Goal: Task Accomplishment & Management: Complete application form

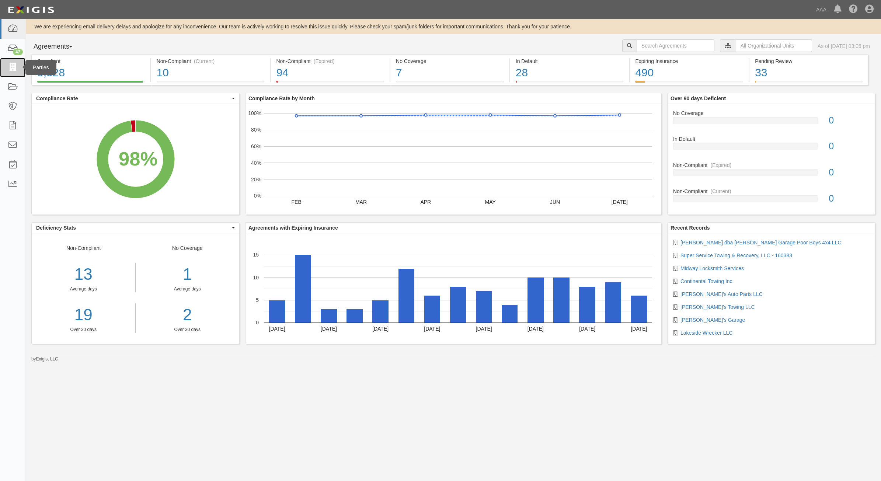
click at [17, 66] on icon at bounding box center [12, 67] width 10 height 8
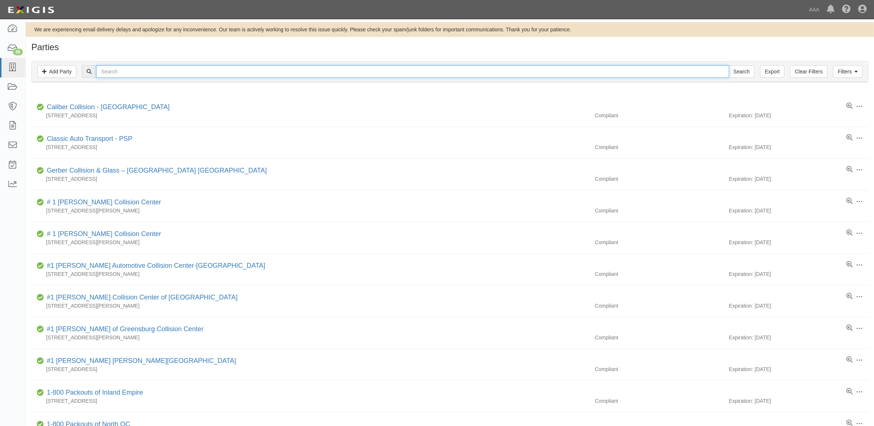
click at [174, 70] on input "text" at bounding box center [412, 71] width 633 height 13
type input "CC104513"
click at [729, 65] on input "Search" at bounding box center [742, 71] width 26 height 13
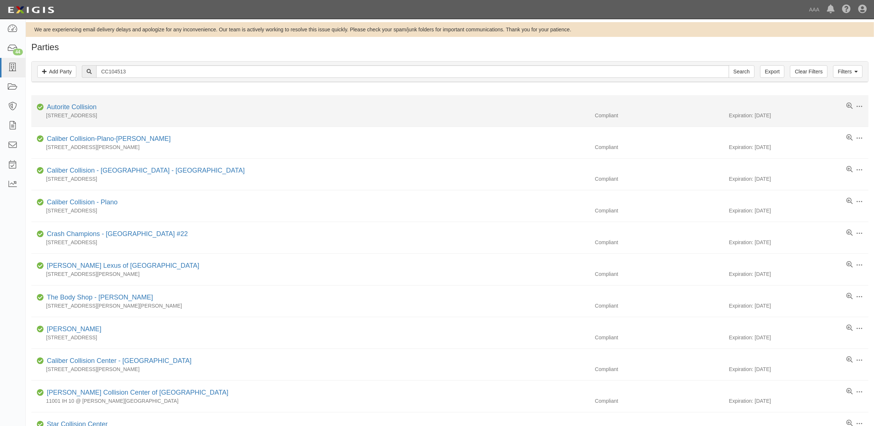
click at [75, 104] on div "Autorite Collision" at bounding box center [70, 107] width 53 height 10
click at [76, 104] on link "Autorite Collision" at bounding box center [72, 106] width 50 height 7
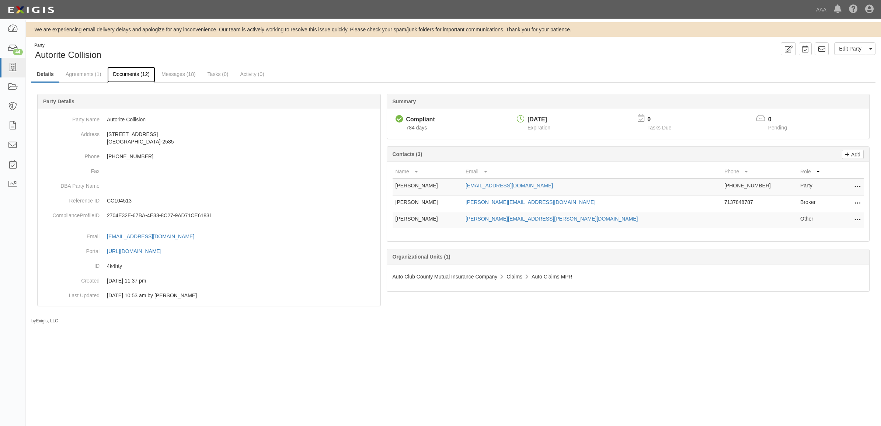
click at [135, 71] on link "Documents (12)" at bounding box center [131, 75] width 48 height 16
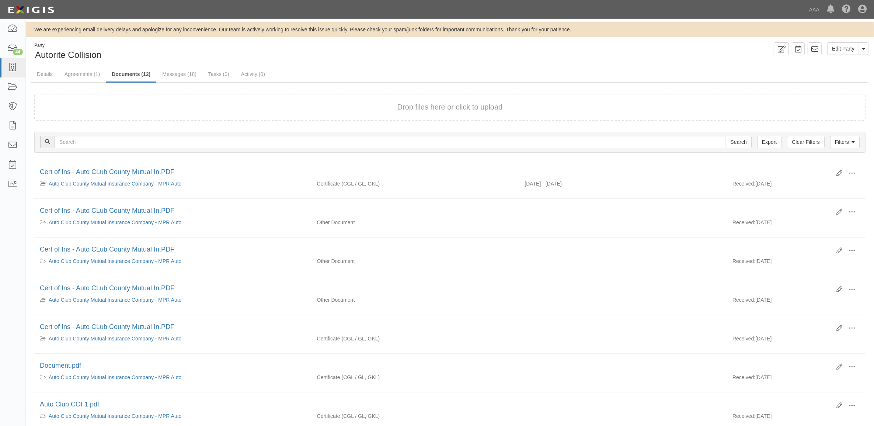
click at [186, 106] on div "Drop files here or click to upload" at bounding box center [449, 107] width 815 height 11
click at [88, 76] on link "Agreements (1)" at bounding box center [82, 75] width 46 height 16
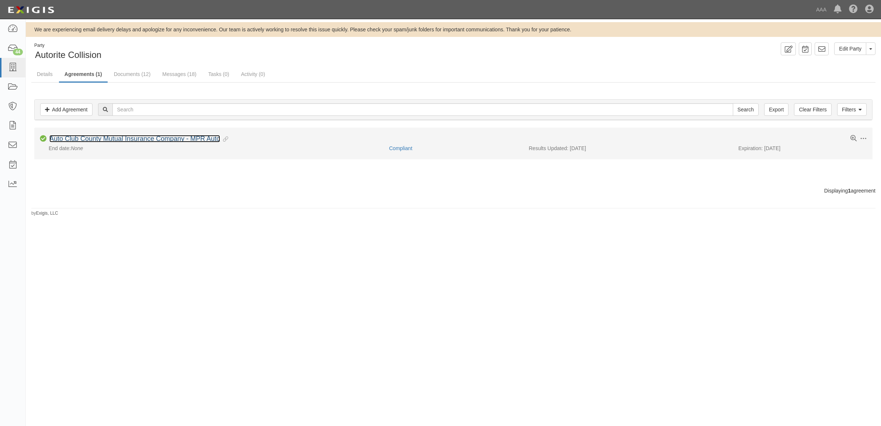
click at [122, 139] on link "Auto Club County Mutual Insurance Company - MPR Auto" at bounding box center [134, 138] width 171 height 7
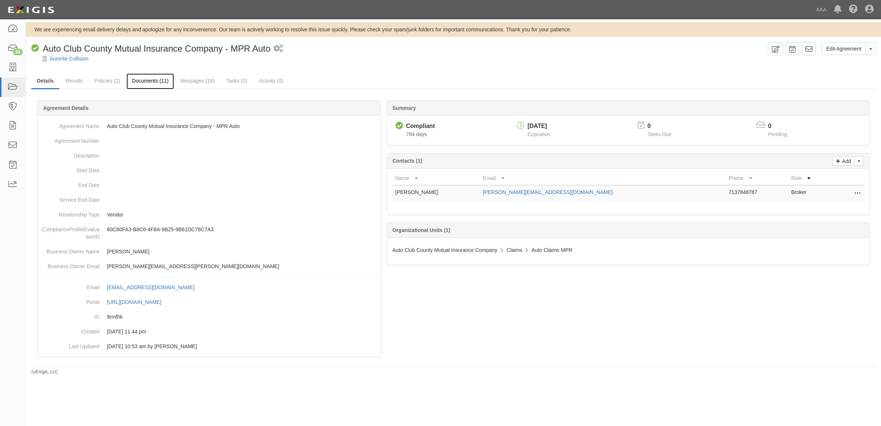
click at [153, 82] on link "Documents (11)" at bounding box center [150, 81] width 48 height 16
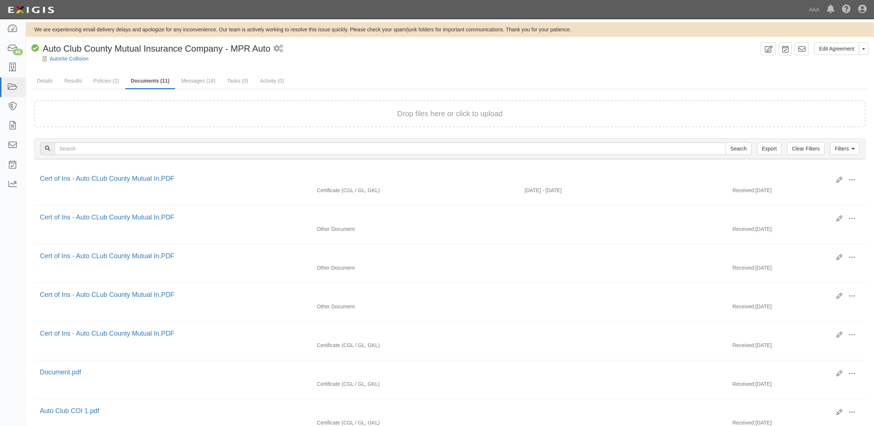
click at [194, 107] on form "Drop files here or click to upload" at bounding box center [449, 113] width 831 height 27
click at [69, 53] on div "Compliant Auto Club County Mutual Insurance Company - MPR Auto" at bounding box center [150, 48] width 239 height 13
click at [72, 59] on link "Autorite Collision" at bounding box center [69, 59] width 39 height 6
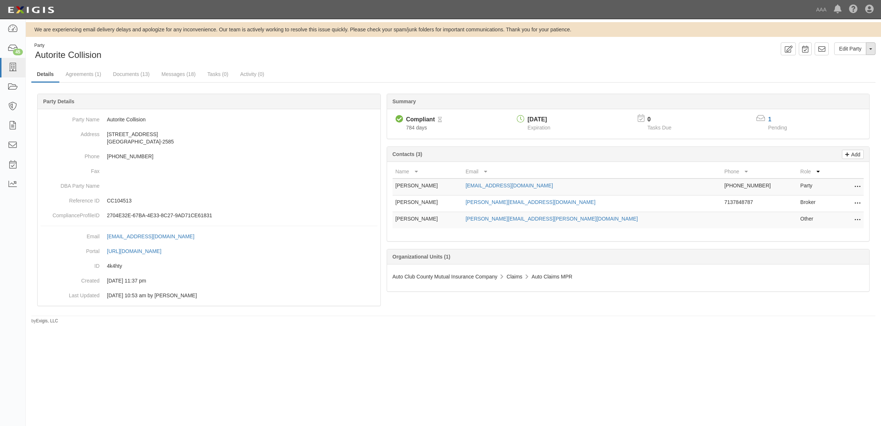
click at [873, 51] on button "Toggle Party Dropdown" at bounding box center [871, 48] width 10 height 13
click at [851, 70] on link "Archive Party" at bounding box center [846, 72] width 58 height 10
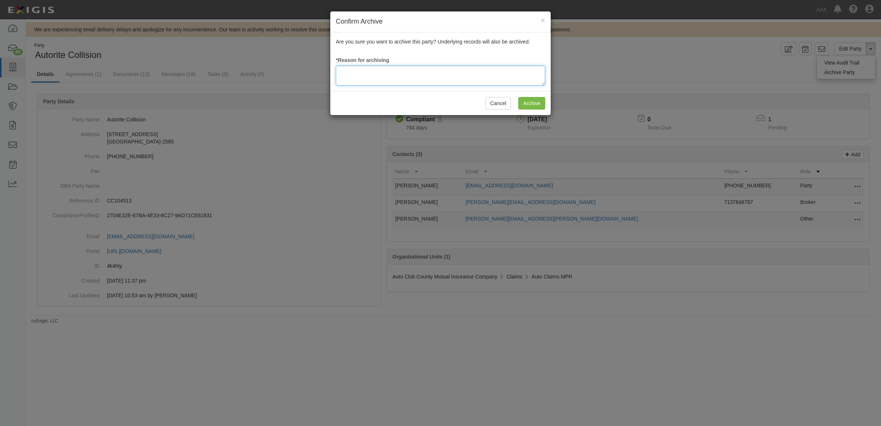
click at [487, 80] on textarea at bounding box center [440, 76] width 209 height 20
type textarea "Station Terminated"
click at [534, 101] on input "Archive" at bounding box center [531, 103] width 27 height 13
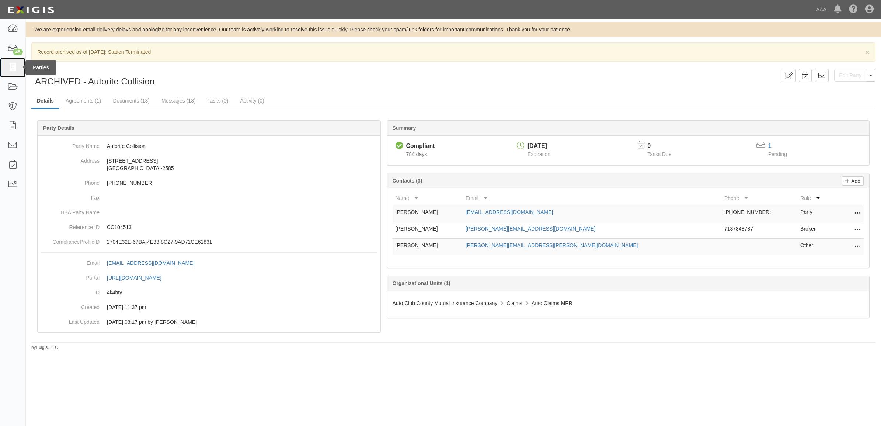
click at [17, 71] on icon at bounding box center [12, 67] width 10 height 8
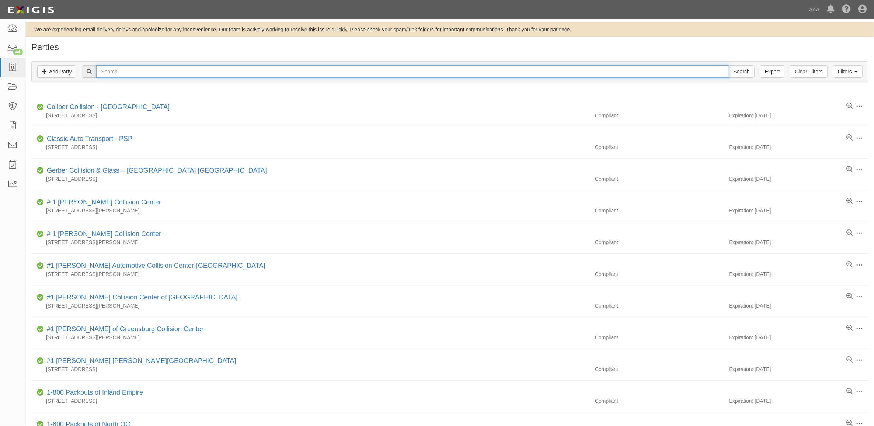
click at [125, 76] on input "text" at bounding box center [412, 71] width 633 height 13
type input "[PERSON_NAME]'s"
click at [729, 65] on input "Search" at bounding box center [742, 71] width 26 height 13
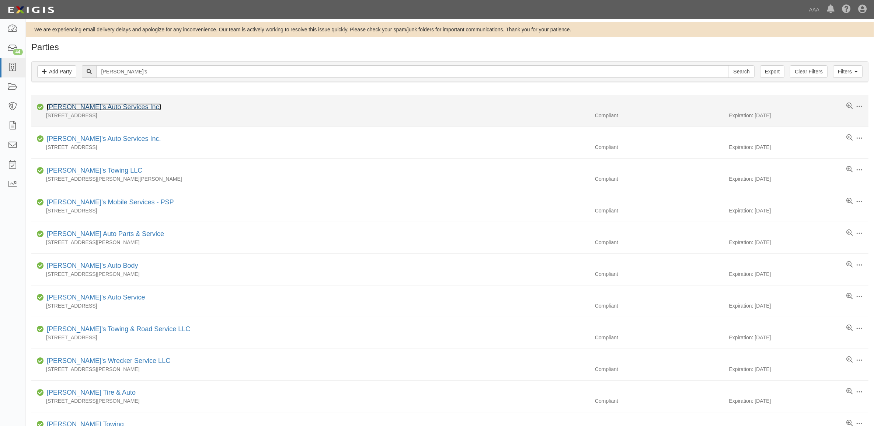
click at [99, 109] on link "[PERSON_NAME]'s Auto Services Inc." at bounding box center [104, 106] width 114 height 7
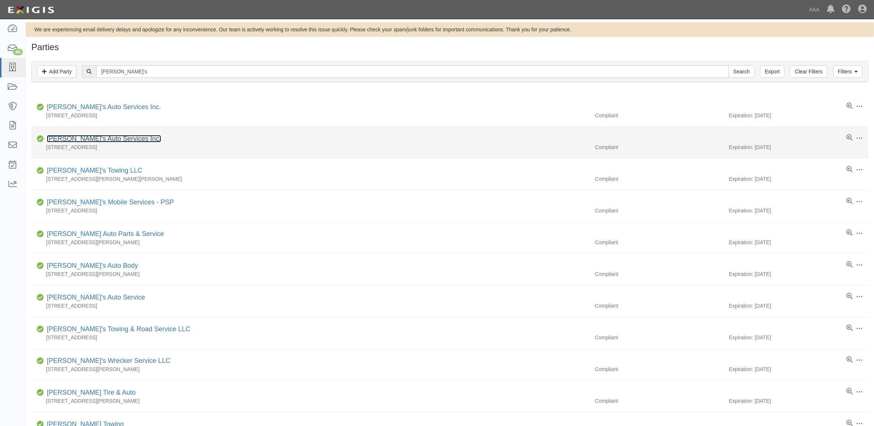
click at [81, 141] on link "[PERSON_NAME]'s Auto Services Inc." at bounding box center [104, 138] width 114 height 7
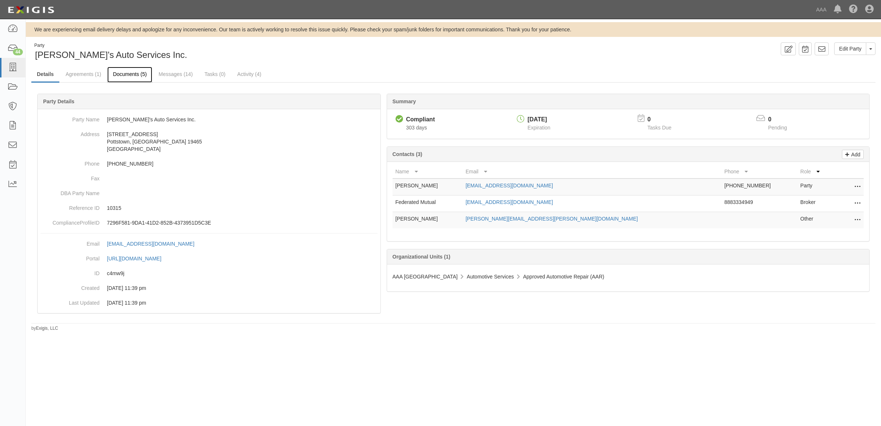
click at [138, 74] on link "Documents (5)" at bounding box center [129, 75] width 45 height 16
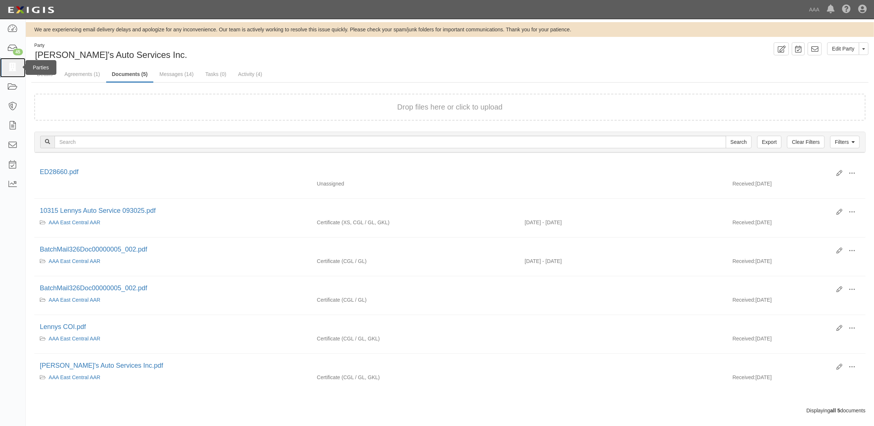
drag, startPoint x: 12, startPoint y: 66, endPoint x: 1, endPoint y: 74, distance: 13.7
click at [11, 66] on icon at bounding box center [12, 67] width 10 height 8
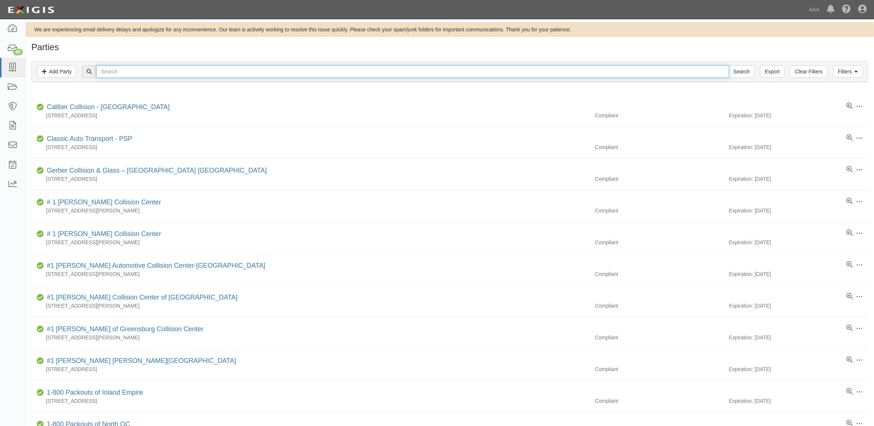
drag, startPoint x: 122, startPoint y: 72, endPoint x: 119, endPoint y: 76, distance: 5.0
click at [122, 72] on input "text" at bounding box center [412, 71] width 633 height 13
type input "279316"
click at [729, 65] on input "Search" at bounding box center [742, 71] width 26 height 13
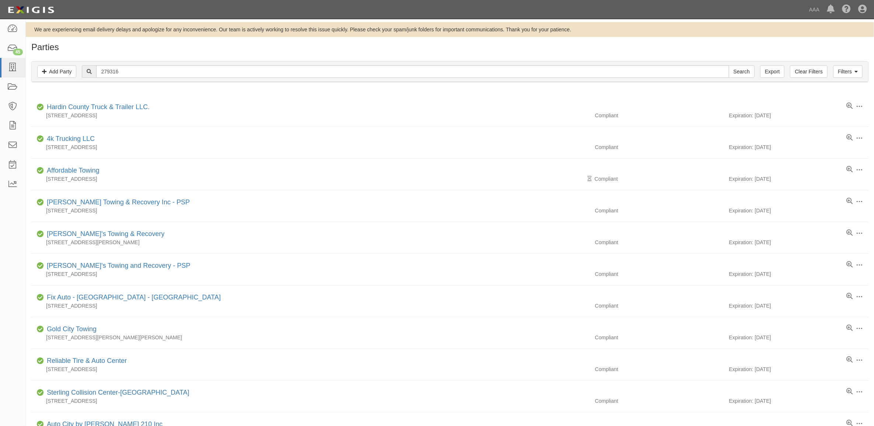
click at [136, 81] on div "Filters Add Party Clear Filters Export 279316 Search Filters" at bounding box center [450, 72] width 836 height 20
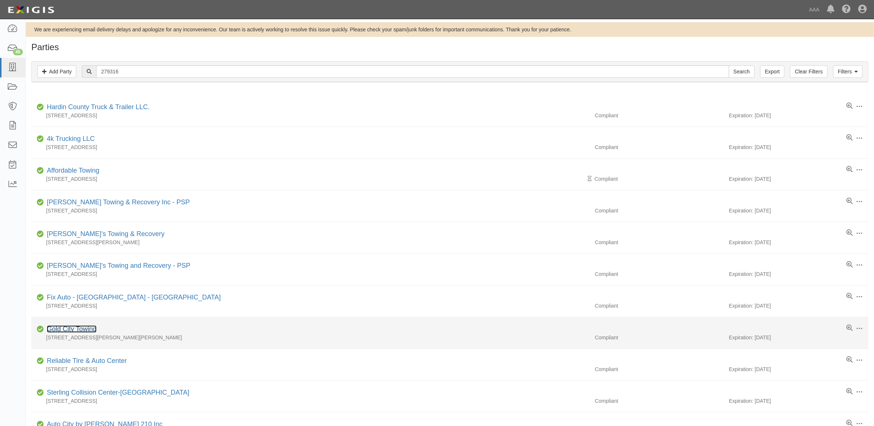
click at [86, 330] on link "Gold City Towing" at bounding box center [72, 328] width 50 height 7
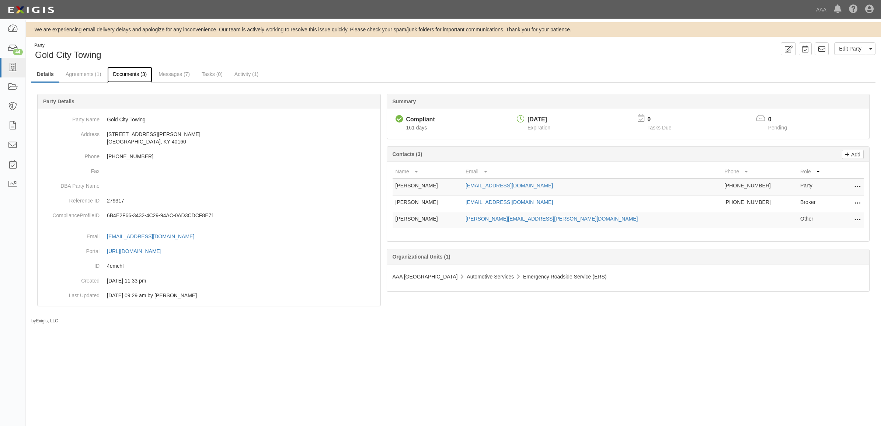
click at [133, 74] on link "Documents (3)" at bounding box center [129, 75] width 45 height 16
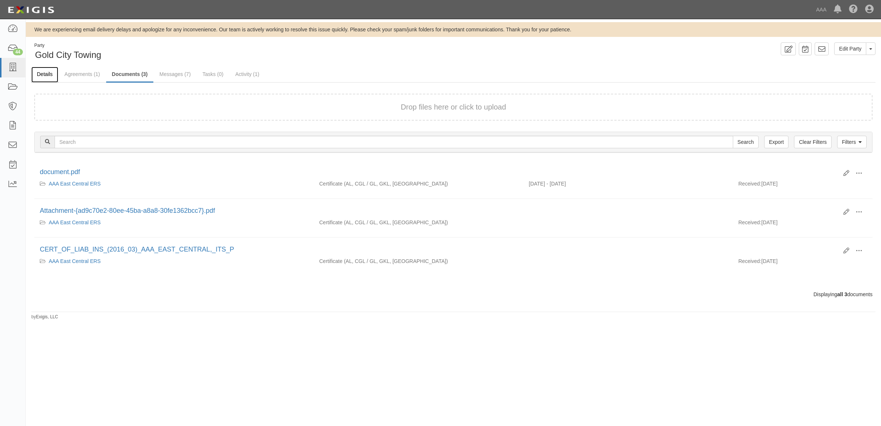
click at [44, 73] on link "Details" at bounding box center [44, 75] width 27 height 16
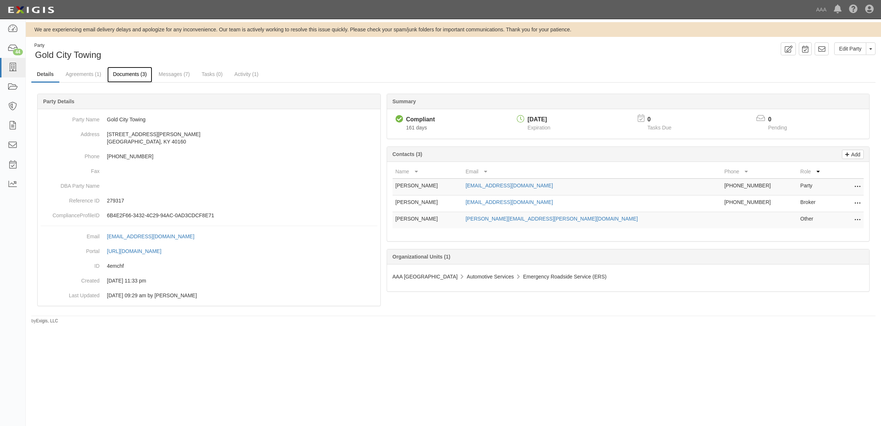
click at [128, 76] on link "Documents (3)" at bounding box center [129, 75] width 45 height 16
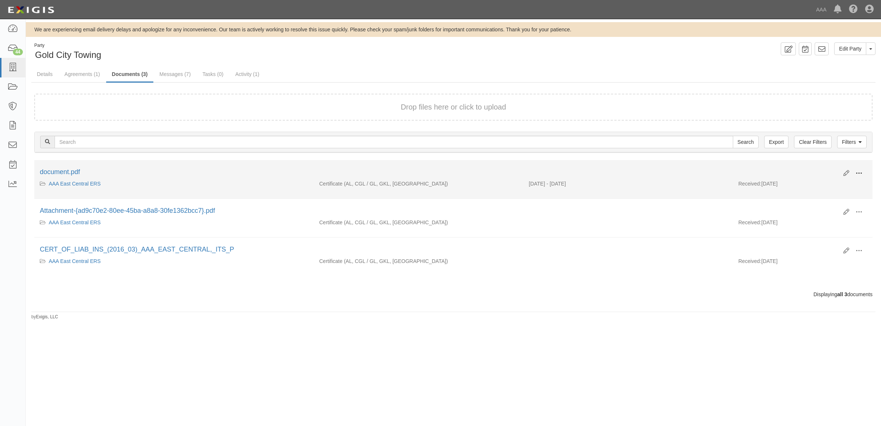
click at [856, 170] on span at bounding box center [859, 173] width 7 height 7
click at [836, 183] on link "View" at bounding box center [823, 183] width 58 height 13
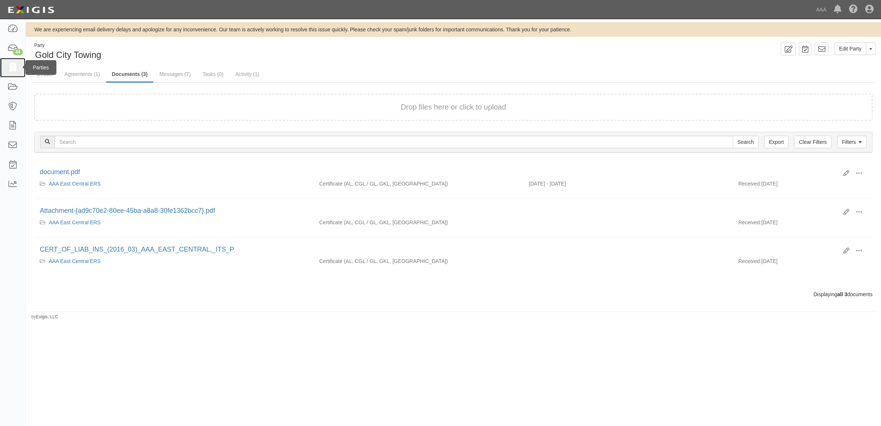
click at [13, 63] on link at bounding box center [12, 68] width 25 height 20
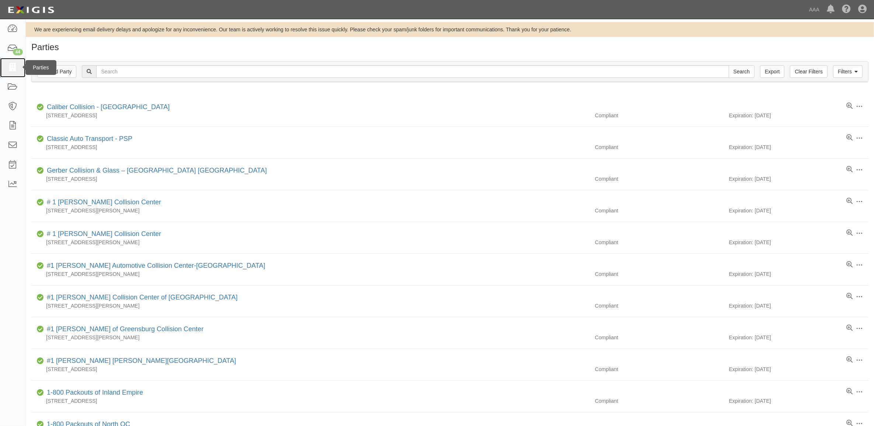
click at [14, 69] on icon at bounding box center [12, 67] width 10 height 8
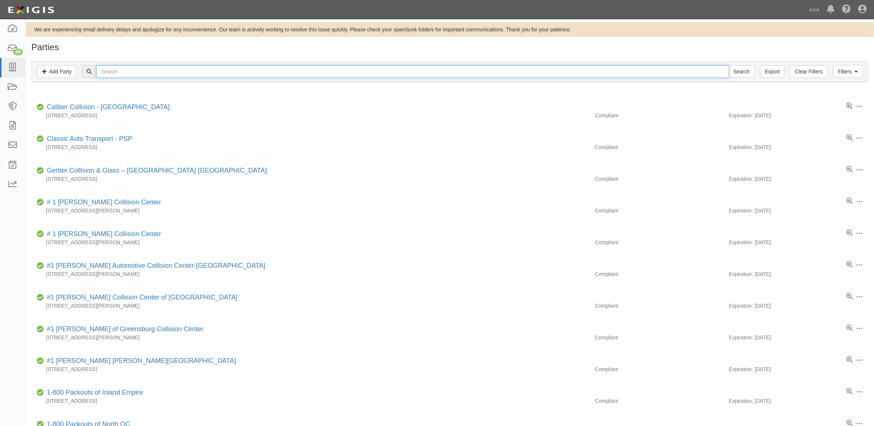
click at [149, 76] on input "text" at bounding box center [412, 71] width 633 height 13
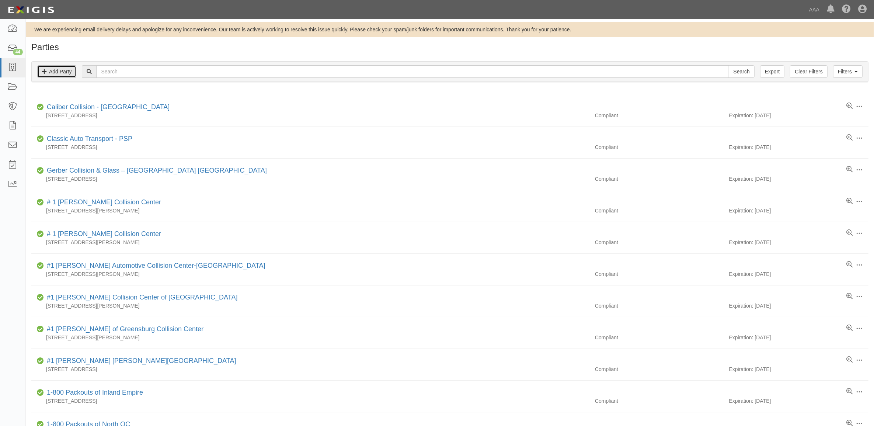
click at [69, 69] on link "Add Party" at bounding box center [56, 71] width 39 height 13
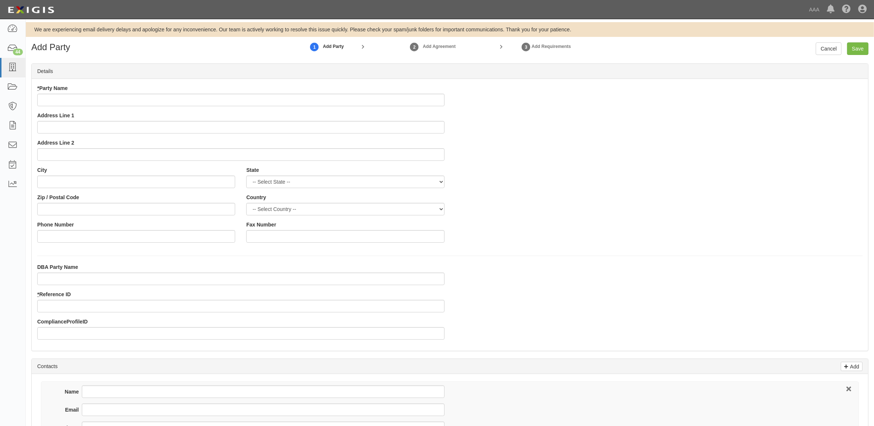
click at [152, 106] on input "* Party Name" at bounding box center [240, 100] width 407 height 13
click at [111, 97] on input "* Party Name" at bounding box center [240, 100] width 407 height 13
type input "[PERSON_NAME]'s Terminal Garage"
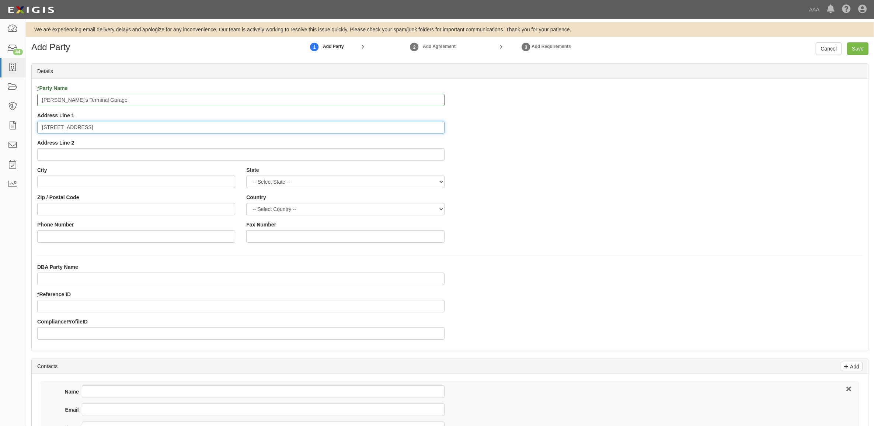
type input "805 East Central"
type input "G"
type input "Carthage"
select select "MO"
type input "64836"
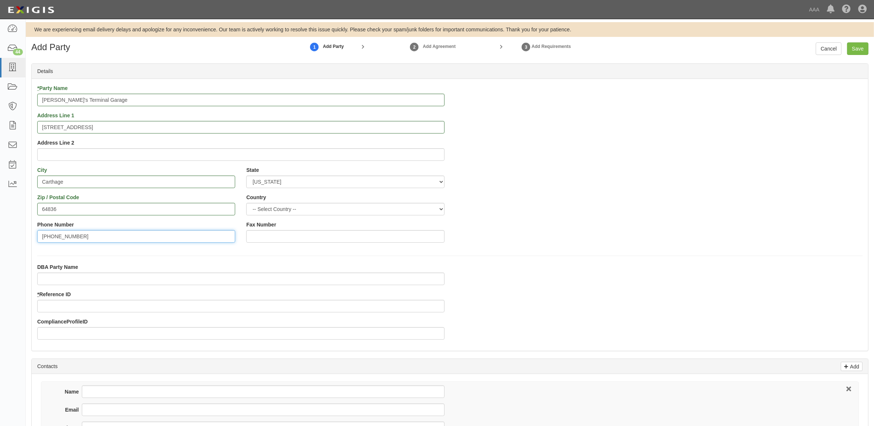
type input "417-358-9021"
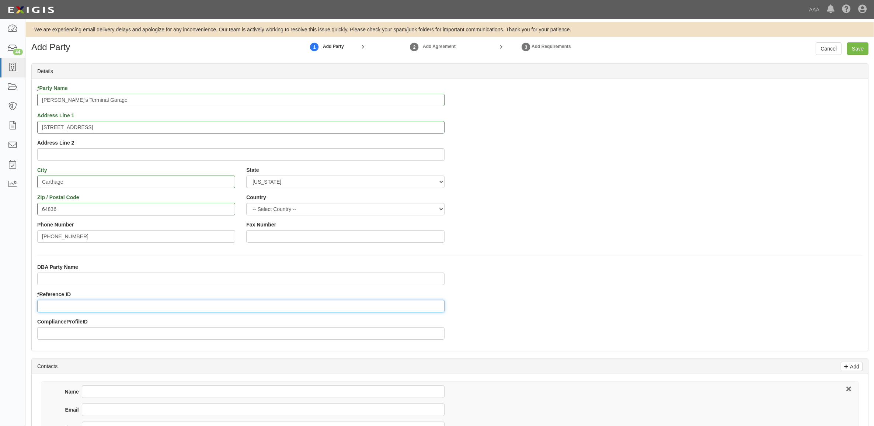
click at [114, 302] on input "* Reference ID" at bounding box center [240, 306] width 407 height 13
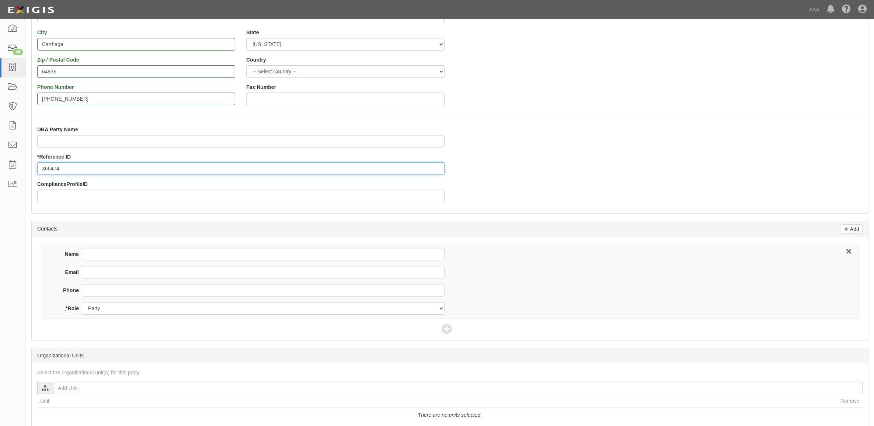
scroll to position [138, 0]
type input "366474"
click at [108, 251] on input "Name" at bounding box center [263, 253] width 363 height 13
type input "Bert & Harold Nichols"
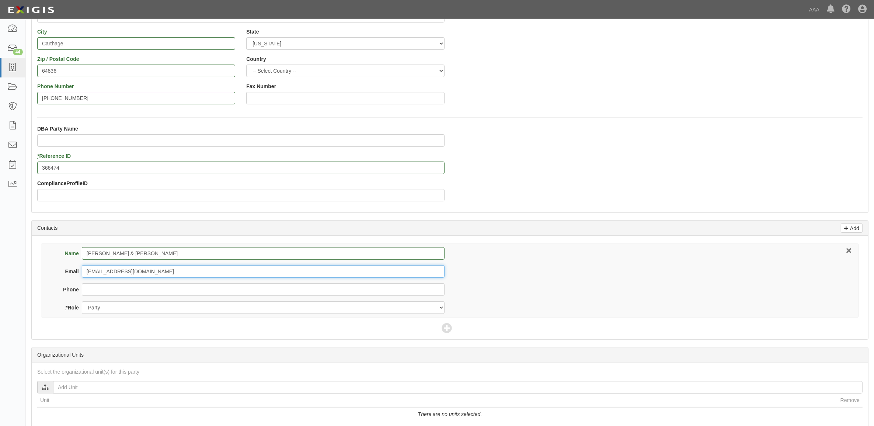
type input "elmorenola800@yahoo.com"
click at [169, 284] on input "Phone" at bounding box center [263, 289] width 363 height 13
type input "[PHONE_NUMBER]"
click at [448, 333] on icon at bounding box center [447, 328] width 10 height 10
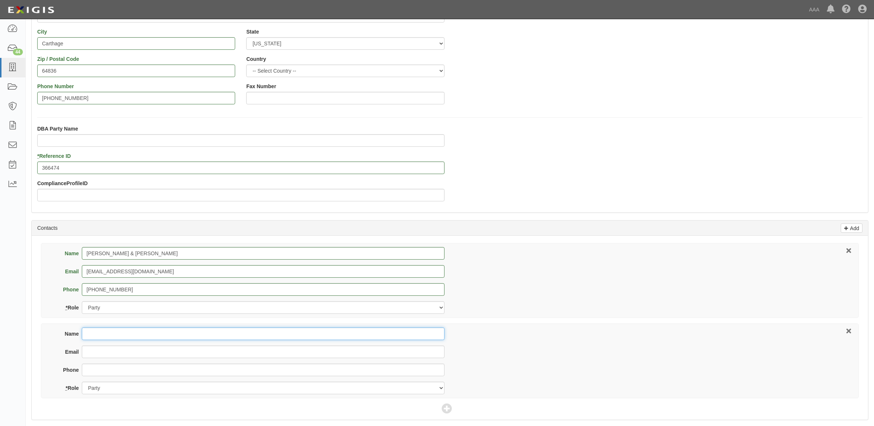
click at [233, 332] on input "Name" at bounding box center [263, 333] width 363 height 13
type input "Katelyn Baugh"
type input "katelynbaugh@prevent-risk.com"
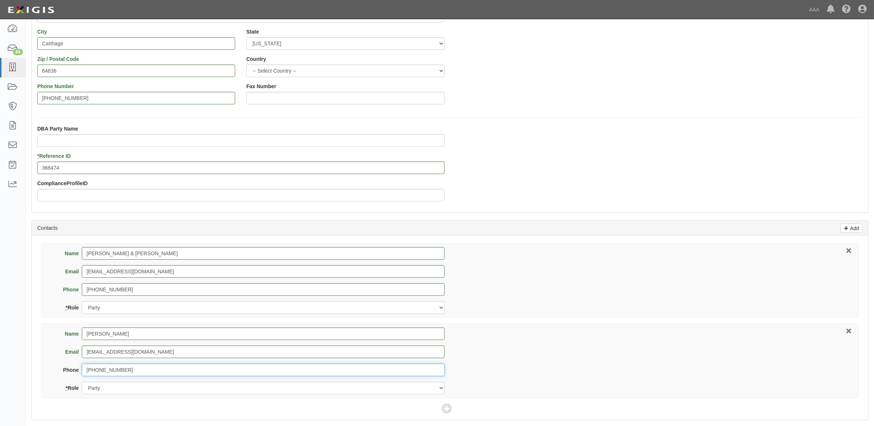
type input "417-359-5470"
click at [190, 386] on select "Party Broker Other" at bounding box center [263, 388] width 363 height 13
select select "Broker"
click at [82, 382] on select "Party Broker Other" at bounding box center [263, 388] width 363 height 13
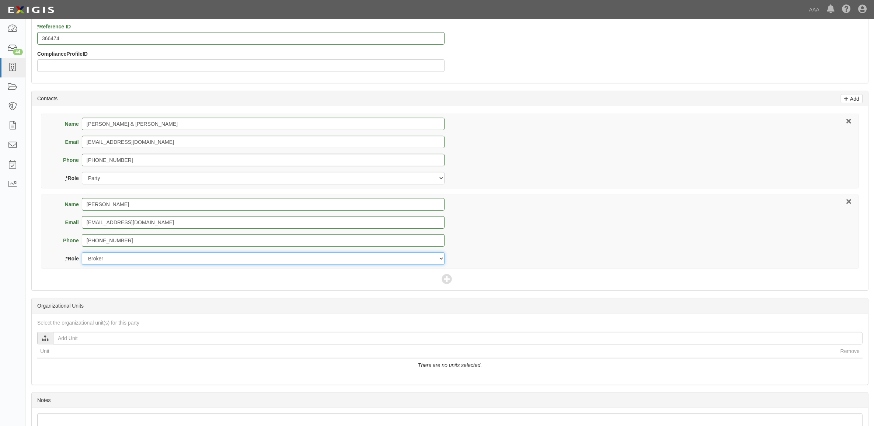
scroll to position [276, 0]
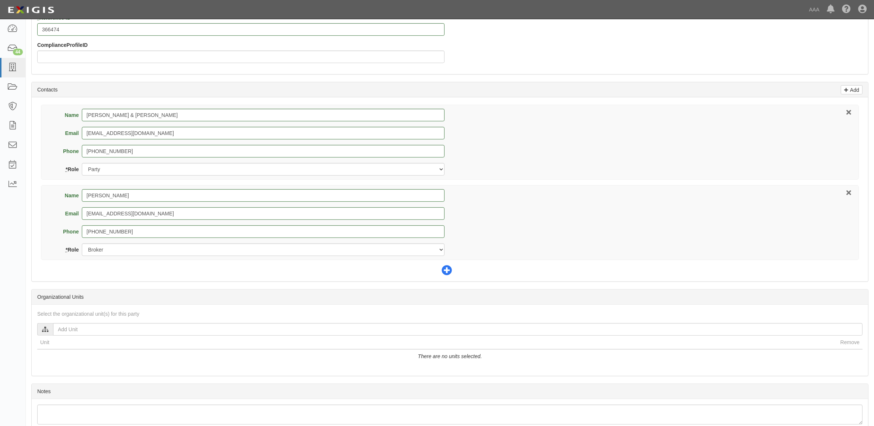
click at [445, 270] on icon at bounding box center [447, 270] width 10 height 10
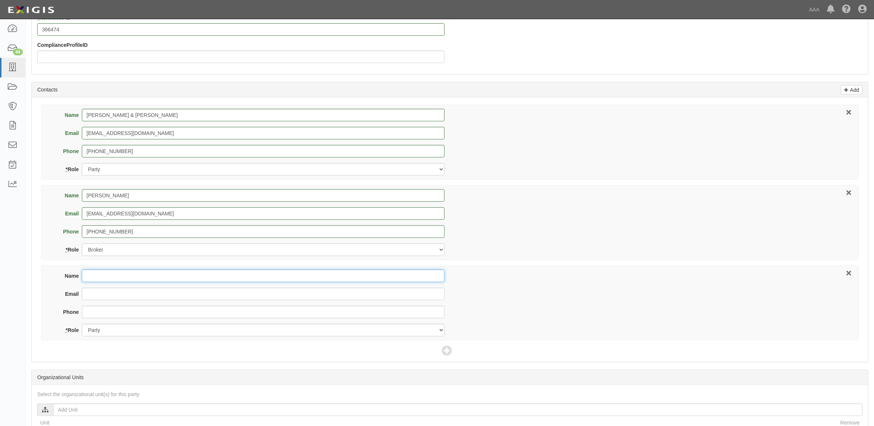
click at [165, 279] on input "Name" at bounding box center [263, 275] width 363 height 13
type input "Josh Joffrion"
type input "[PERSON_NAME][EMAIL_ADDRESS][PERSON_NAME][DOMAIN_NAME]"
click at [186, 328] on select "Party Broker Other" at bounding box center [263, 330] width 363 height 13
select select "Other"
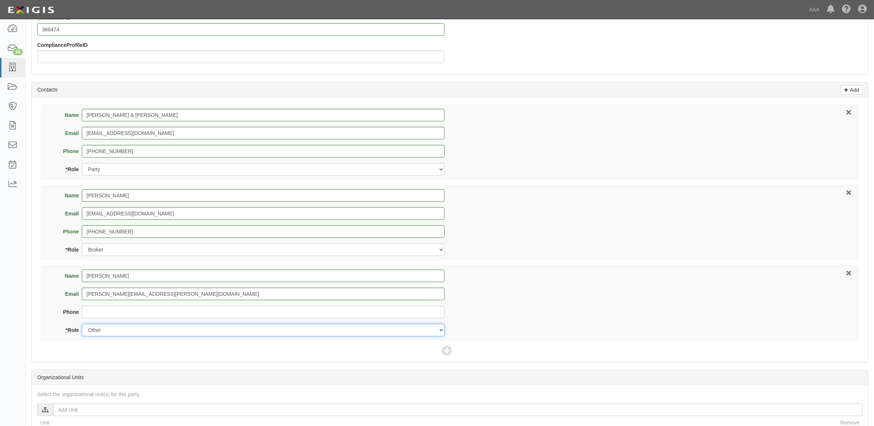
click at [82, 324] on select "Party Broker Other" at bounding box center [263, 330] width 363 height 13
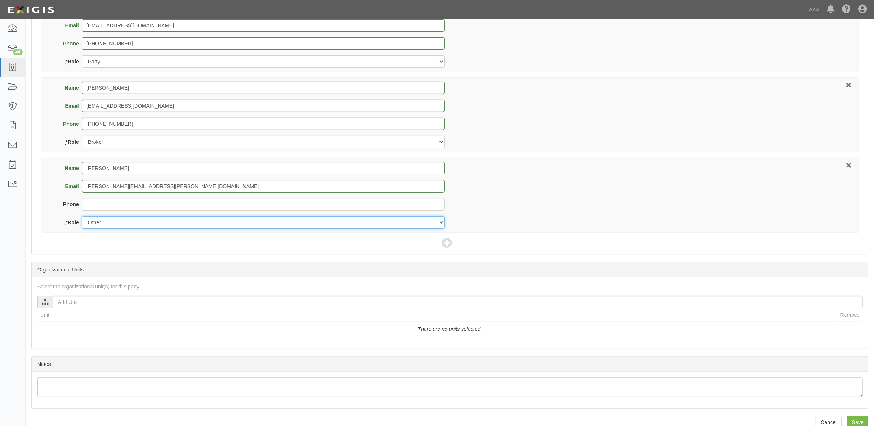
scroll to position [399, 0]
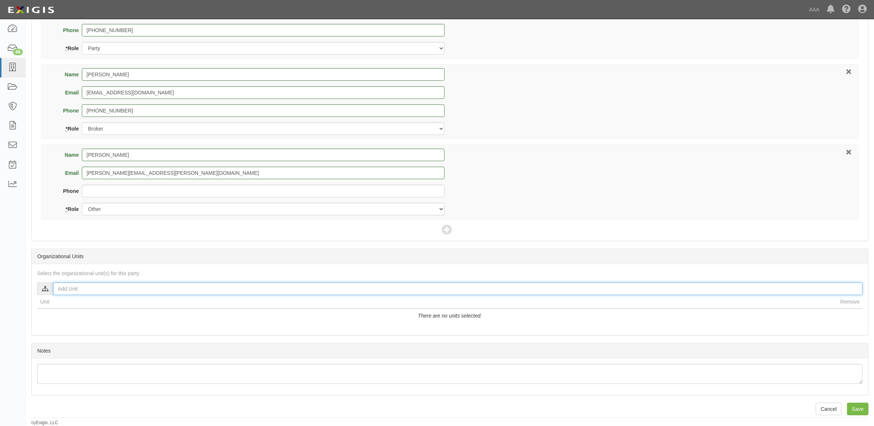
click at [167, 290] on input "text" at bounding box center [458, 288] width 810 height 13
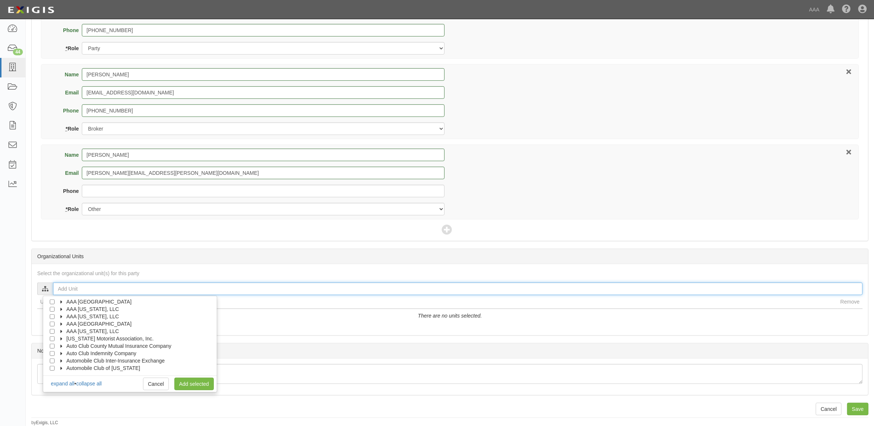
scroll to position [29, 0]
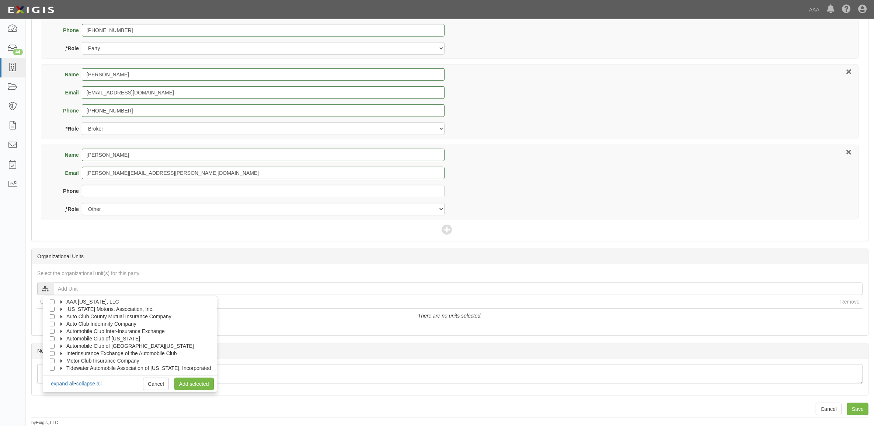
click at [65, 338] on icon at bounding box center [61, 338] width 5 height 3
click at [71, 345] on label "Automotive Services" at bounding box center [92, 345] width 56 height 7
click at [65, 331] on input "Emergency Roadside Service (ERS)" at bounding box center [65, 331] width 5 height 5
checkbox input "true"
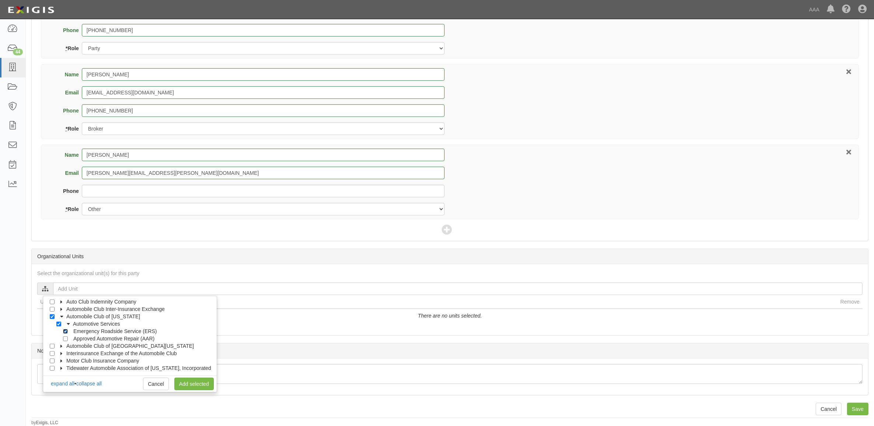
checkbox input "true"
click at [190, 381] on link "Add selected" at bounding box center [193, 384] width 39 height 13
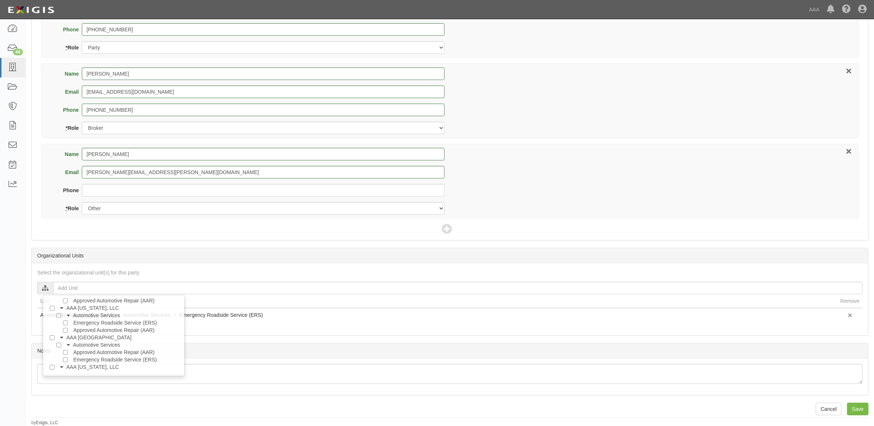
scroll to position [0, 0]
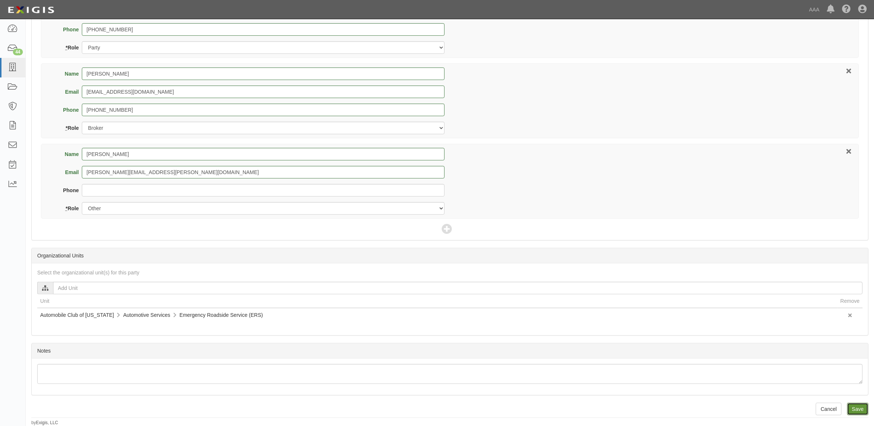
click at [860, 408] on input "Save" at bounding box center [857, 409] width 21 height 13
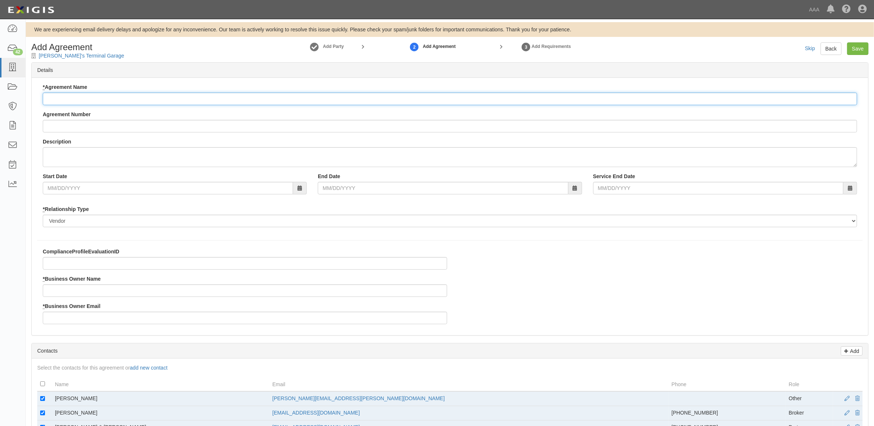
click at [76, 99] on input "* Agreement Name" at bounding box center [450, 99] width 814 height 13
paste input "ACMO ERS 15%"
type input "ACMO ERS 15%"
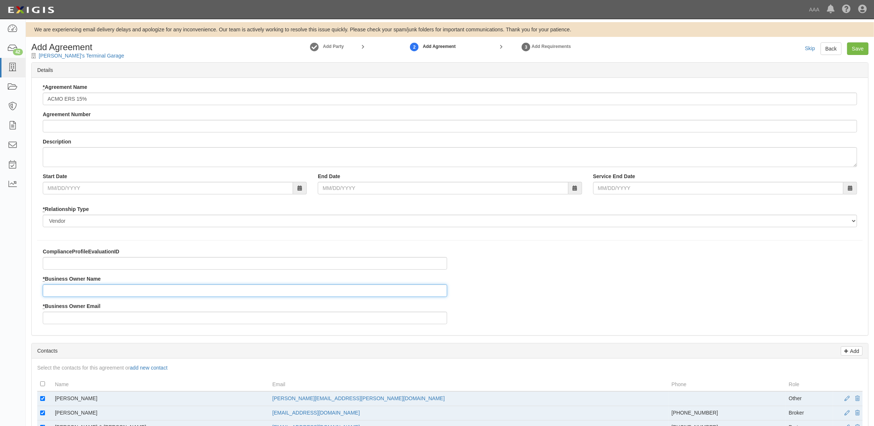
click at [102, 286] on input "* Business Owner Name" at bounding box center [245, 290] width 404 height 13
type input "[PERSON_NAME]"
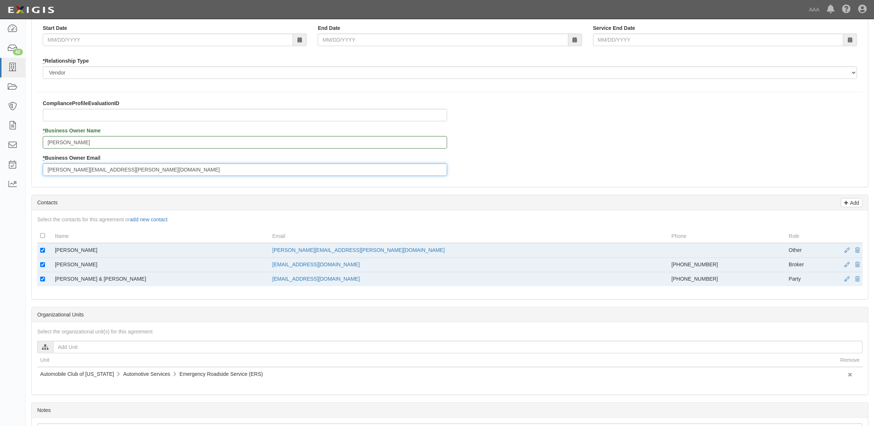
scroll to position [184, 0]
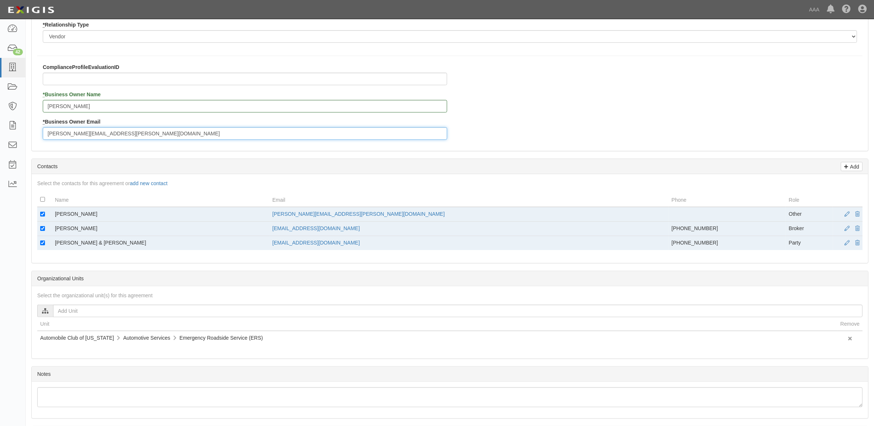
type input "[PERSON_NAME][EMAIL_ADDRESS][PERSON_NAME][DOMAIN_NAME]"
click at [41, 214] on input "checkbox" at bounding box center [42, 214] width 5 height 5
checkbox input "false"
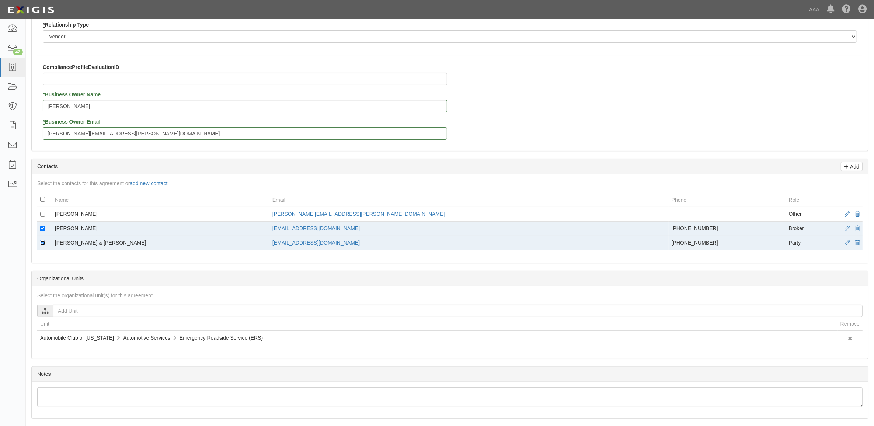
click at [41, 244] on input "checkbox" at bounding box center [42, 242] width 5 height 5
checkbox input "false"
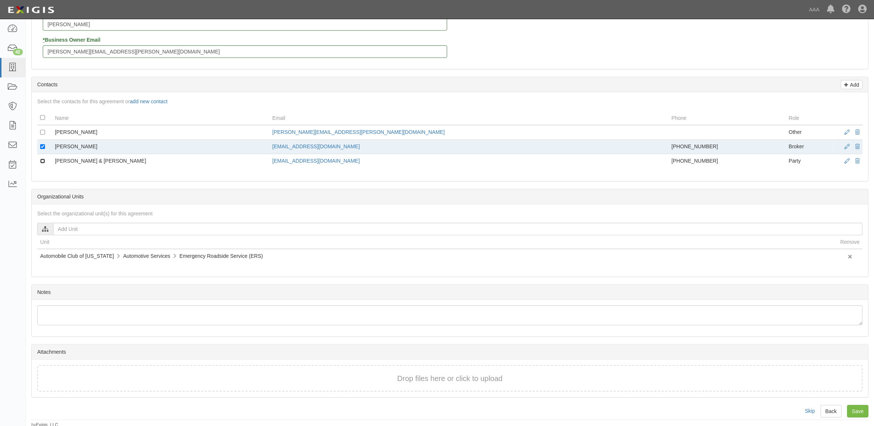
scroll to position [269, 0]
click at [854, 407] on input "Save" at bounding box center [857, 409] width 21 height 13
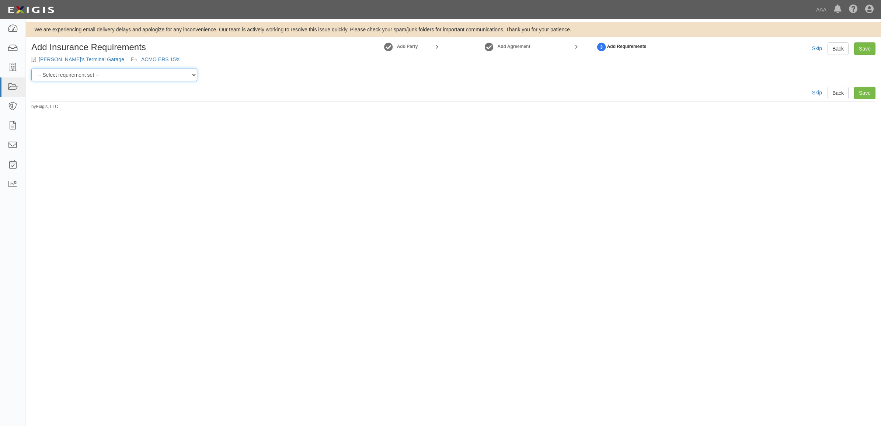
drag, startPoint x: 97, startPoint y: 70, endPoint x: 98, endPoint y: 76, distance: 6.1
click at [97, 70] on select "-- Select requirement set -- AAA East Central AAR AAA East Central ERS AAA East…" at bounding box center [114, 75] width 166 height 13
select select "16733"
click at [31, 69] on select "-- Select requirement set -- AAA East Central AAR AAA East Central ERS AAA East…" at bounding box center [114, 75] width 166 height 13
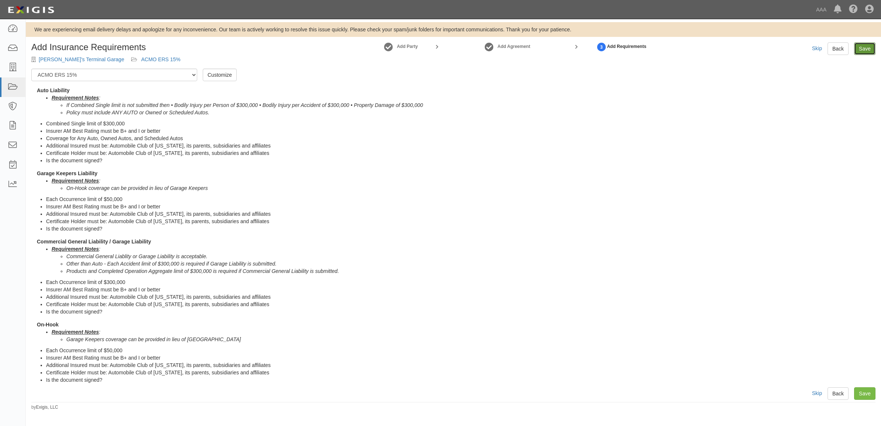
click at [863, 48] on link "Save" at bounding box center [864, 48] width 21 height 13
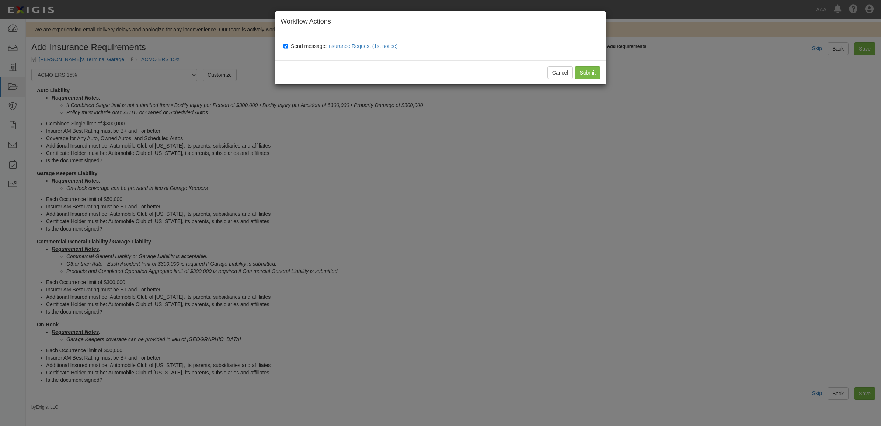
click at [306, 47] on span "Send message: Insurance Request (1st notice)" at bounding box center [346, 46] width 110 height 6
click at [288, 47] on input "Send message: Insurance Request (1st notice)" at bounding box center [286, 46] width 5 height 6
checkbox input "false"
click at [581, 72] on input "Submit" at bounding box center [588, 72] width 26 height 13
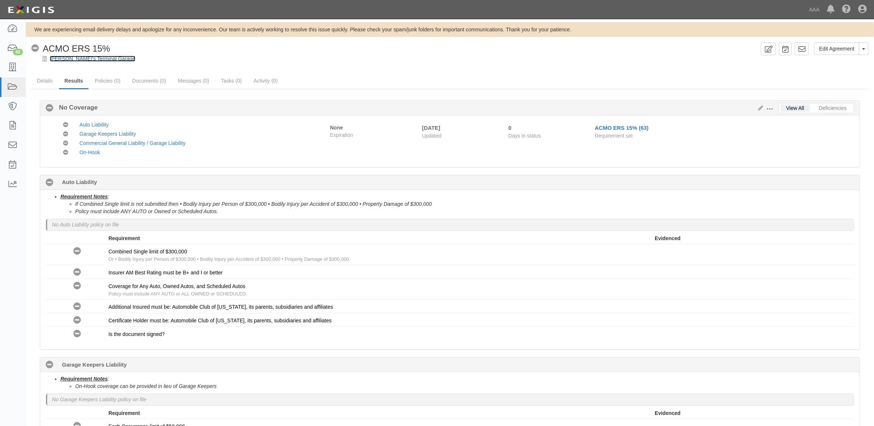
click at [93, 60] on link "[PERSON_NAME]'s Terminal Garage" at bounding box center [93, 59] width 86 height 6
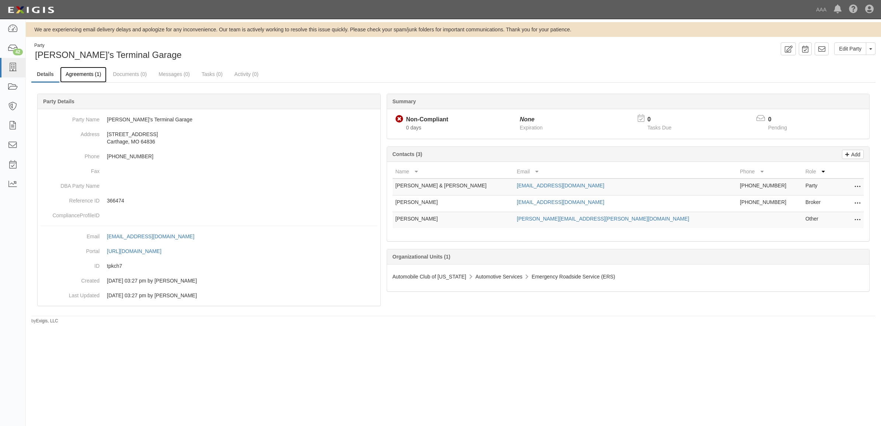
click at [87, 76] on link "Agreements (1)" at bounding box center [83, 75] width 46 height 16
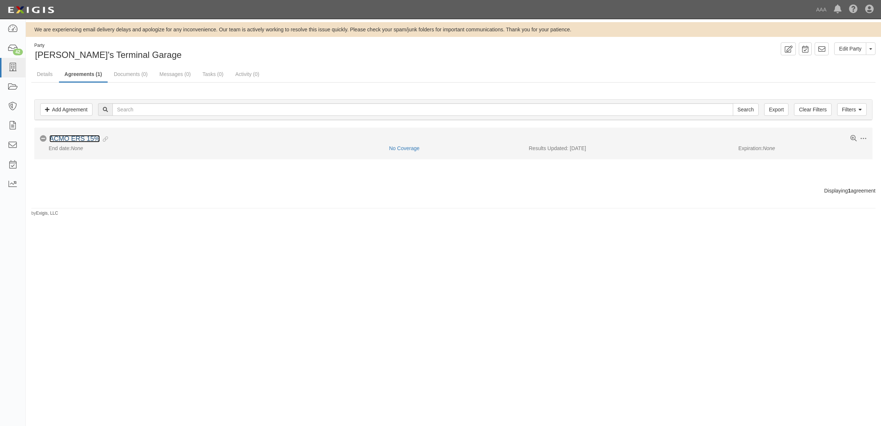
click at [88, 140] on link "ACMO ERS 15%" at bounding box center [74, 138] width 51 height 7
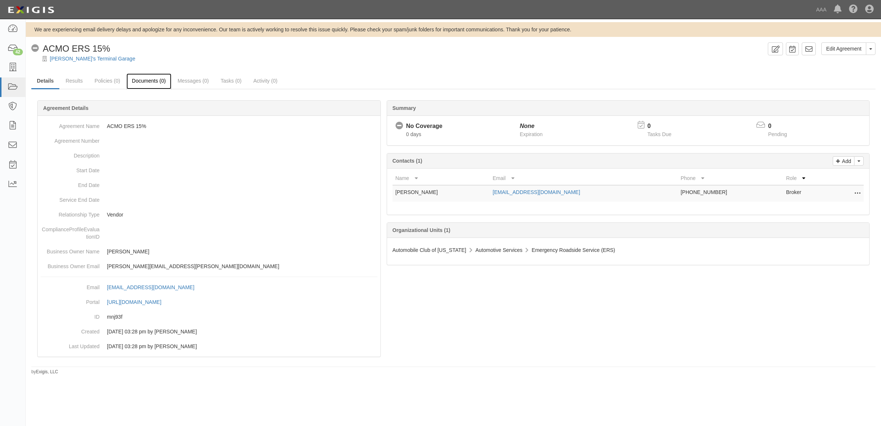
click at [152, 80] on link "Documents (0)" at bounding box center [148, 81] width 45 height 16
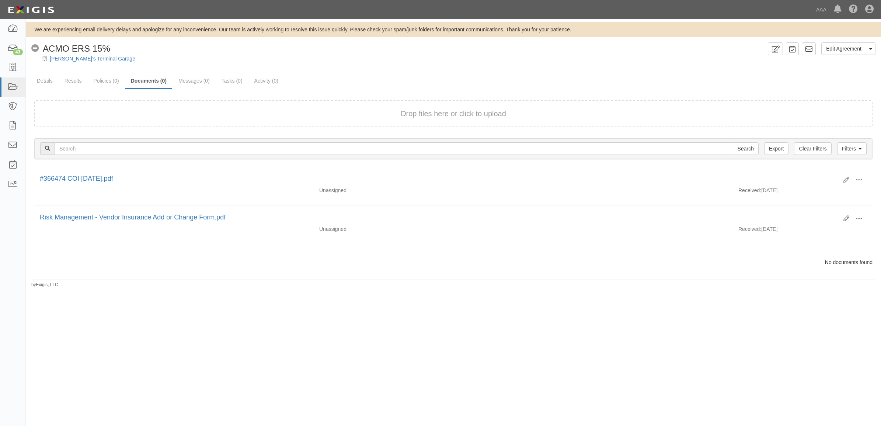
click at [64, 55] on div "[PERSON_NAME]'s Terminal Garage" at bounding box center [459, 58] width 844 height 7
drag, startPoint x: 64, startPoint y: 55, endPoint x: 58, endPoint y: 61, distance: 8.4
click at [58, 61] on link "[PERSON_NAME]'s Terminal Garage" at bounding box center [93, 59] width 86 height 6
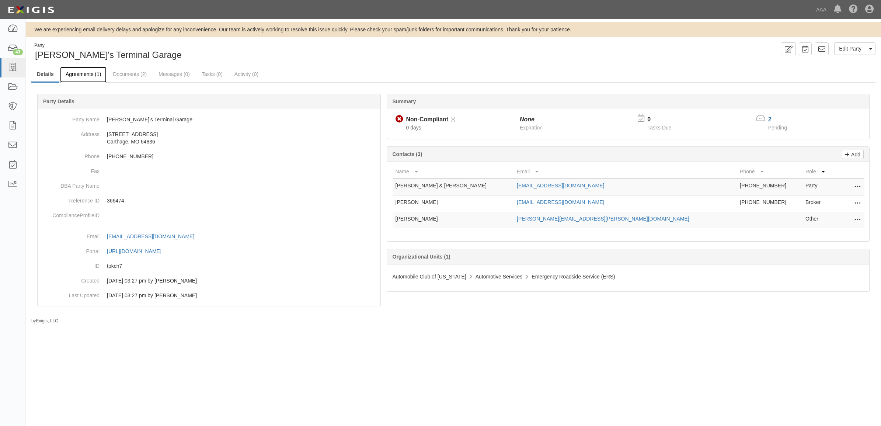
click at [72, 74] on link "Agreements (1)" at bounding box center [83, 75] width 46 height 16
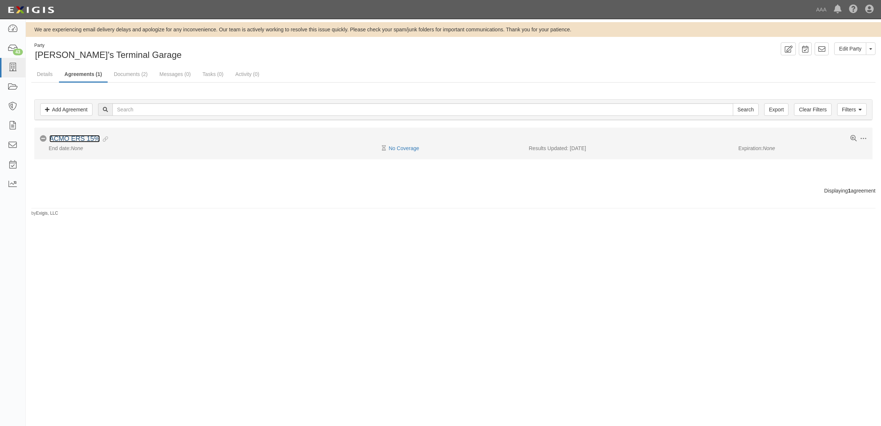
click at [88, 139] on link "ACMO ERS 15%" at bounding box center [74, 138] width 51 height 7
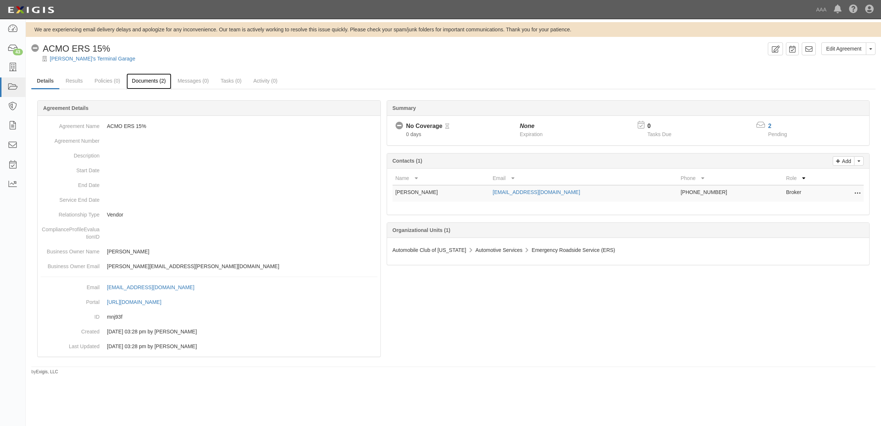
click at [151, 81] on link "Documents (2)" at bounding box center [148, 81] width 45 height 16
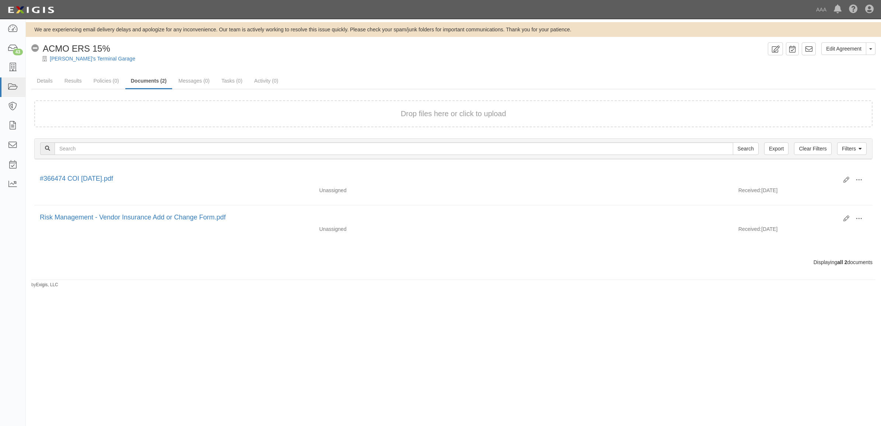
click at [268, 108] on div "Drop files here or click to upload" at bounding box center [453, 113] width 822 height 11
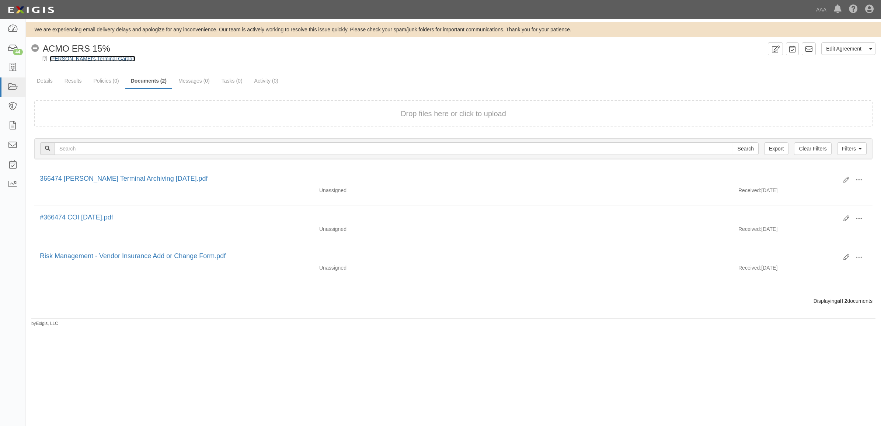
click at [80, 58] on link "[PERSON_NAME]'s Terminal Garage" at bounding box center [93, 59] width 86 height 6
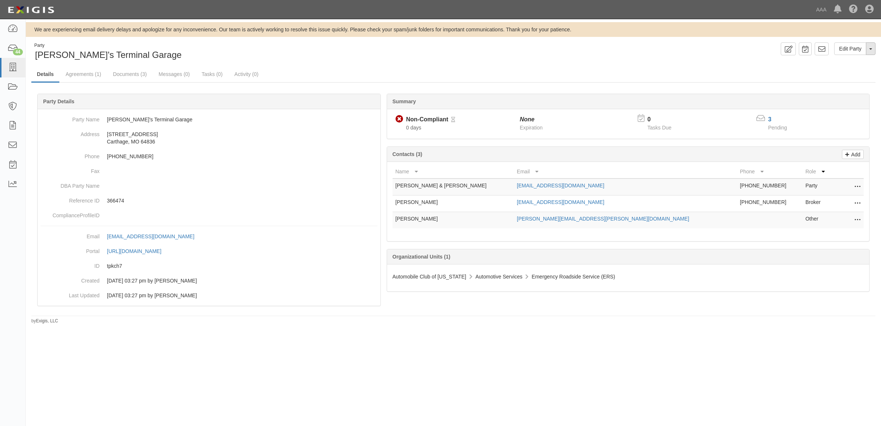
click at [867, 44] on button "Toggle Party Dropdown" at bounding box center [871, 48] width 10 height 13
click at [841, 73] on link "Archive Party" at bounding box center [846, 72] width 58 height 10
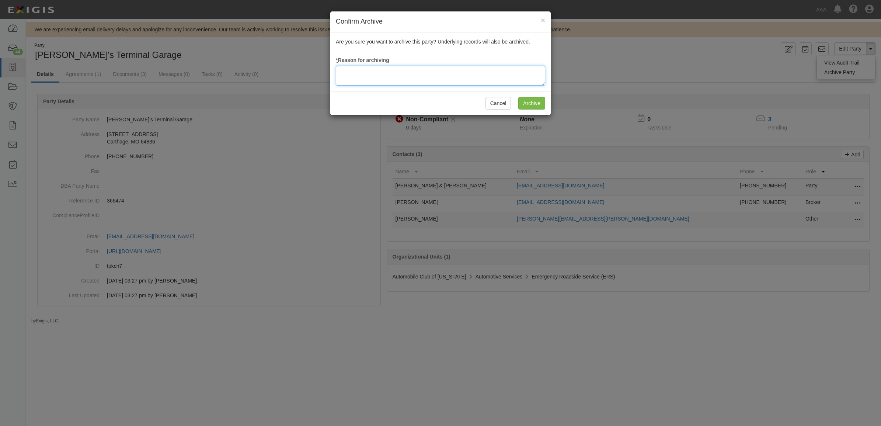
click at [360, 74] on textarea at bounding box center [440, 76] width 209 height 20
type textarea "Account archived in old Exigis due to RM Timeline 02/27/23"
click at [532, 101] on input "Archive" at bounding box center [531, 103] width 27 height 13
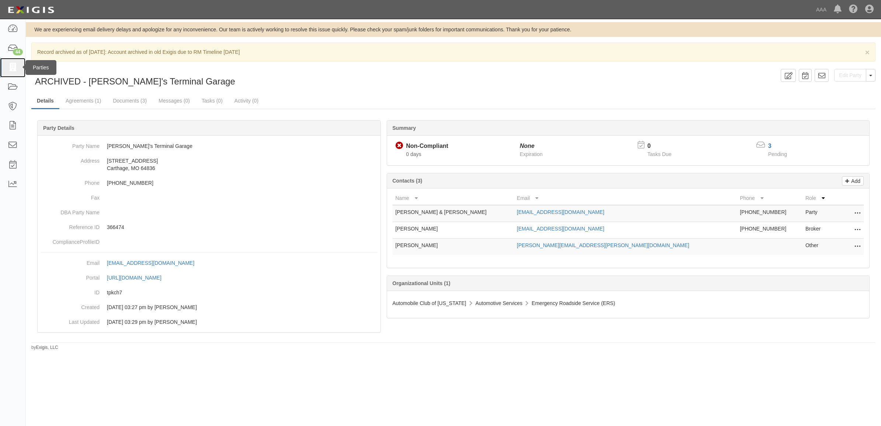
click at [10, 65] on icon at bounding box center [12, 67] width 10 height 8
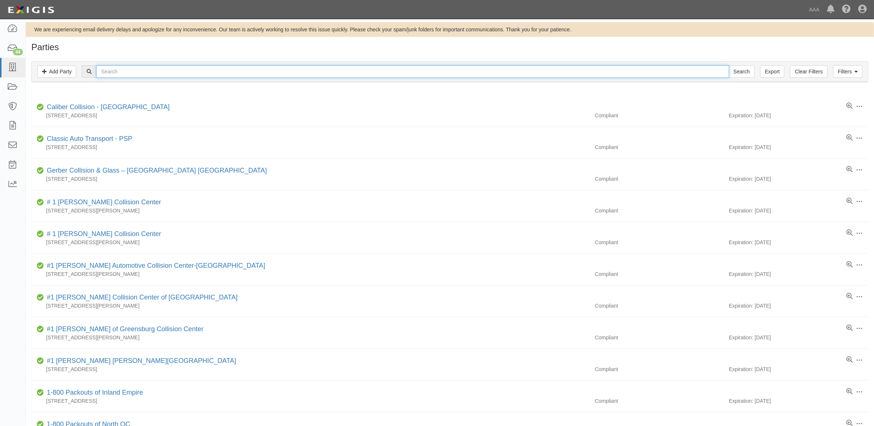
click at [199, 74] on input "text" at bounding box center [412, 71] width 633 height 13
type input "366065"
click at [729, 65] on input "Search" at bounding box center [742, 71] width 26 height 13
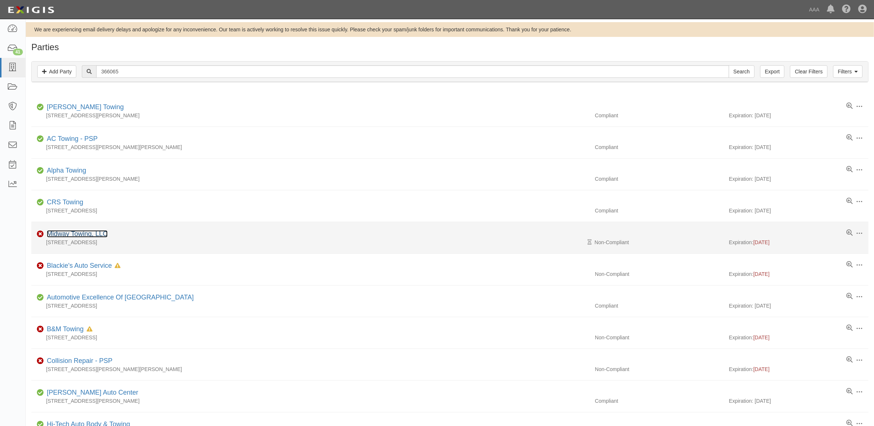
click at [85, 233] on link "Midway Towing, LLC" at bounding box center [77, 233] width 61 height 7
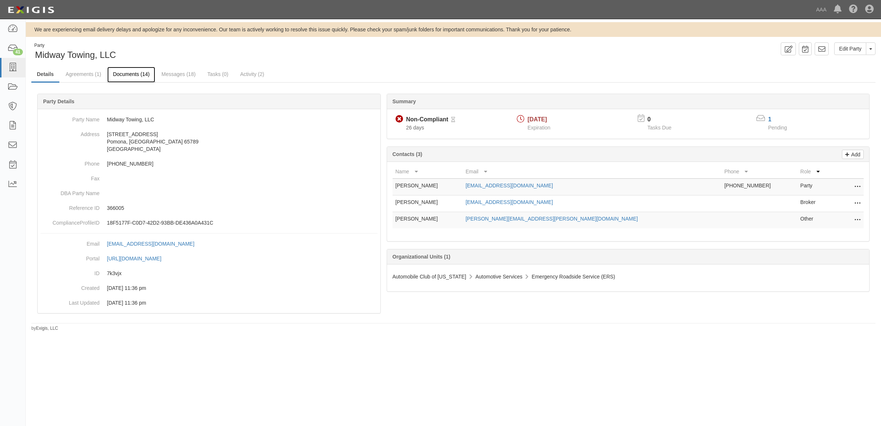
drag, startPoint x: 117, startPoint y: 77, endPoint x: 122, endPoint y: 80, distance: 6.4
click at [117, 77] on link "Documents (14)" at bounding box center [131, 75] width 48 height 16
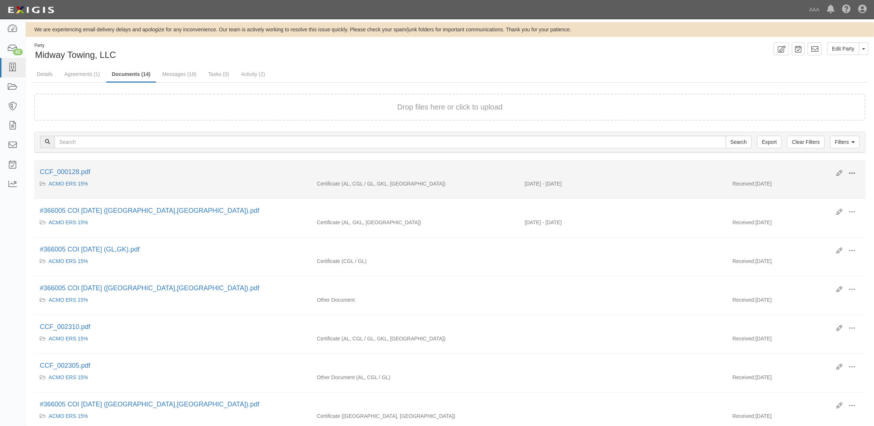
click at [855, 173] on span at bounding box center [852, 173] width 7 height 7
click at [827, 183] on link "View" at bounding box center [816, 183] width 58 height 13
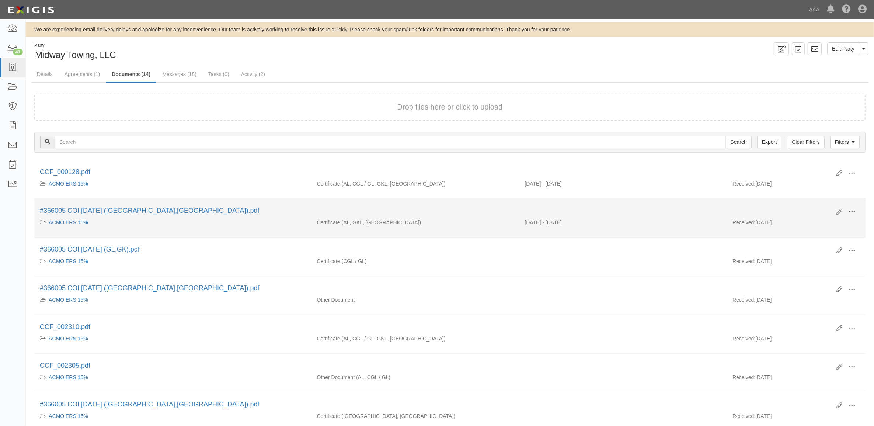
click at [849, 210] on button at bounding box center [852, 212] width 16 height 13
click at [815, 223] on link "View" at bounding box center [816, 222] width 58 height 13
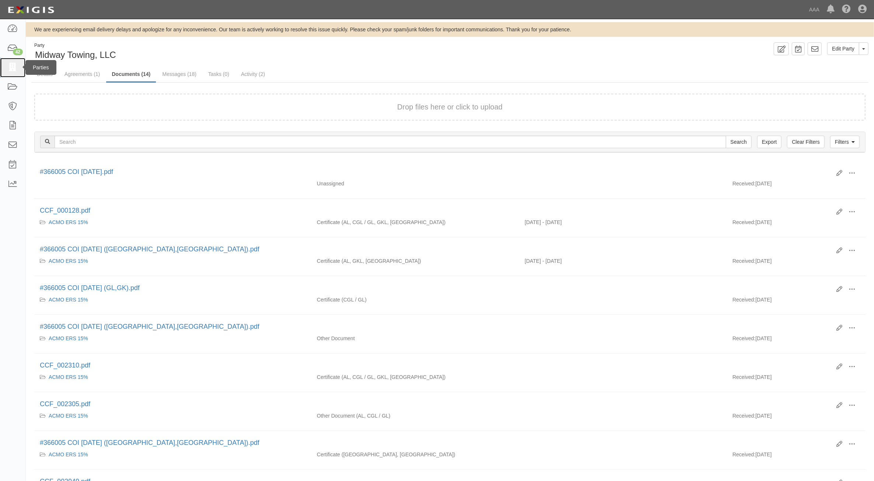
click at [11, 65] on icon at bounding box center [12, 67] width 10 height 8
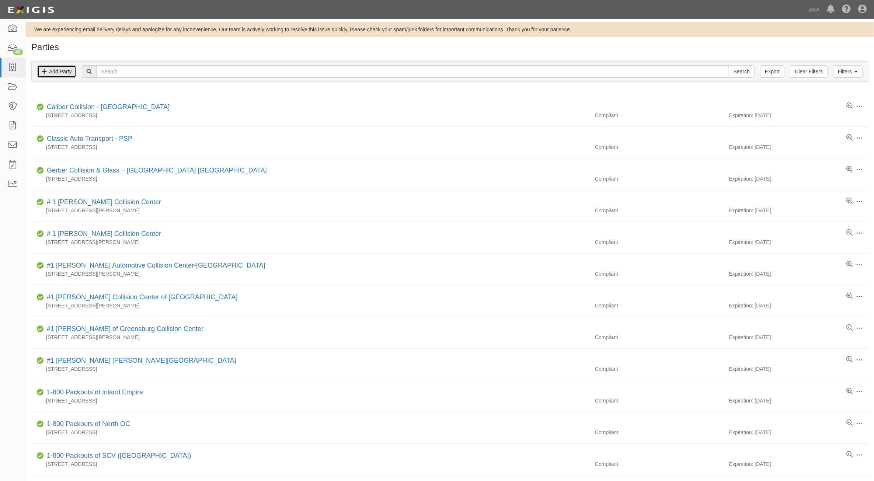
click at [63, 72] on link "Add Party" at bounding box center [56, 71] width 39 height 13
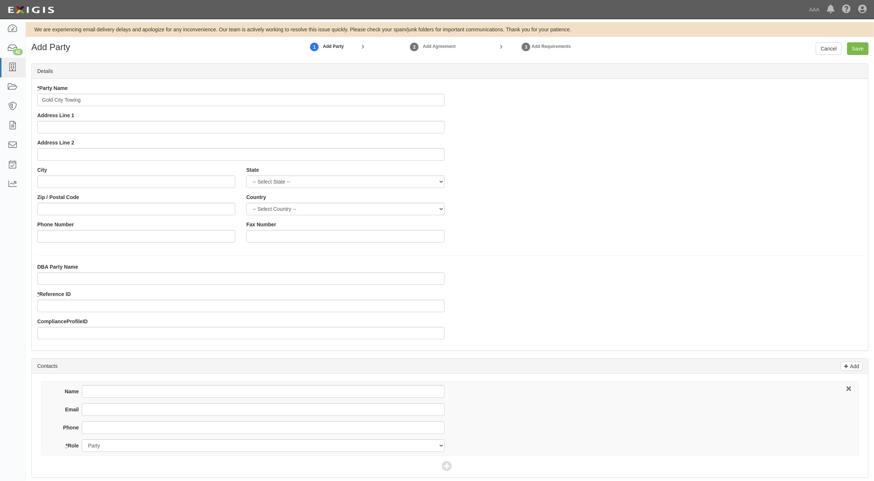
type input "Gold City Towing"
type input "[STREET_ADDRESS][PERSON_NAME]"
type input "[PERSON_NAME]"
select select "KY"
type input "40160"
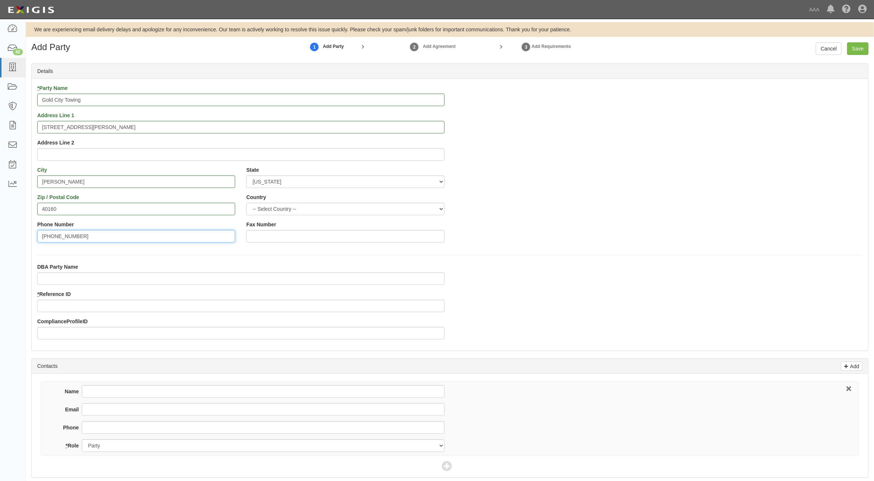
type input "[PHONE_NUMBER]"
type input "279316"
click at [318, 390] on input "Name" at bounding box center [263, 391] width 363 height 13
type input "[PERSON_NAME]"
type input "[EMAIL_ADDRESS][DOMAIN_NAME]"
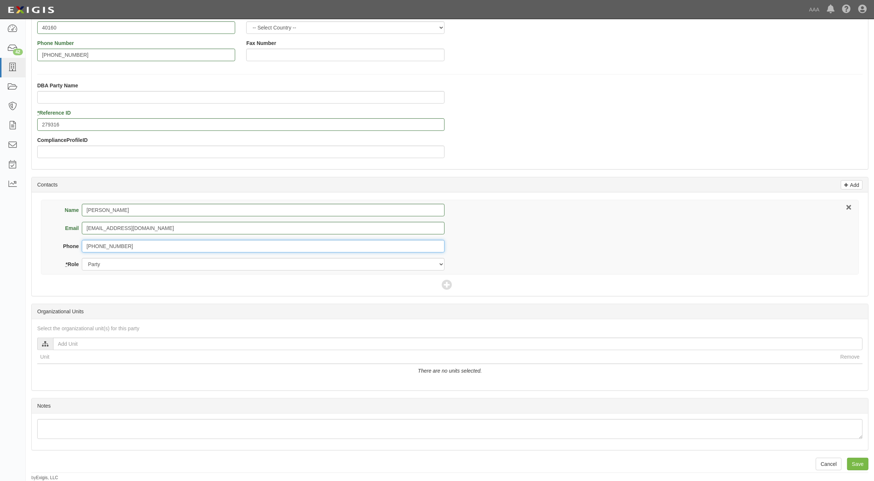
scroll to position [183, 0]
type input "[PHONE_NUMBER]"
click at [445, 289] on icon at bounding box center [447, 285] width 10 height 10
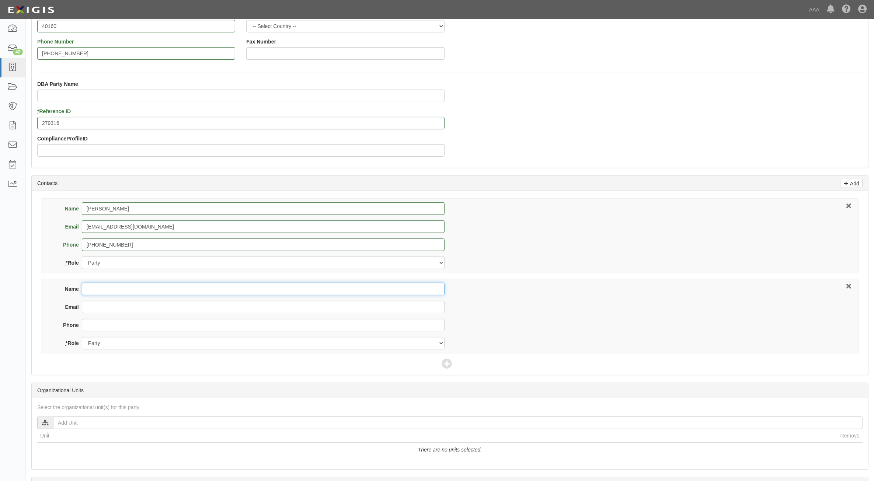
click at [287, 295] on input "Name" at bounding box center [263, 289] width 363 height 13
click at [113, 289] on input "Name" at bounding box center [263, 289] width 363 height 13
type input "[PERSON_NAME]"
type input "[EMAIL_ADDRESS][DOMAIN_NAME]"
type input "[PHONE_NUMBER]"
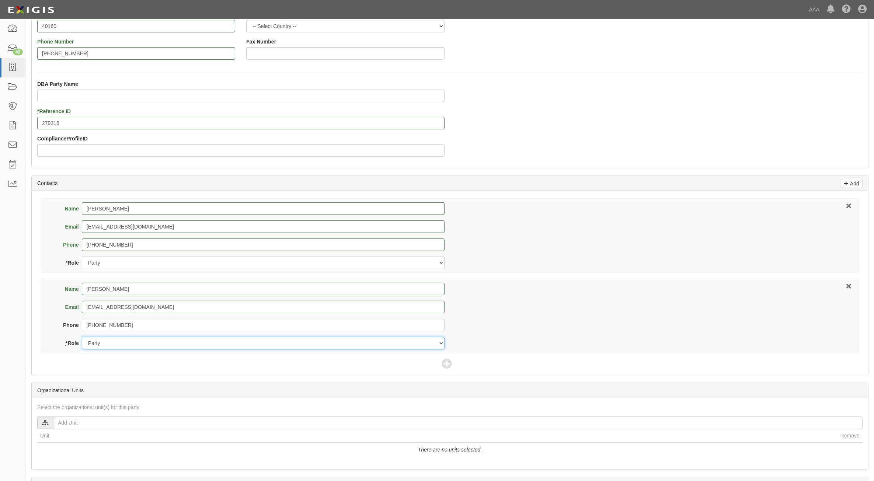
click at [153, 346] on select "Party Broker Other" at bounding box center [263, 343] width 363 height 13
select select "Broker"
click at [82, 338] on select "Party Broker Other" at bounding box center [263, 343] width 363 height 13
click at [447, 365] on icon at bounding box center [447, 364] width 10 height 10
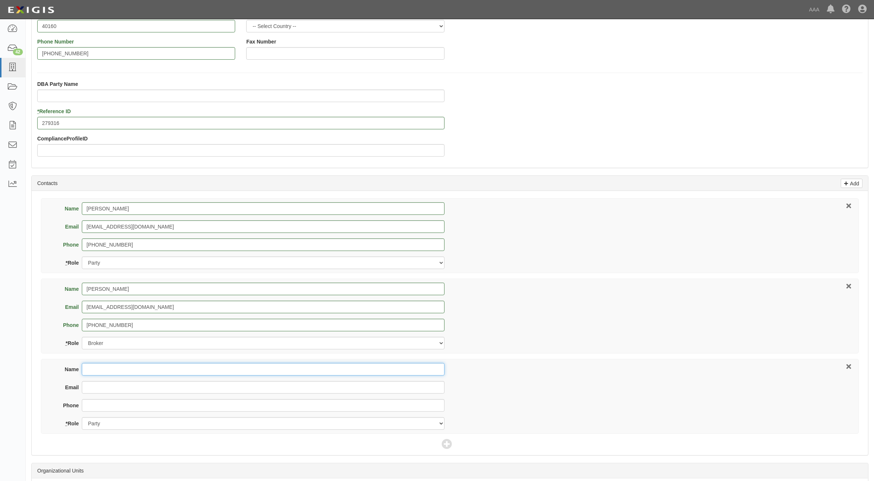
click at [129, 375] on input "Name" at bounding box center [263, 369] width 363 height 13
type input "[PERSON_NAME]"
type input "lemelle.fernando@ace.aaa.com"
click at [130, 421] on select "Party Broker Other" at bounding box center [263, 423] width 363 height 13
select select "Other"
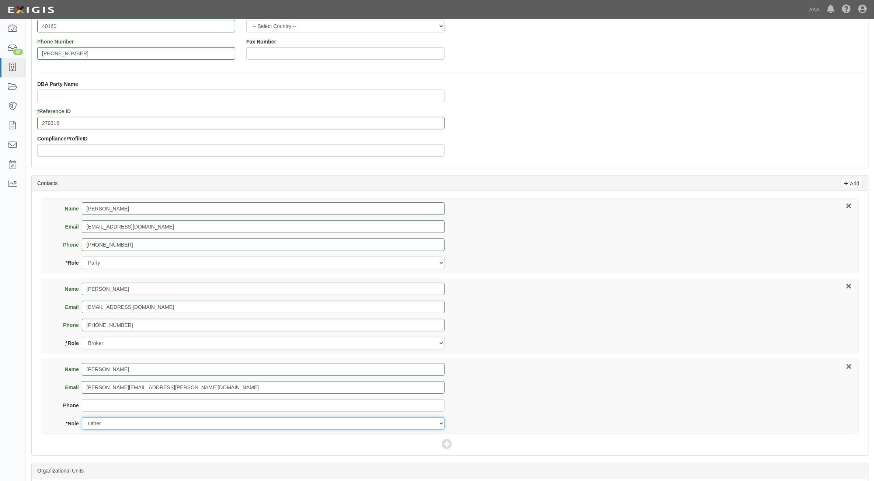
click at [82, 418] on select "Party Broker Other" at bounding box center [263, 423] width 363 height 13
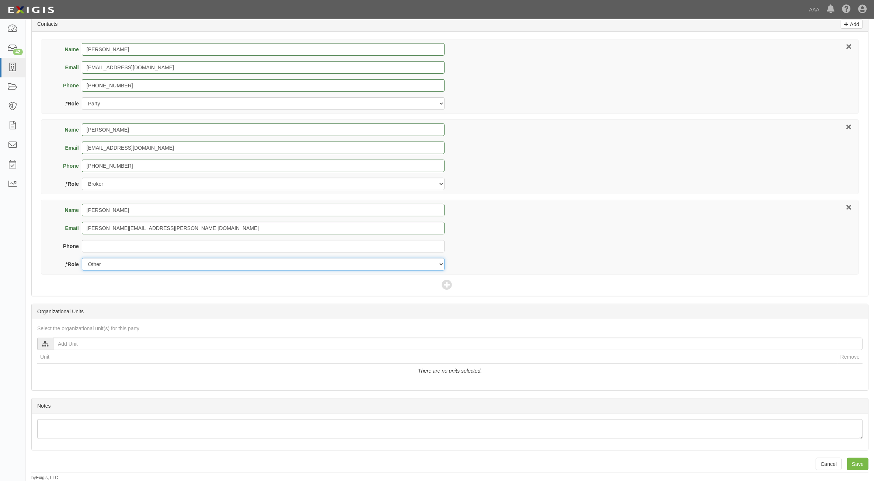
scroll to position [344, 0]
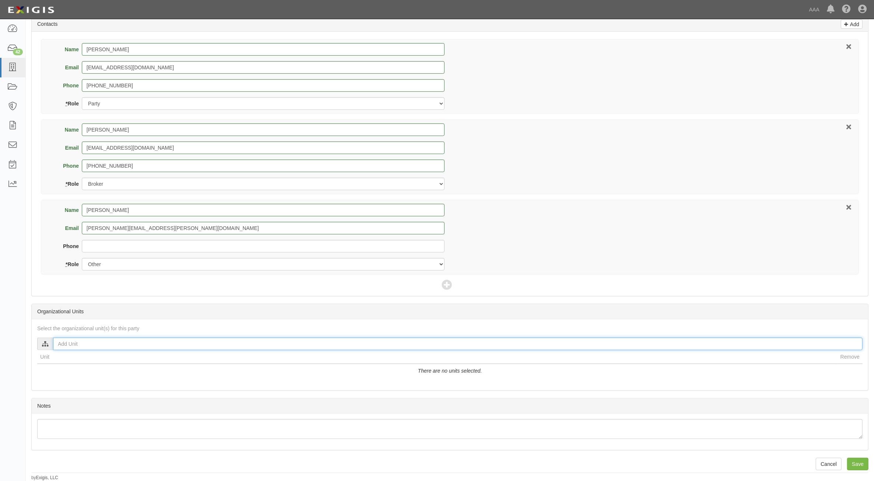
click at [145, 343] on input "text" at bounding box center [458, 344] width 810 height 13
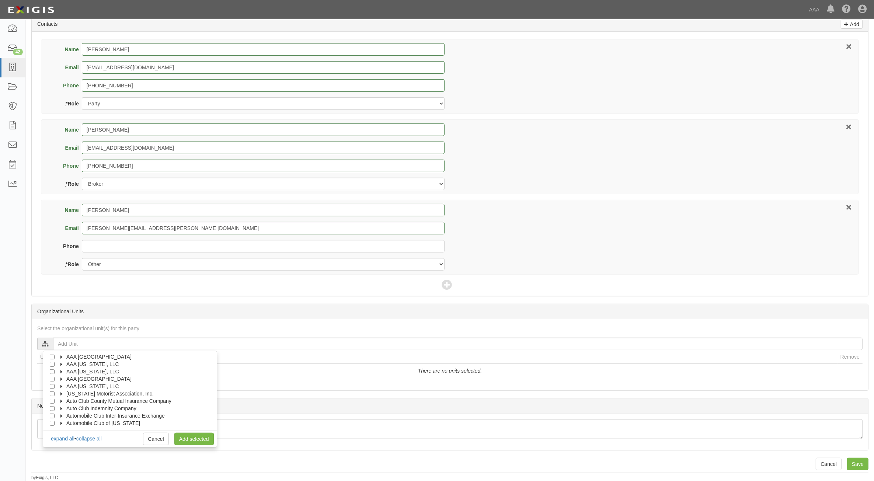
click at [64, 358] on icon at bounding box center [61, 357] width 5 height 3
click at [69, 364] on icon at bounding box center [68, 364] width 5 height 3
click at [66, 372] on input "Emergency Roadside Service (ERS)" at bounding box center [65, 371] width 5 height 5
checkbox input "true"
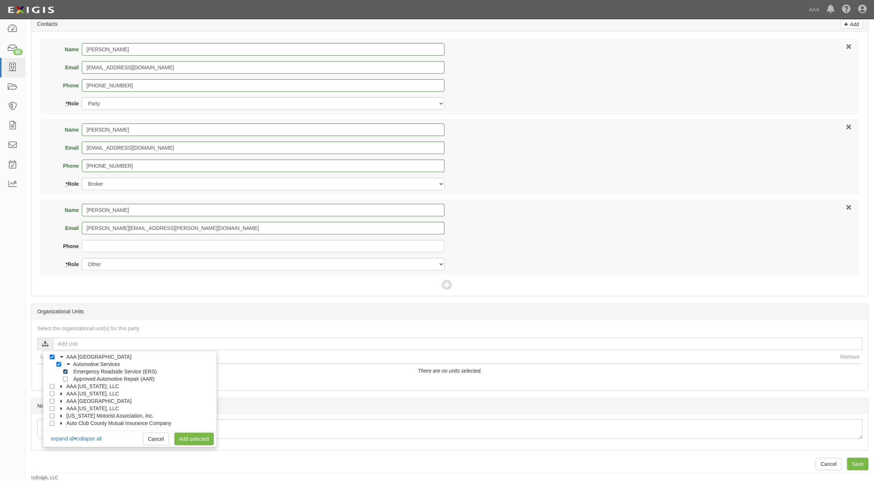
checkbox input "true"
click at [198, 435] on link "Add selected" at bounding box center [193, 439] width 39 height 13
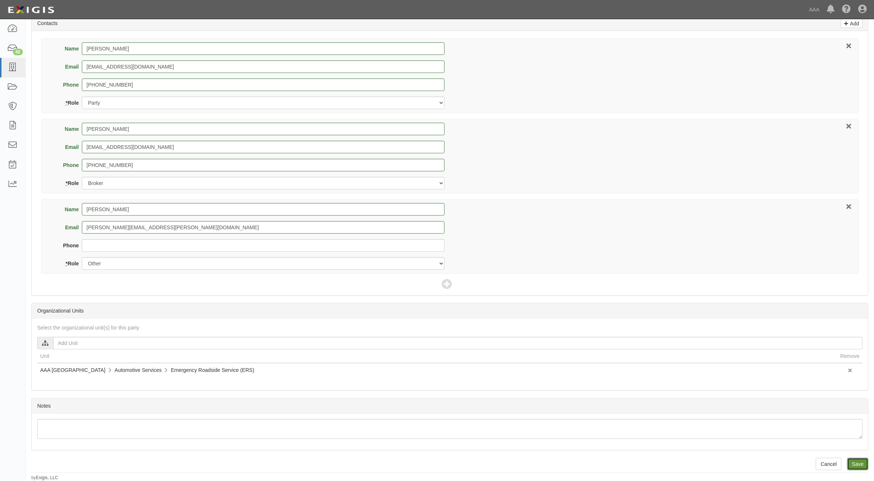
click at [855, 467] on input "Save" at bounding box center [857, 464] width 21 height 13
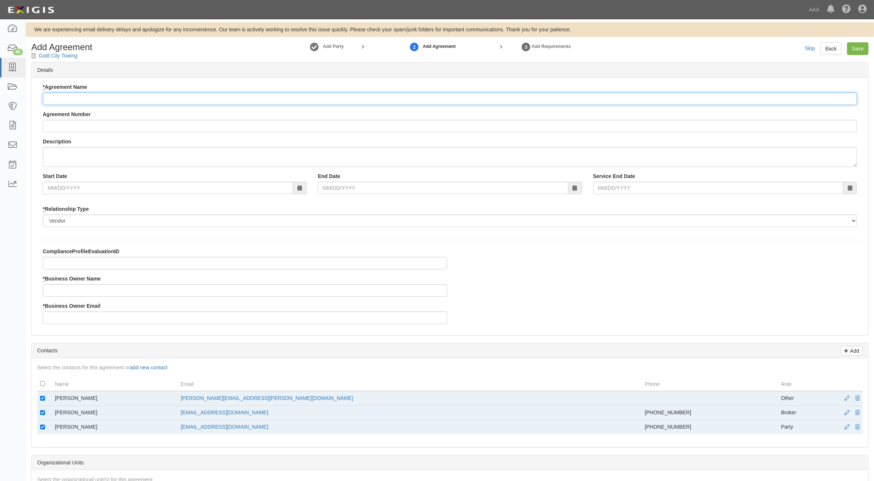
click at [134, 98] on input "* Agreement Name" at bounding box center [450, 99] width 814 height 13
paste input "AAA East Central ERS"
type input "AAA East Central ERS"
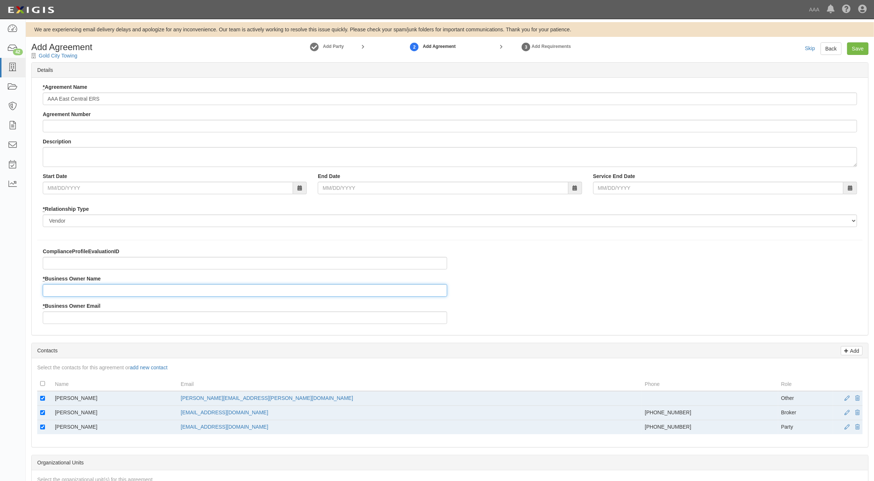
click at [79, 291] on input "* Business Owner Name" at bounding box center [245, 290] width 404 height 13
type input "[PERSON_NAME]"
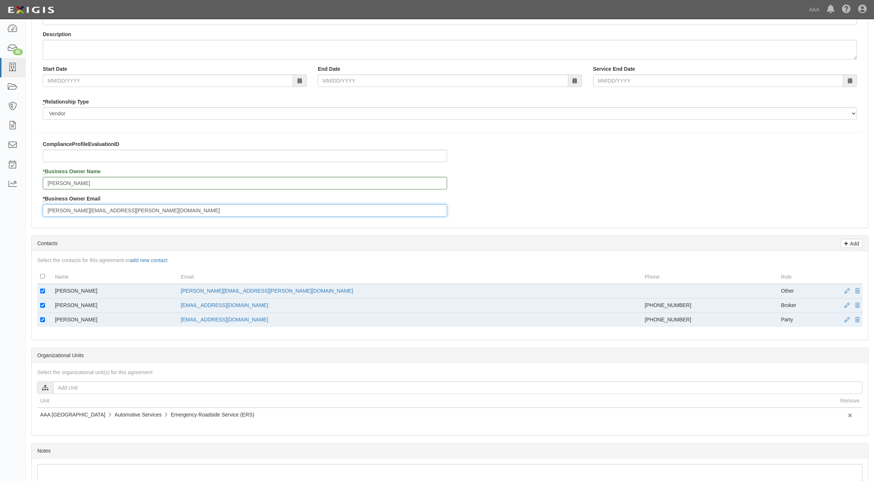
scroll to position [138, 0]
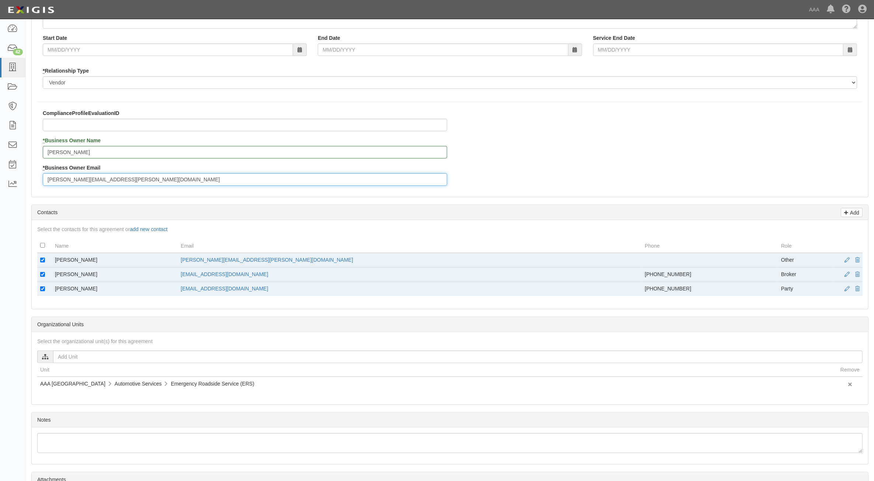
type input "[PERSON_NAME][EMAIL_ADDRESS][PERSON_NAME][DOMAIN_NAME]"
click at [41, 261] on input "checkbox" at bounding box center [42, 260] width 5 height 5
checkbox input "false"
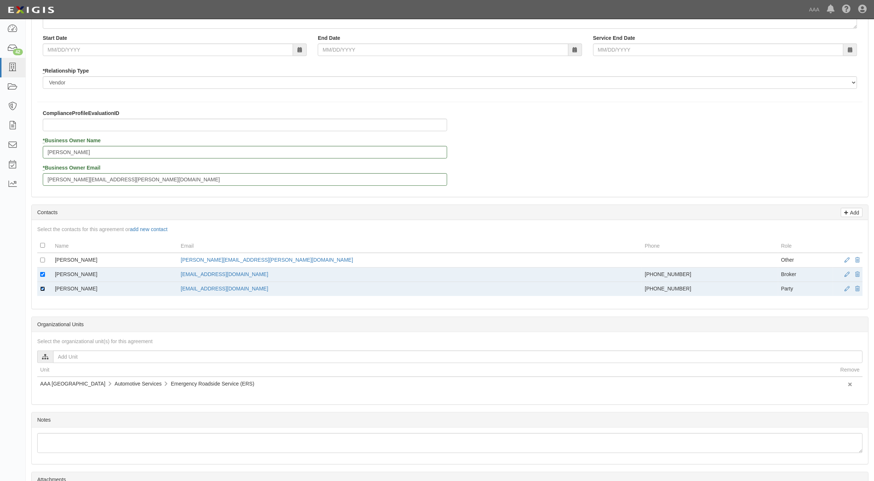
click at [41, 288] on input "checkbox" at bounding box center [42, 288] width 5 height 5
checkbox input "false"
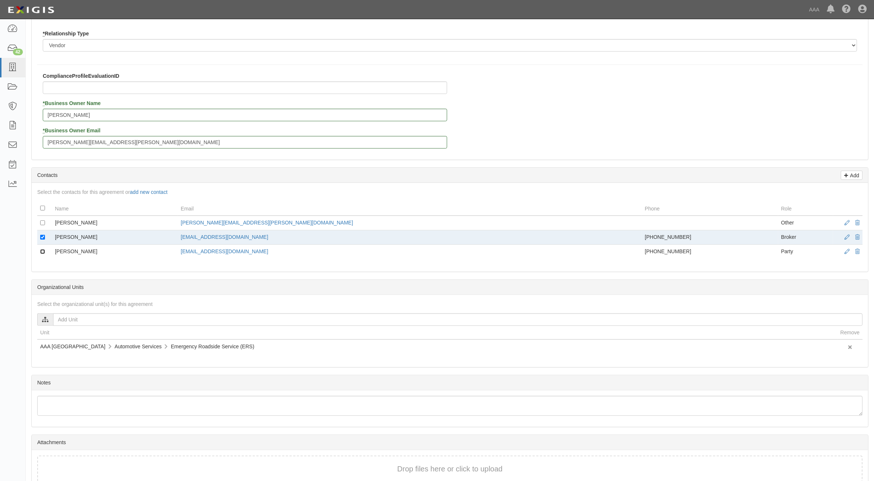
scroll to position [214, 0]
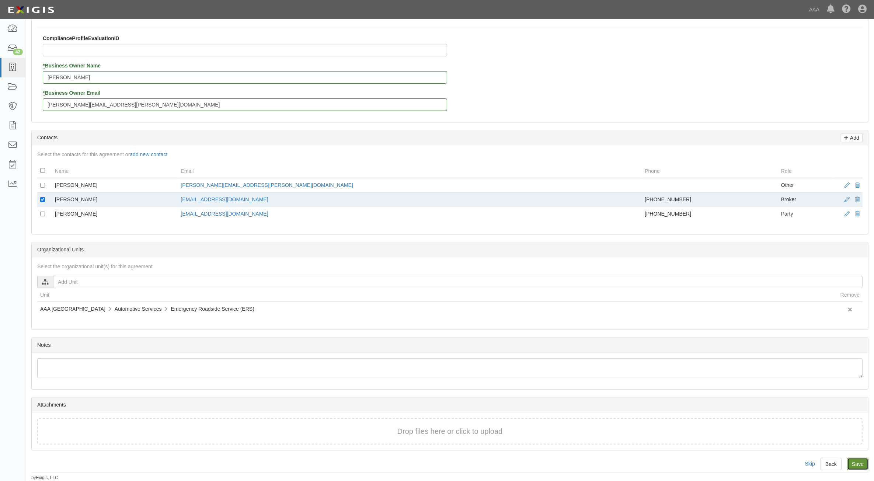
click at [853, 464] on input "Save" at bounding box center [857, 464] width 21 height 13
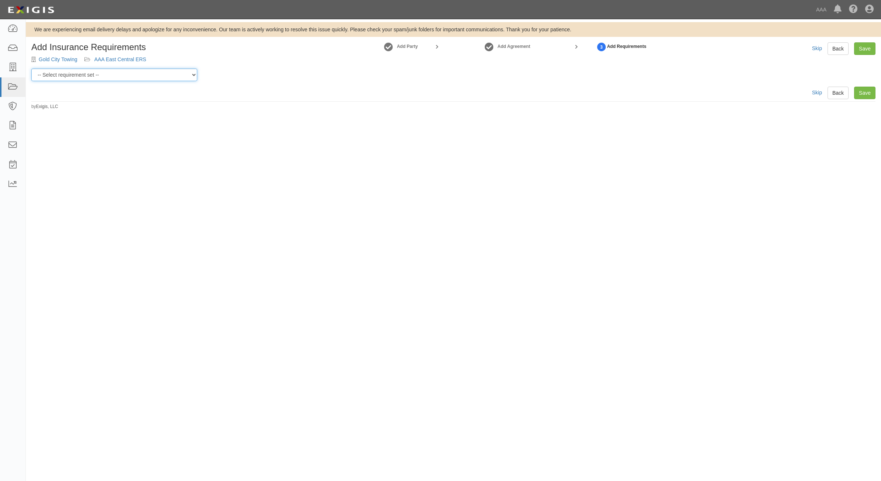
click at [139, 80] on select "-- Select requirement set -- AAA East Central AAR AAA East Central ERS AAA East…" at bounding box center [114, 75] width 166 height 13
select select "16670"
click at [31, 69] on select "-- Select requirement set -- AAA East Central AAR AAA East Central ERS AAA East…" at bounding box center [114, 75] width 166 height 13
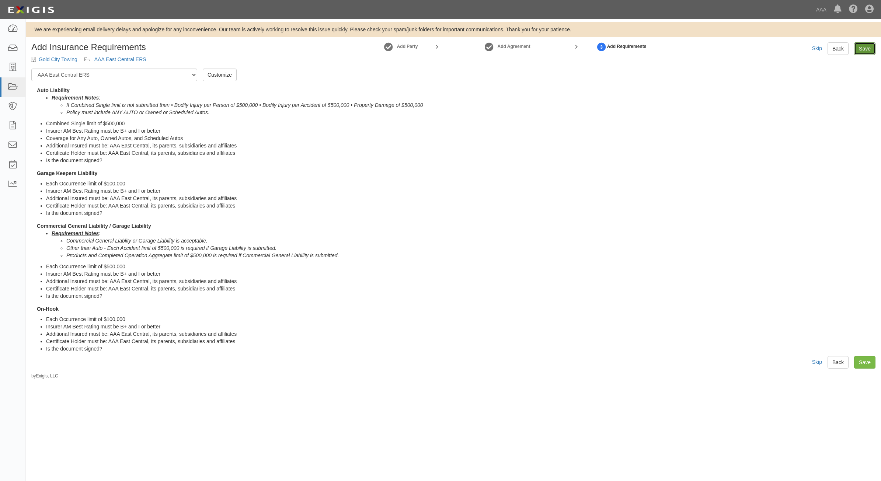
click at [861, 51] on link "Save" at bounding box center [864, 48] width 21 height 13
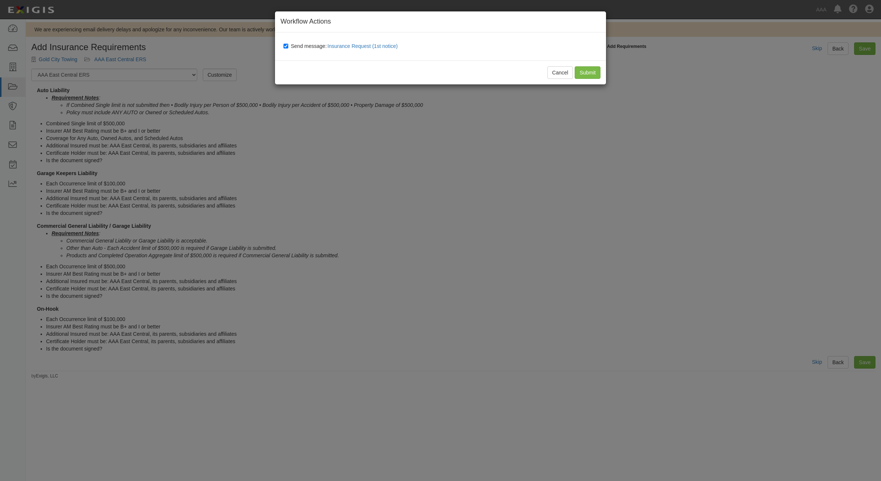
click at [317, 42] on label "Send message: Insurance Request (1st notice)" at bounding box center [342, 47] width 117 height 10
click at [288, 43] on input "Send message: Insurance Request (1st notice)" at bounding box center [286, 46] width 5 height 6
checkbox input "false"
click at [582, 67] on input "Submit" at bounding box center [588, 72] width 26 height 13
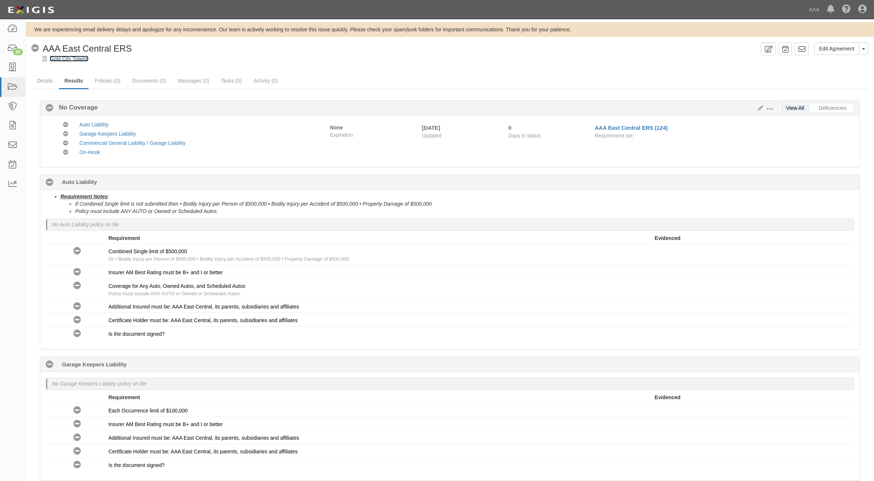
click at [76, 60] on link "Gold City Towing" at bounding box center [69, 59] width 39 height 6
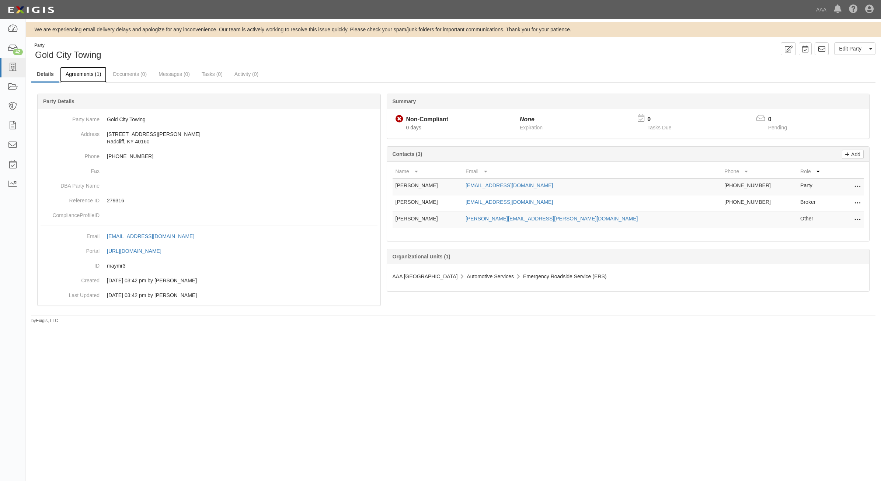
click at [80, 73] on link "Agreements (1)" at bounding box center [83, 75] width 46 height 16
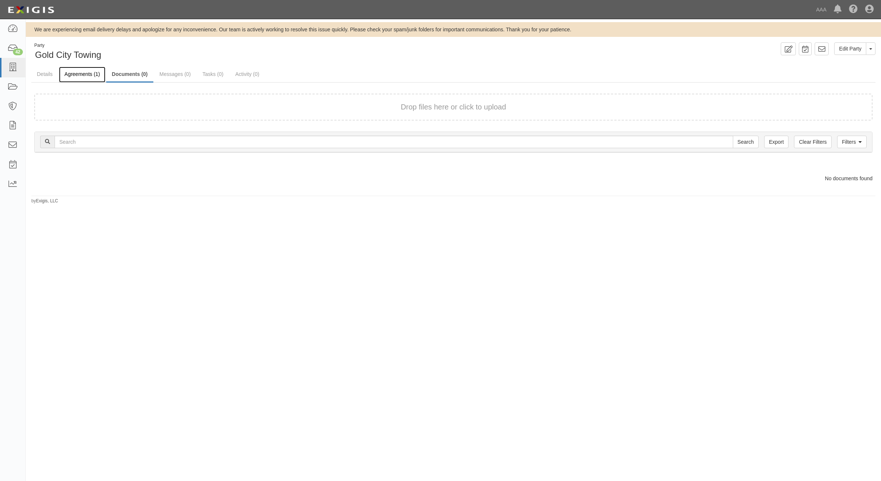
click at [87, 74] on link "Agreements (1)" at bounding box center [82, 75] width 46 height 16
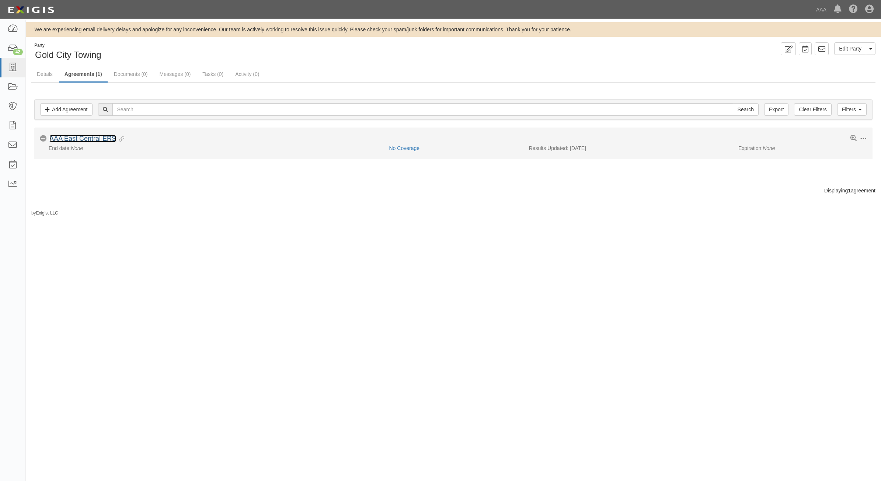
click at [85, 139] on link "AAA East Central ERS" at bounding box center [82, 138] width 67 height 7
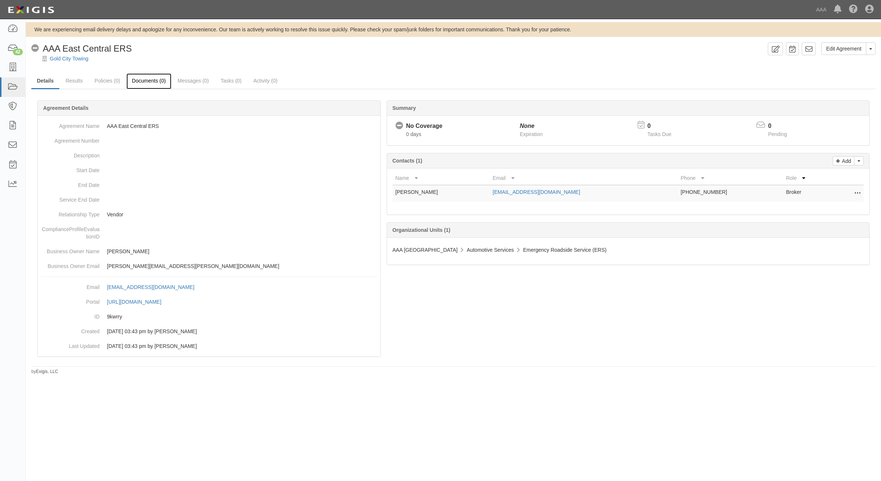
click at [148, 80] on link "Documents (0)" at bounding box center [148, 81] width 45 height 16
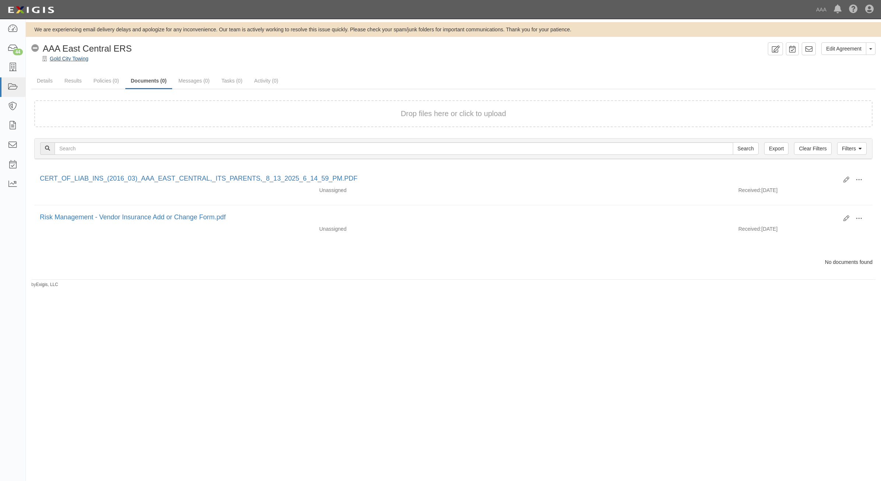
click at [76, 56] on div "Edit Agreement Toggle Agreement Dropdown View Audit Trail Archive Agreement Pla…" at bounding box center [453, 52] width 855 height 20
drag, startPoint x: 76, startPoint y: 56, endPoint x: 77, endPoint y: 60, distance: 3.8
click at [77, 60] on link "Gold City Towing" at bounding box center [69, 59] width 39 height 6
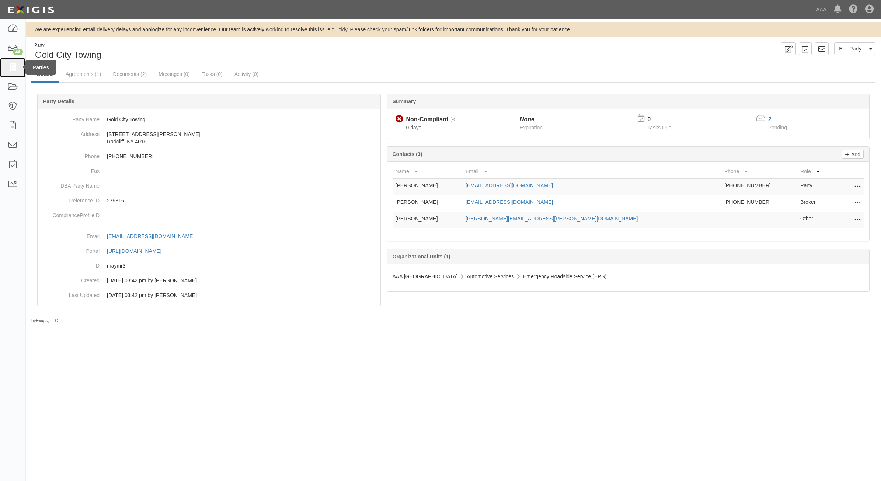
click at [12, 67] on icon at bounding box center [12, 67] width 10 height 8
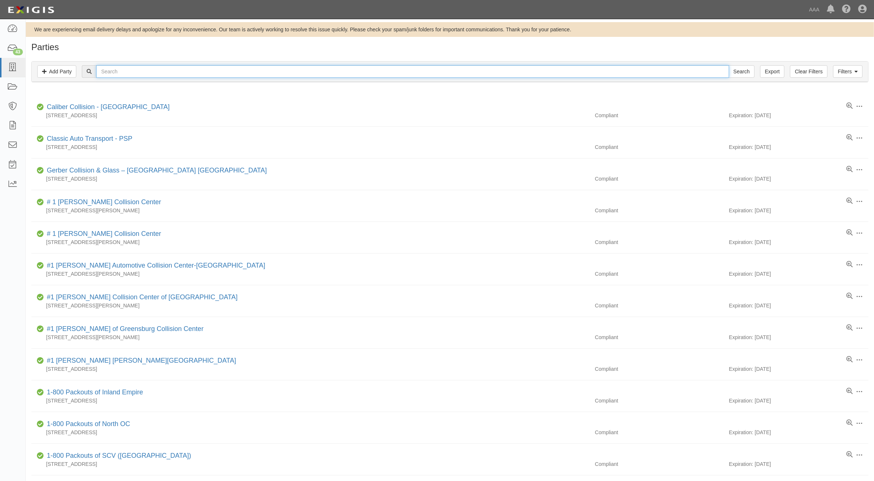
click at [143, 73] on input "text" at bounding box center [412, 71] width 633 height 13
type input "353850"
click at [729, 65] on input "Search" at bounding box center [742, 71] width 26 height 13
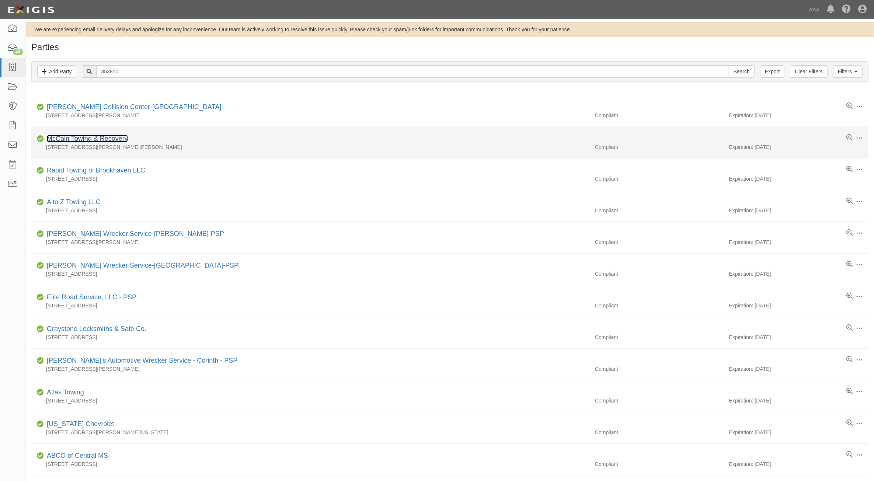
click at [95, 140] on link "McCain Towing & Recovery" at bounding box center [87, 138] width 81 height 7
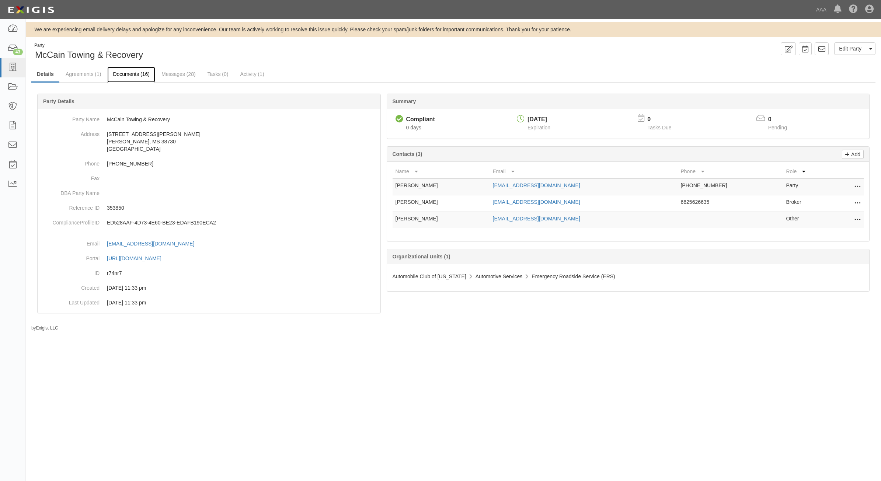
click at [139, 79] on link "Documents (16)" at bounding box center [131, 75] width 48 height 16
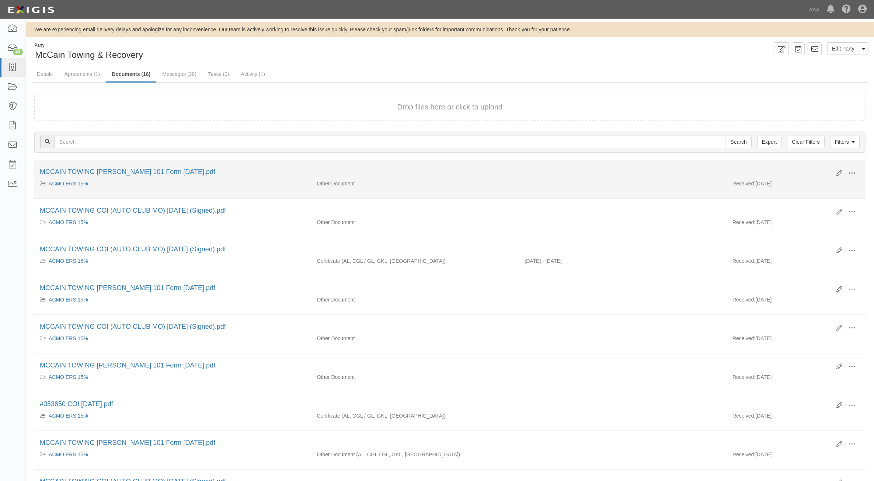
click at [852, 174] on span at bounding box center [852, 173] width 7 height 7
click at [818, 188] on link "View" at bounding box center [816, 183] width 58 height 13
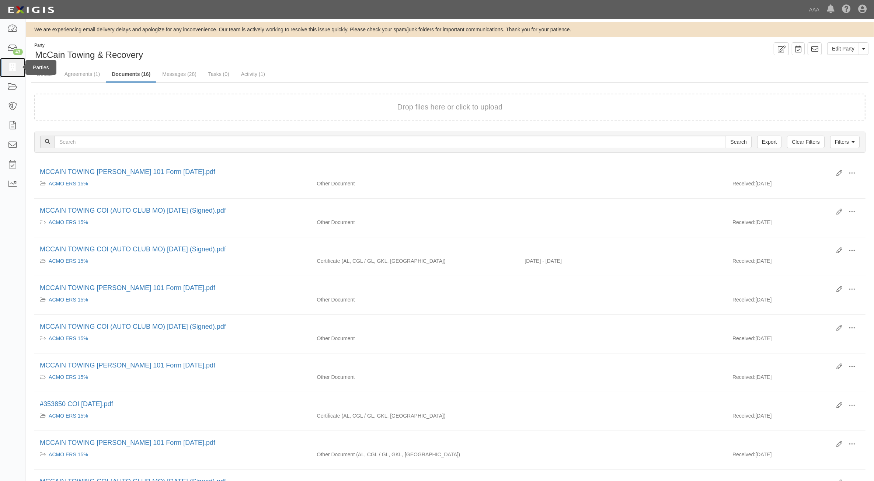
click at [15, 71] on icon at bounding box center [12, 67] width 10 height 8
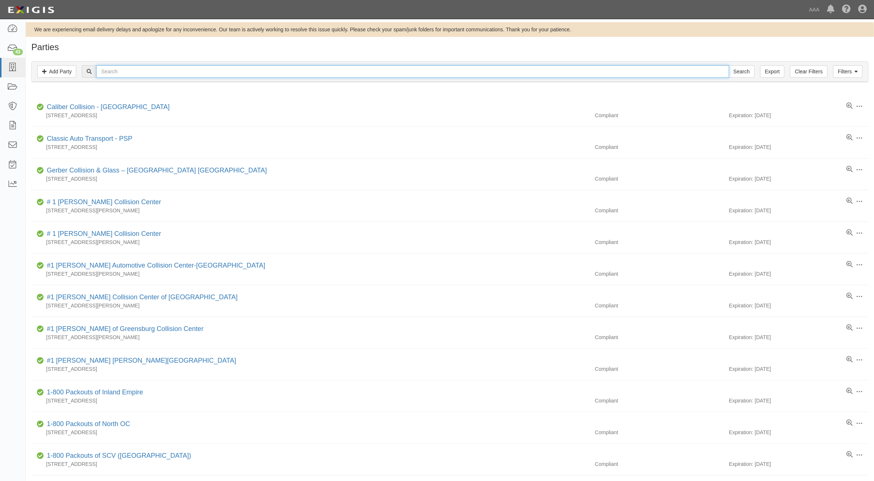
click at [113, 71] on input "text" at bounding box center [412, 71] width 633 height 13
type input "516425"
click at [729, 65] on input "Search" at bounding box center [742, 71] width 26 height 13
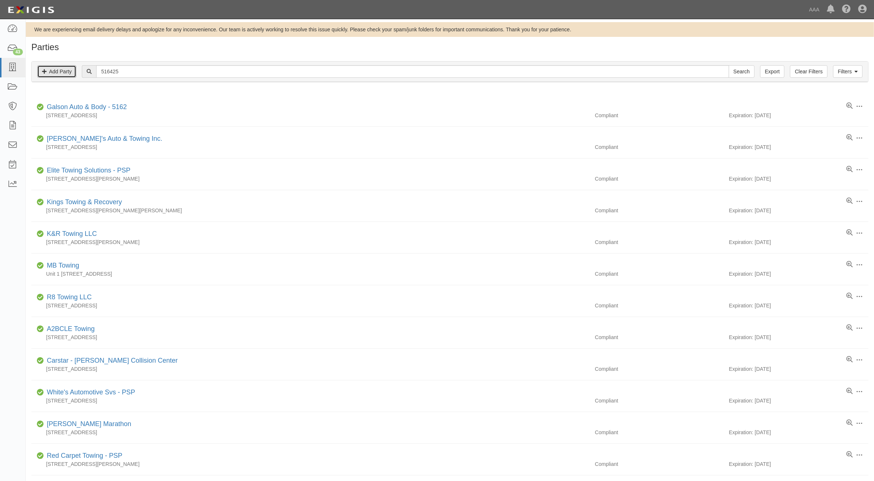
click at [65, 77] on link "Add Party" at bounding box center [56, 71] width 39 height 13
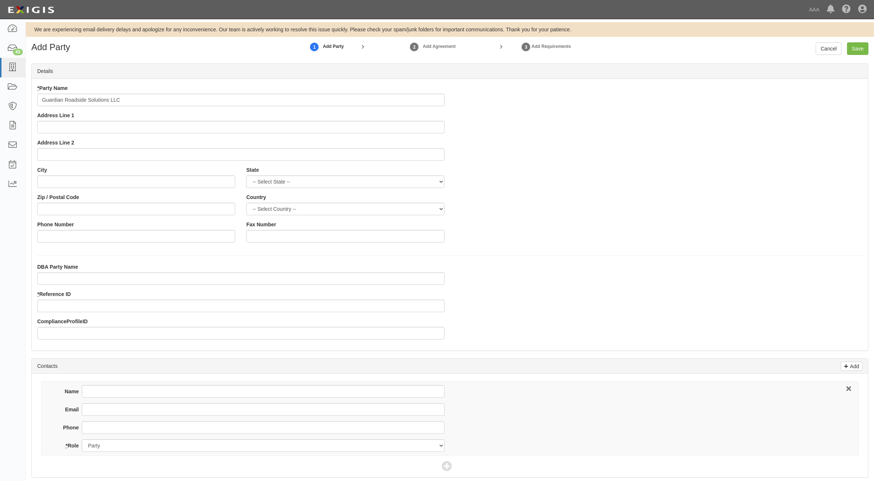
type input "Guardian Roadside Solutions LLC"
type input "885 Worden Rd"
type input "Wickliffe"
select select "OH"
type input "44092"
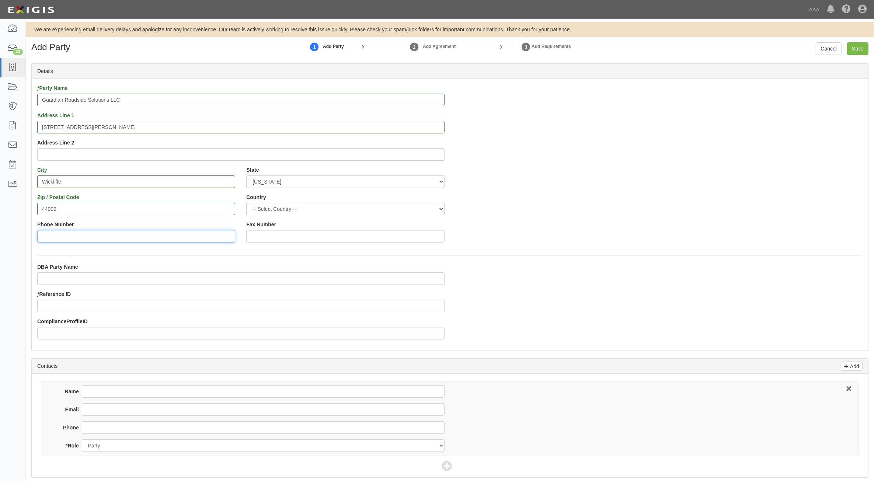
click at [170, 231] on input "Phone Number" at bounding box center [136, 236] width 198 height 13
type input "440-833-6000"
click at [142, 306] on input "* Reference ID" at bounding box center [240, 306] width 407 height 13
type input "516425"
click at [135, 390] on input "Name" at bounding box center [263, 391] width 363 height 13
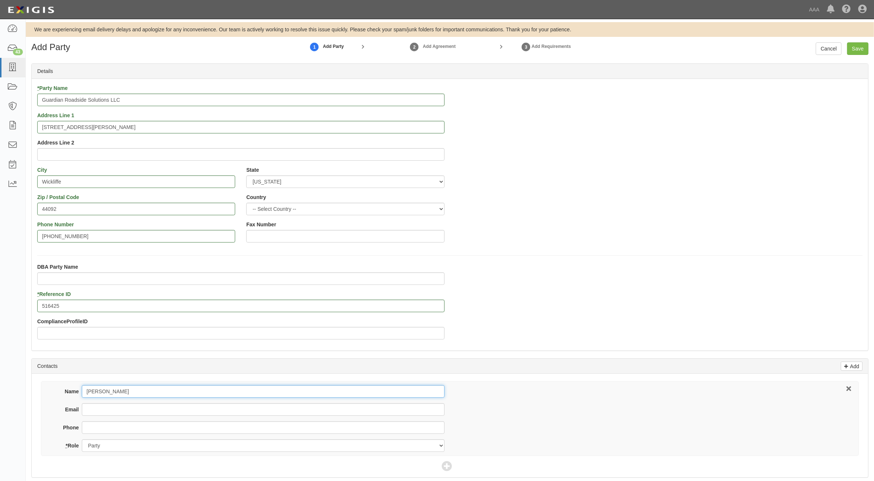
type input "Matthew Paugh"
type input "guardianroadsidesolutions@gmail.com"
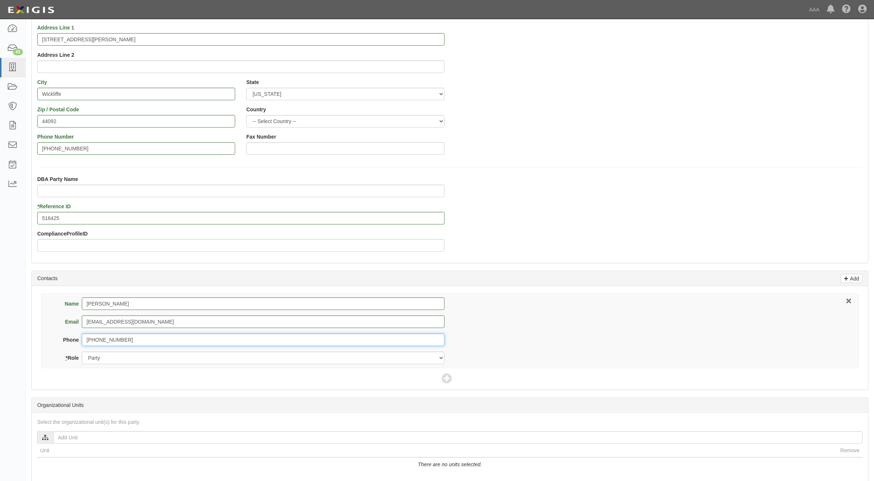
scroll to position [92, 0]
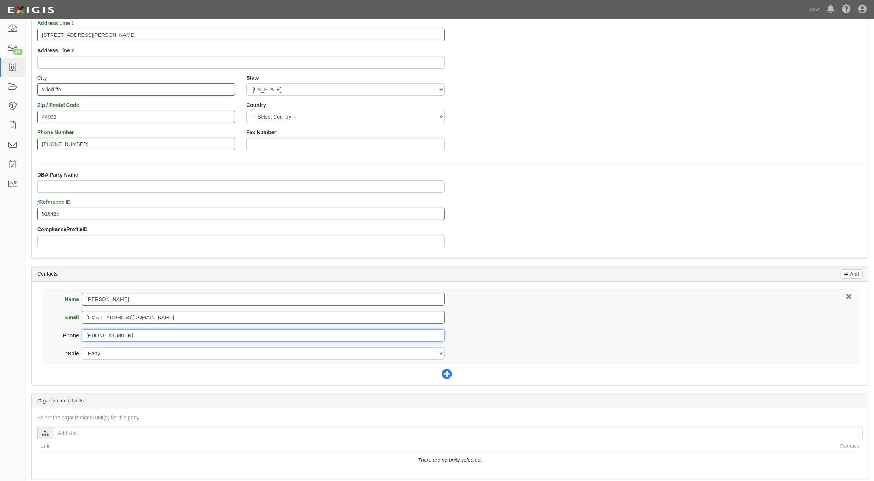
type input "440-833-6000"
click at [445, 375] on icon at bounding box center [447, 374] width 10 height 10
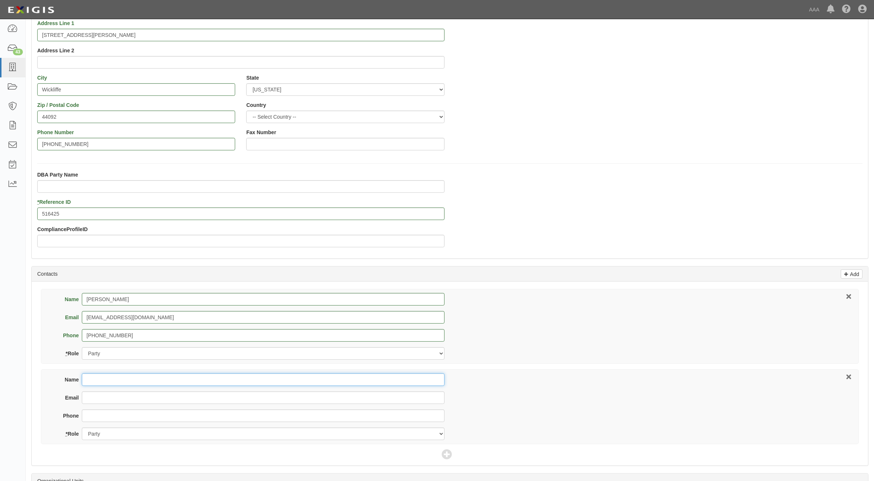
click at [181, 379] on input "Name" at bounding box center [263, 379] width 363 height 13
type input "Stephanie Harp"
type input "coi@insurancehub.com"
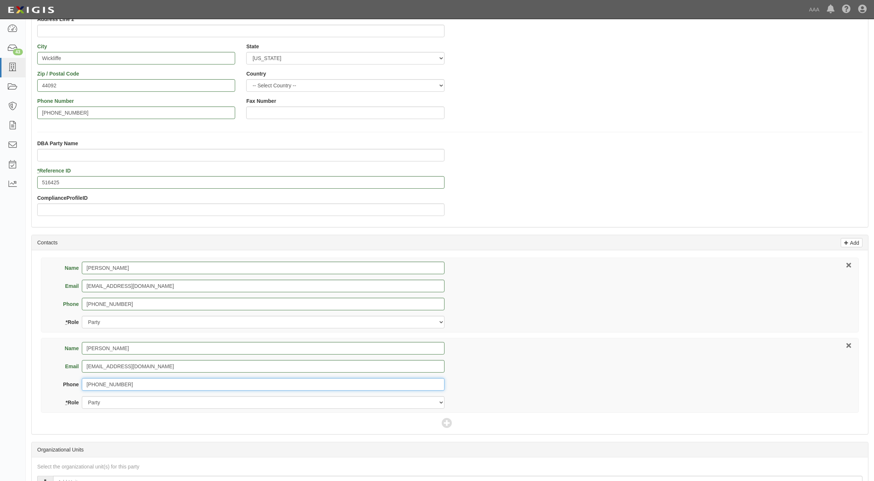
scroll to position [138, 0]
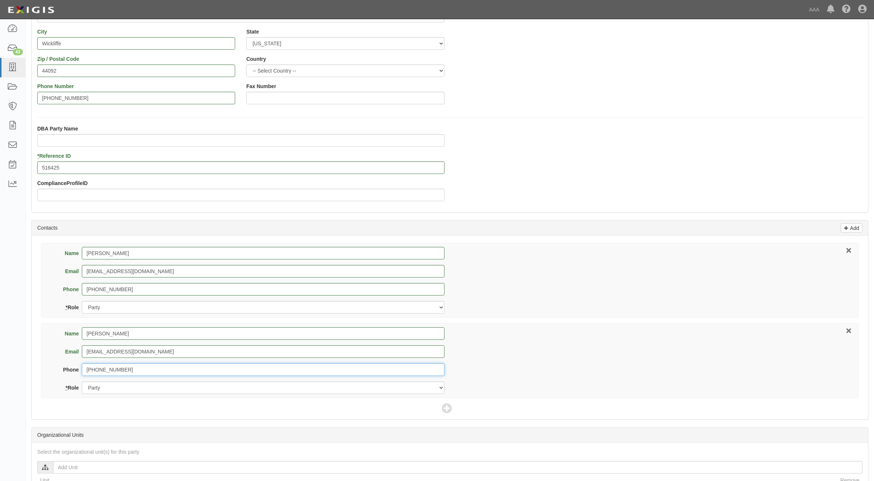
type input "770-497-1200"
drag, startPoint x: 115, startPoint y: 388, endPoint x: 118, endPoint y: 392, distance: 4.8
click at [116, 388] on select "Party Broker Other" at bounding box center [263, 388] width 363 height 13
select select "Broker"
click at [82, 382] on select "Party Broker Other" at bounding box center [263, 388] width 363 height 13
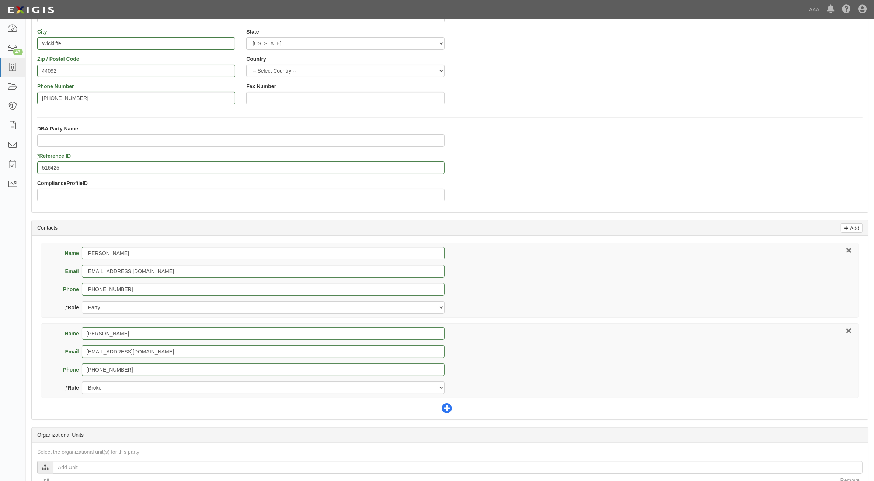
click at [443, 409] on icon at bounding box center [447, 409] width 10 height 10
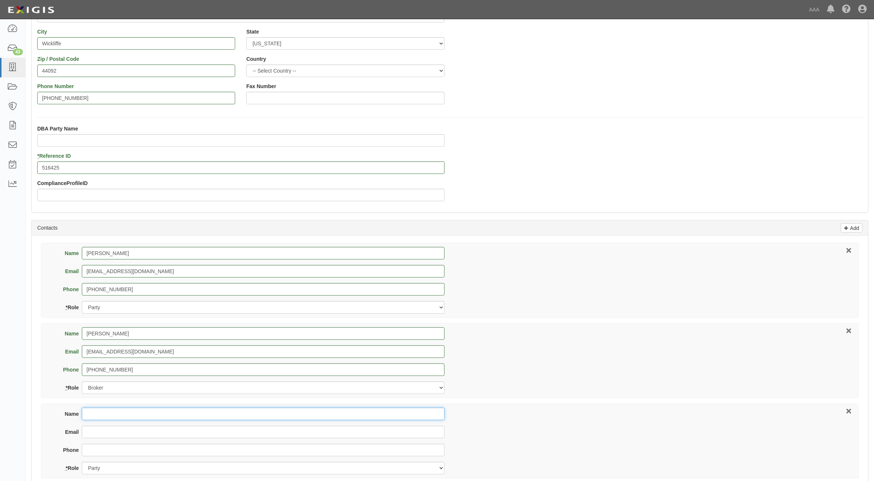
click at [130, 413] on input "Name" at bounding box center [263, 414] width 363 height 13
type input "Matt Heidish"
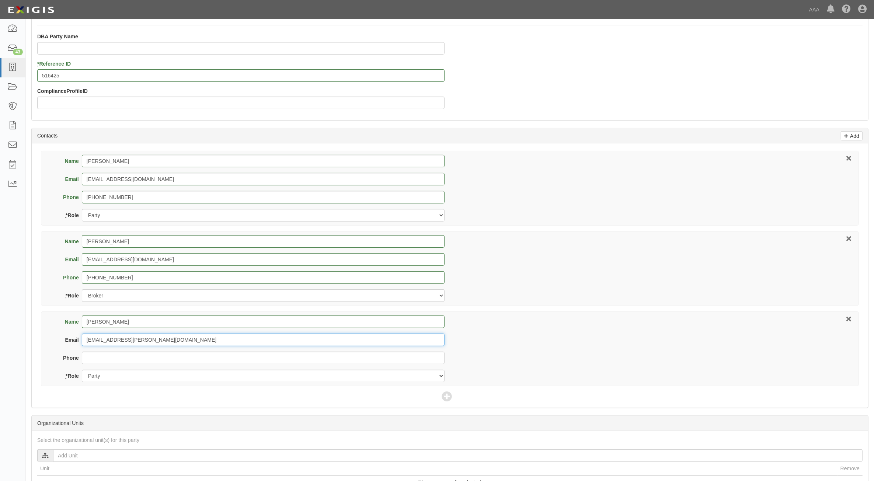
type input "heidish.matthew@ace.aaa.com"
click at [142, 377] on select "Party Broker Other" at bounding box center [263, 376] width 363 height 13
click at [82, 371] on select "Party Broker Other" at bounding box center [263, 376] width 363 height 13
click at [144, 376] on select "Party Broker Other" at bounding box center [263, 376] width 363 height 13
select select "Other"
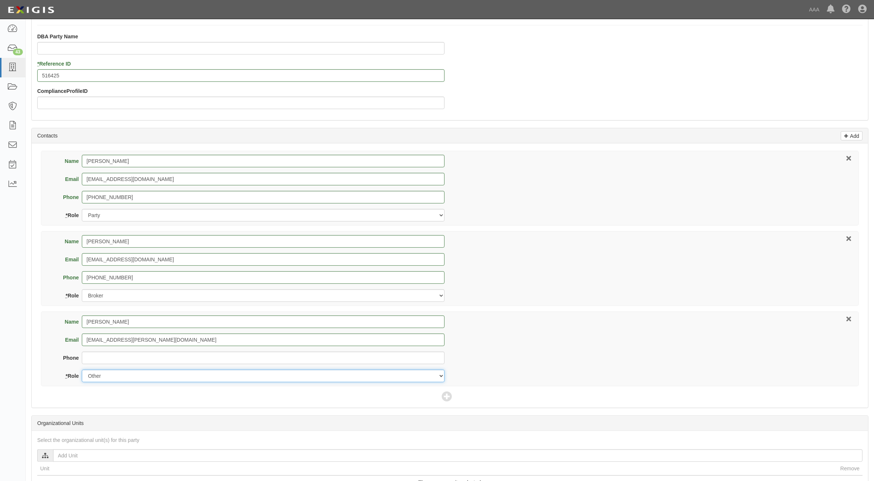
click at [82, 371] on select "Party Broker Other" at bounding box center [263, 376] width 363 height 13
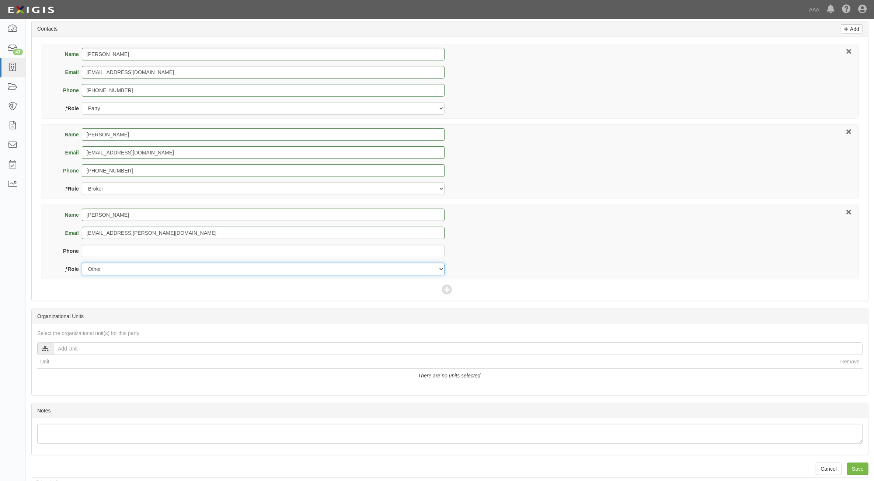
scroll to position [344, 0]
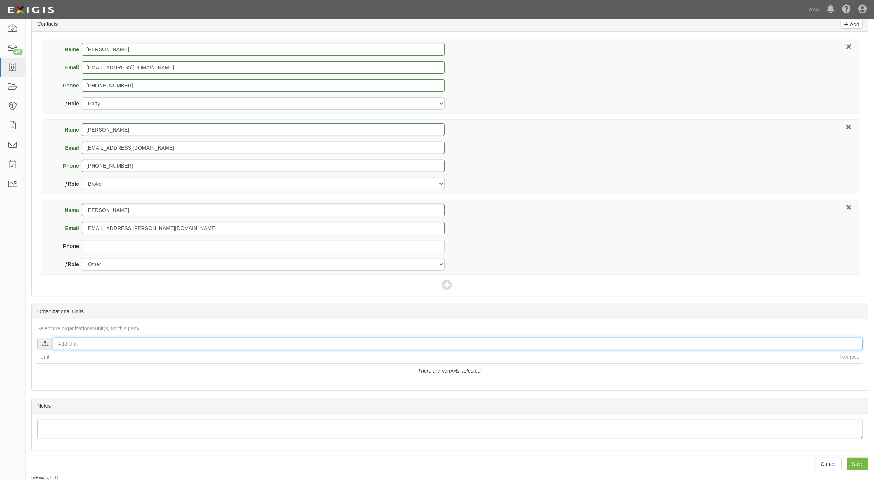
click at [439, 343] on input "text" at bounding box center [458, 344] width 810 height 13
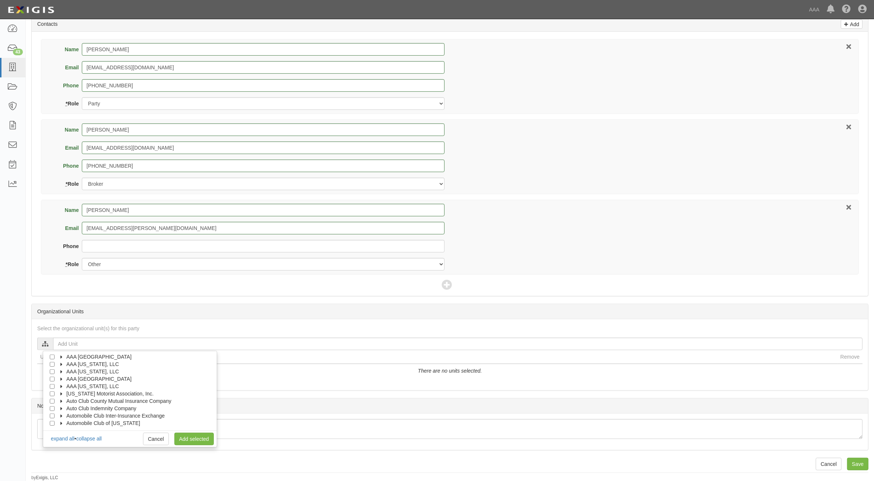
click at [65, 354] on label "AAA [GEOGRAPHIC_DATA]" at bounding box center [94, 356] width 74 height 7
click at [67, 365] on icon at bounding box center [68, 364] width 5 height 3
click at [65, 373] on input "Emergency Roadside Service (ERS)" at bounding box center [65, 371] width 5 height 5
checkbox input "true"
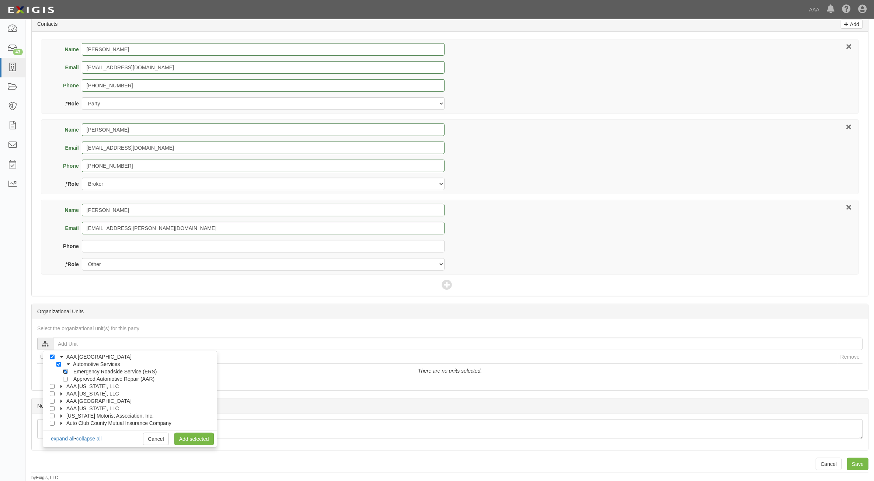
checkbox input "true"
click at [189, 437] on link "Add selected" at bounding box center [193, 439] width 39 height 13
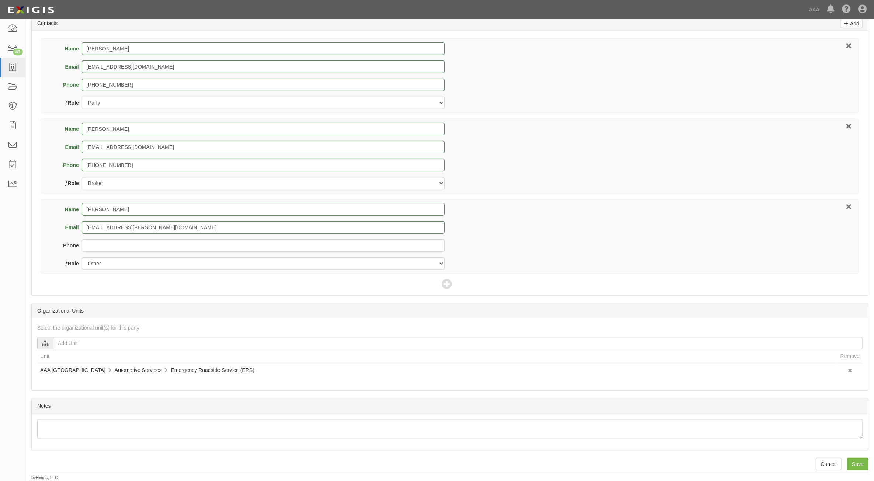
scroll to position [345, 0]
click at [856, 470] on input "Save" at bounding box center [857, 464] width 21 height 13
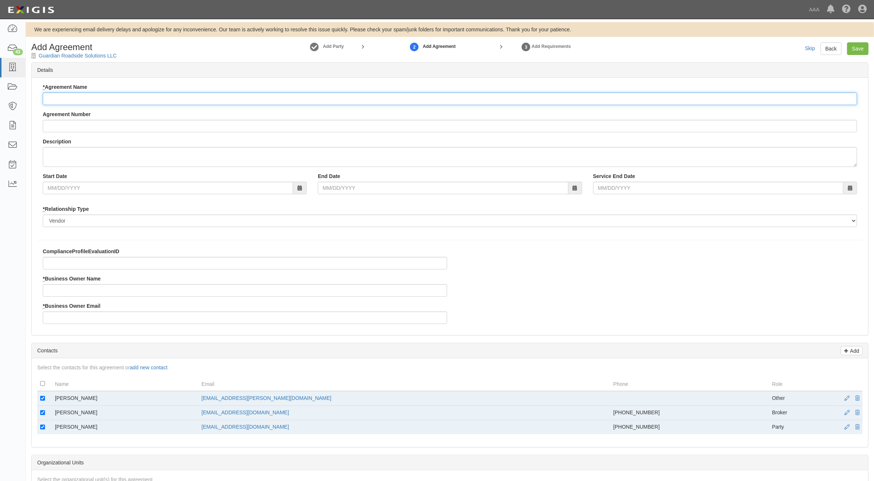
click at [281, 98] on input "* Agreement Name" at bounding box center [450, 99] width 814 height 13
paste input "AAA East Central ERS"
type input "AAA East Central ERS"
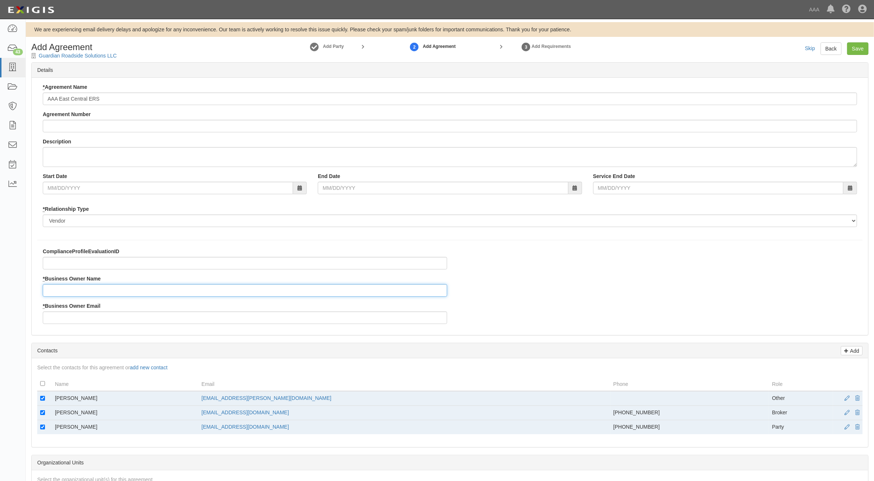
click at [132, 290] on input "* Business Owner Name" at bounding box center [245, 290] width 404 height 13
type input "[PERSON_NAME]"
type input "m"
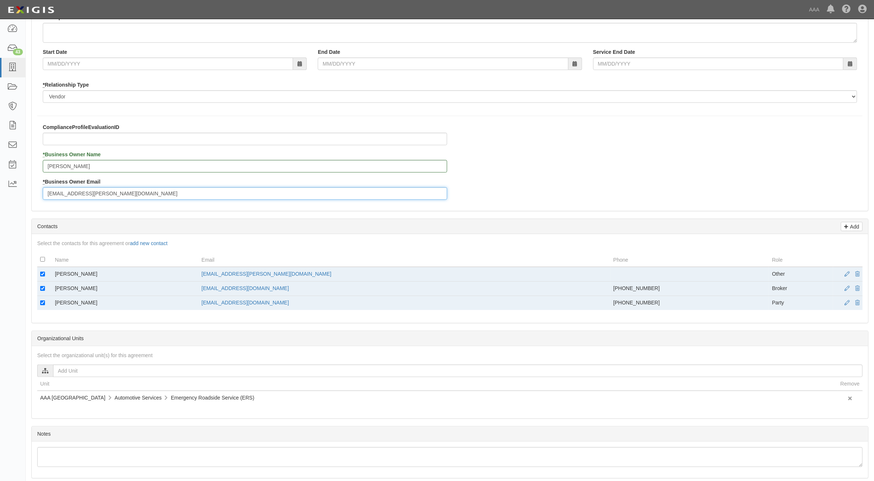
scroll to position [138, 0]
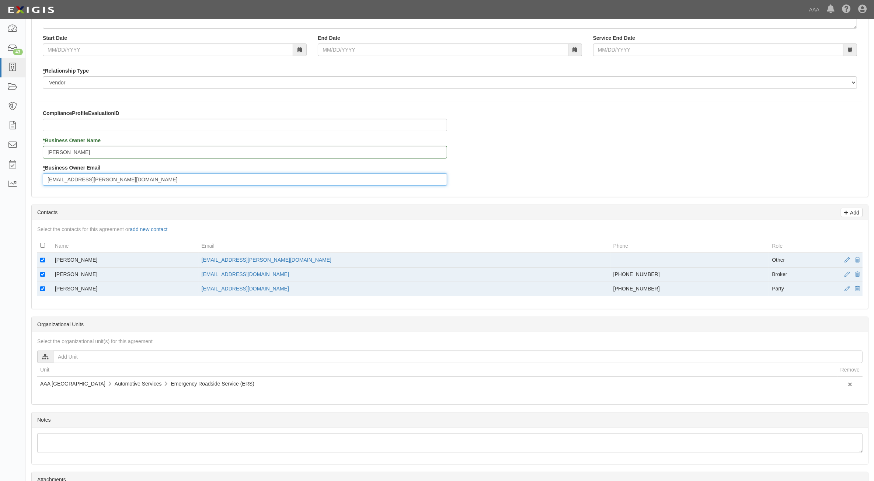
type input "heidish.matthew@ace.aaa.com"
click at [44, 261] on input "checkbox" at bounding box center [42, 260] width 5 height 5
checkbox input "false"
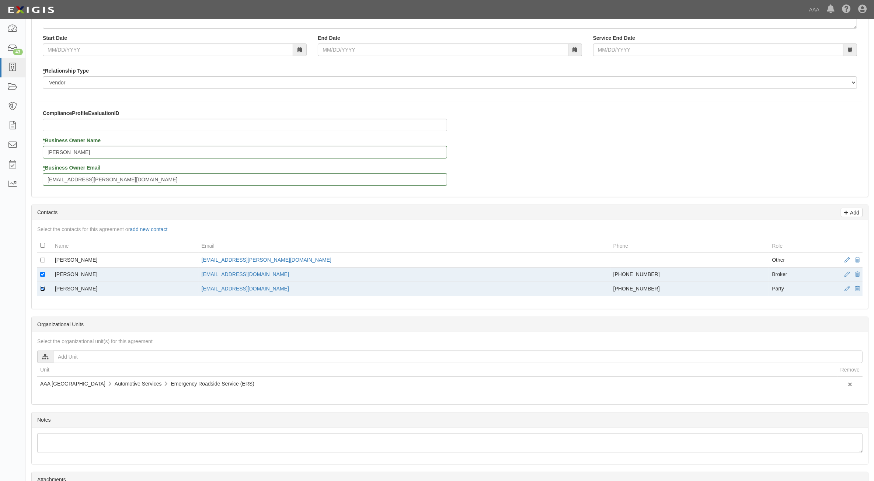
click at [44, 289] on input "checkbox" at bounding box center [42, 288] width 5 height 5
checkbox input "false"
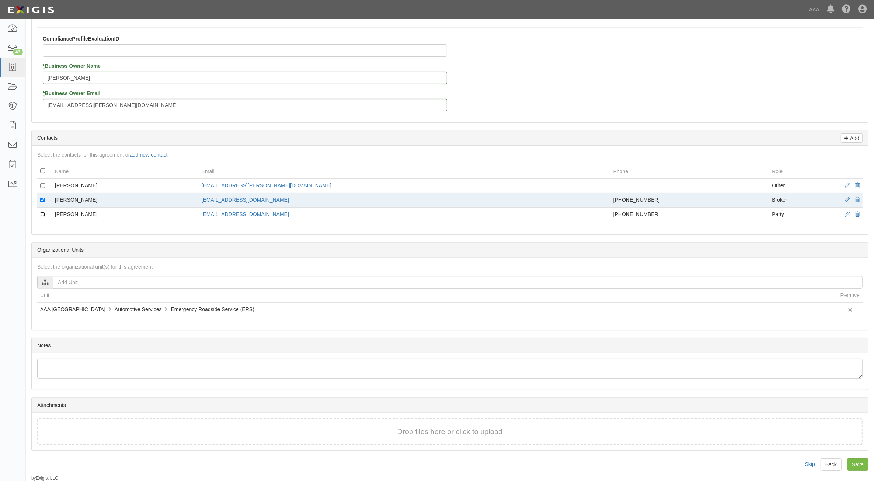
scroll to position [214, 0]
click at [856, 462] on input "Save" at bounding box center [857, 464] width 21 height 13
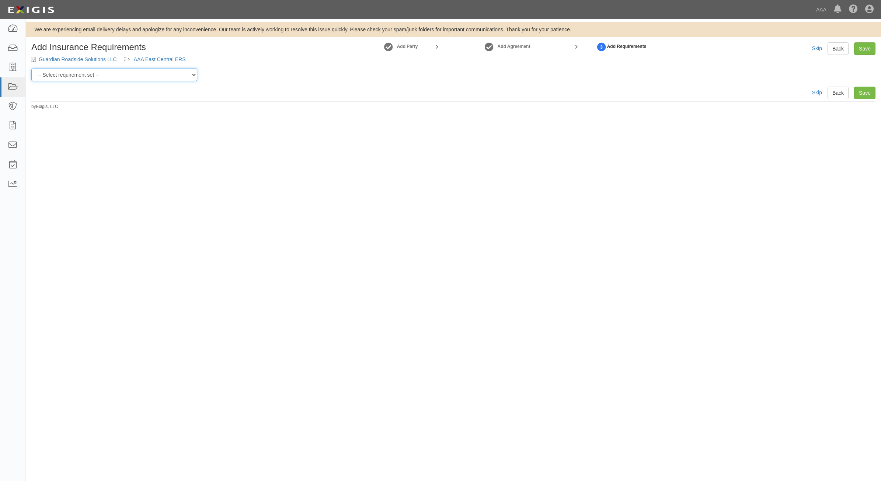
click at [139, 77] on select "-- Select requirement set -- AAA East Central AAR AAA East Central ERS AAA East…" at bounding box center [114, 75] width 166 height 13
select select "16670"
click at [31, 69] on select "-- Select requirement set -- AAA East Central AAR AAA East Central ERS AAA East…" at bounding box center [114, 75] width 166 height 13
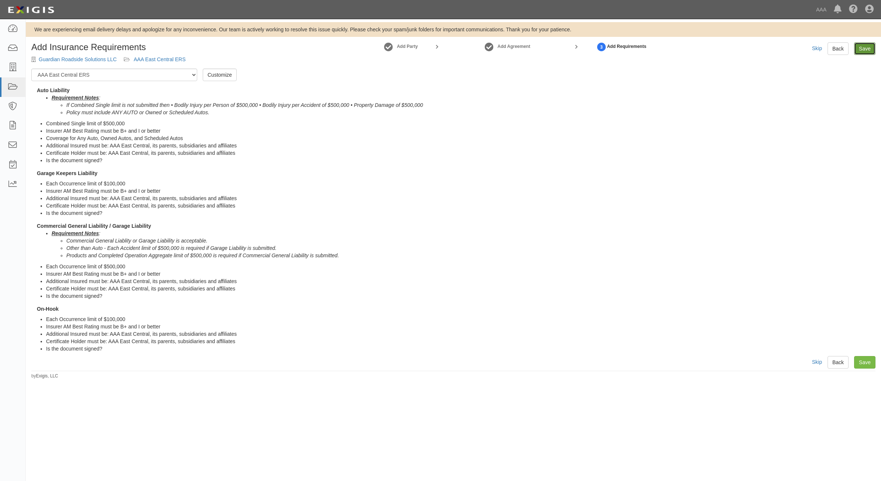
click at [857, 46] on link "Save" at bounding box center [864, 48] width 21 height 13
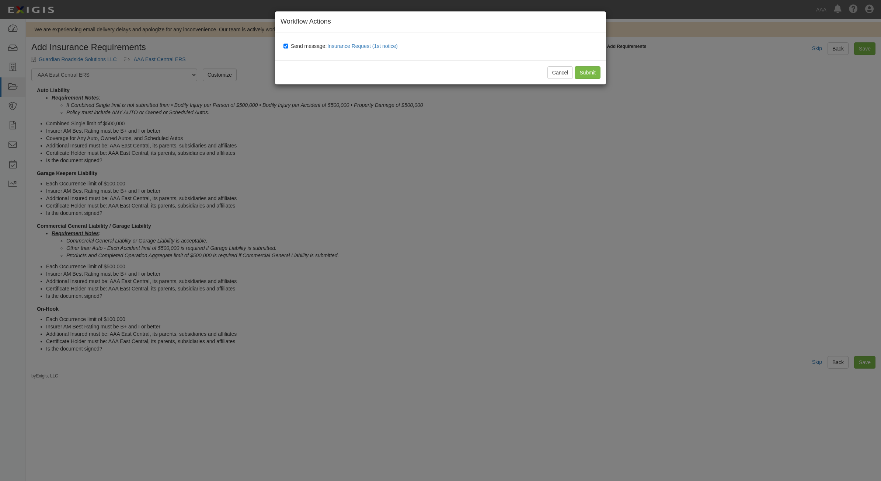
drag, startPoint x: 294, startPoint y: 44, endPoint x: 349, endPoint y: 54, distance: 56.6
click at [294, 44] on span "Send message: Insurance Request (1st notice)" at bounding box center [346, 46] width 110 height 6
click at [288, 44] on input "Send message: Insurance Request (1st notice)" at bounding box center [286, 46] width 5 height 6
checkbox input "false"
click at [592, 73] on input "Submit" at bounding box center [588, 72] width 26 height 13
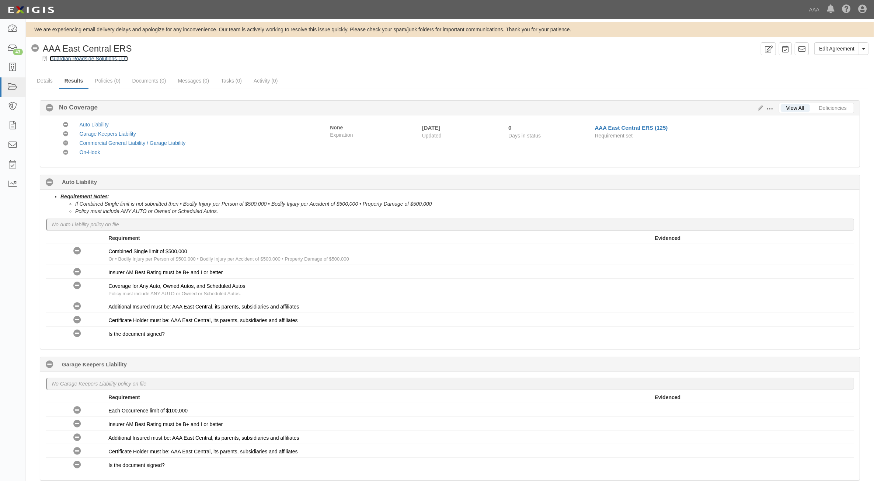
click at [92, 58] on link "Guardian Roadside Solutions LLC" at bounding box center [89, 59] width 78 height 6
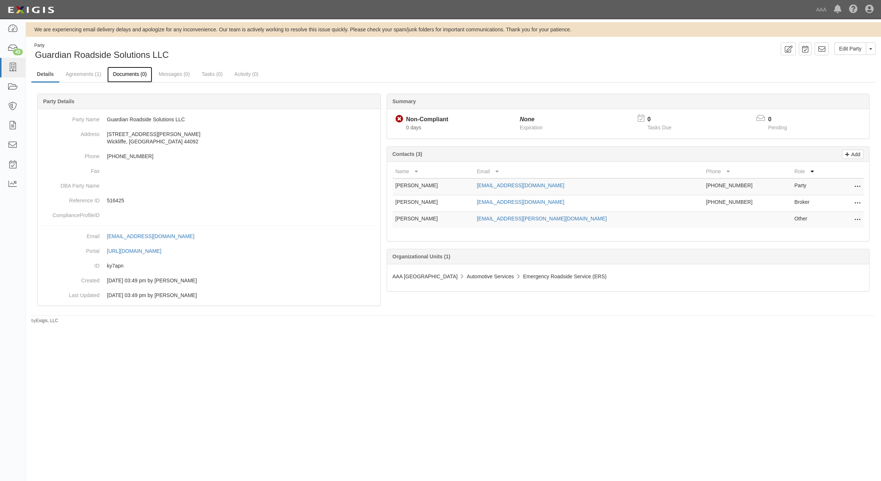
click at [130, 71] on link "Documents (0)" at bounding box center [129, 75] width 45 height 16
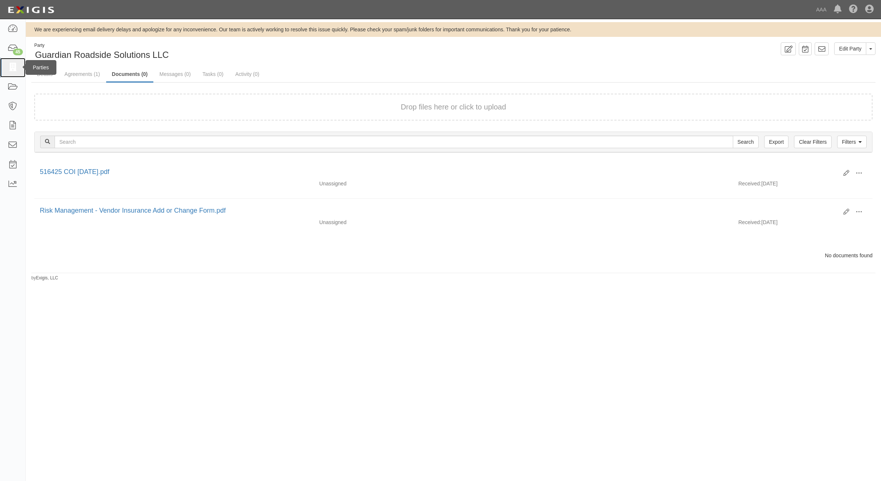
click at [17, 68] on icon at bounding box center [12, 67] width 10 height 8
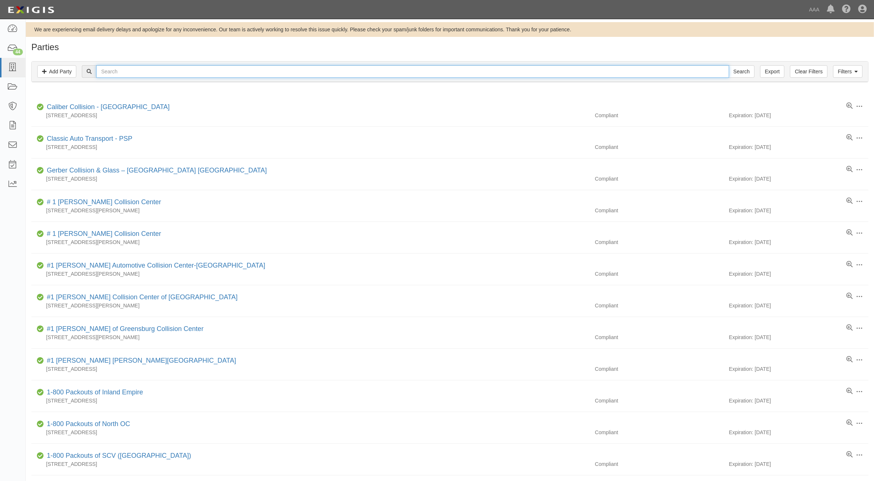
click at [124, 73] on input "text" at bounding box center [412, 71] width 633 height 13
type input "554118"
click at [729, 65] on input "Search" at bounding box center [742, 71] width 26 height 13
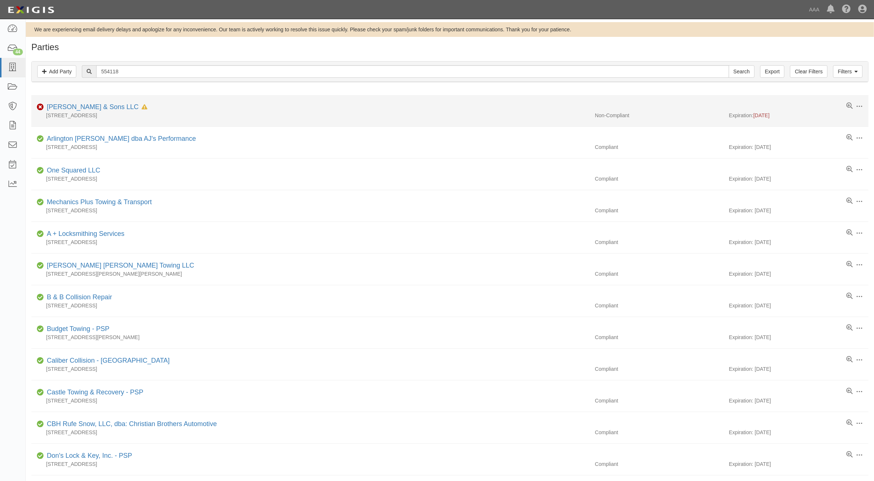
click at [76, 104] on div "Azar & Sons LLC In Default since 07/24/2025" at bounding box center [96, 107] width 104 height 10
click at [81, 108] on link "Azar & Sons LLC" at bounding box center [93, 106] width 92 height 7
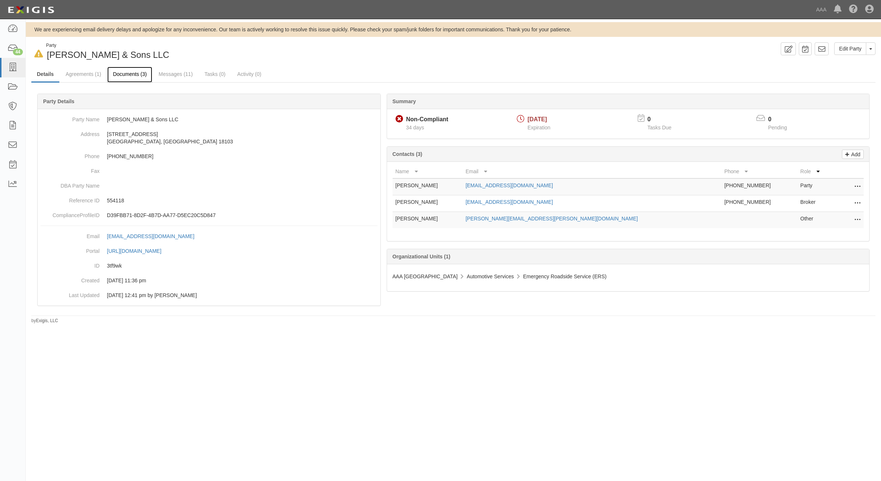
click at [121, 74] on link "Documents (3)" at bounding box center [129, 75] width 45 height 16
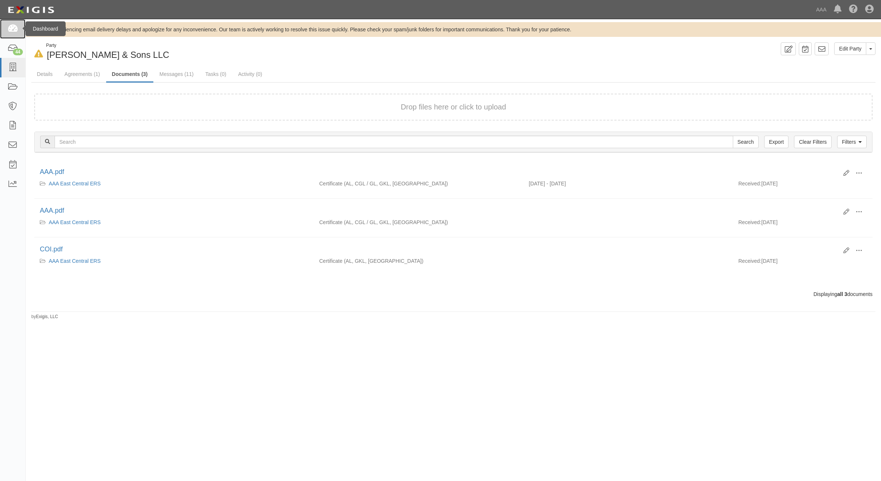
click at [17, 25] on icon at bounding box center [12, 29] width 10 height 8
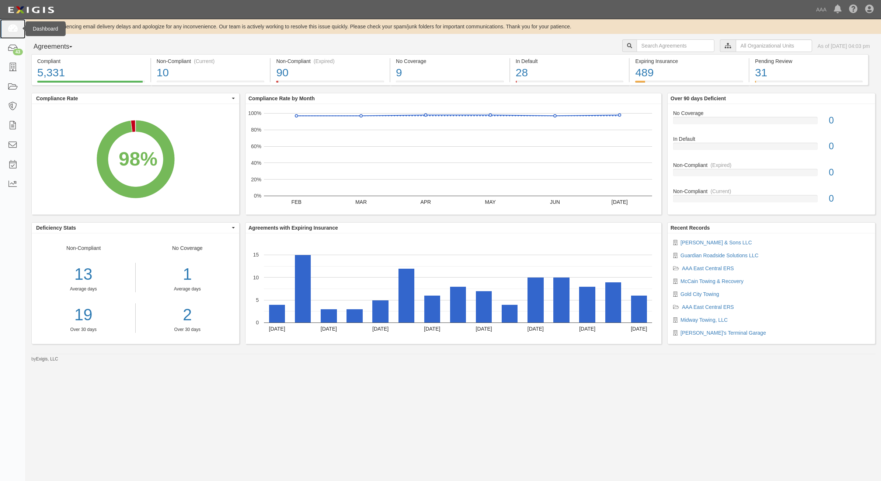
click at [15, 22] on link at bounding box center [12, 29] width 25 height 20
click at [8, 74] on link at bounding box center [12, 68] width 25 height 20
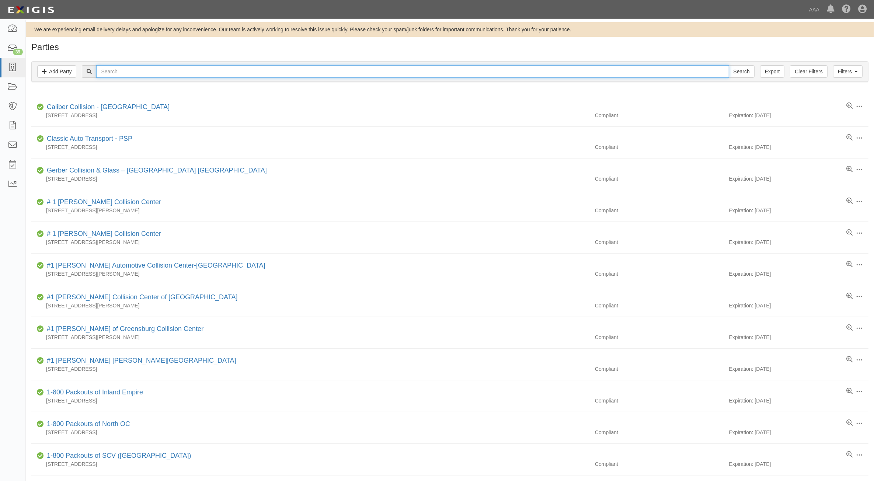
click at [150, 72] on input "text" at bounding box center [412, 71] width 633 height 13
paste input "CC112414"
type input "CC112414"
click at [733, 73] on input "Search" at bounding box center [742, 71] width 26 height 13
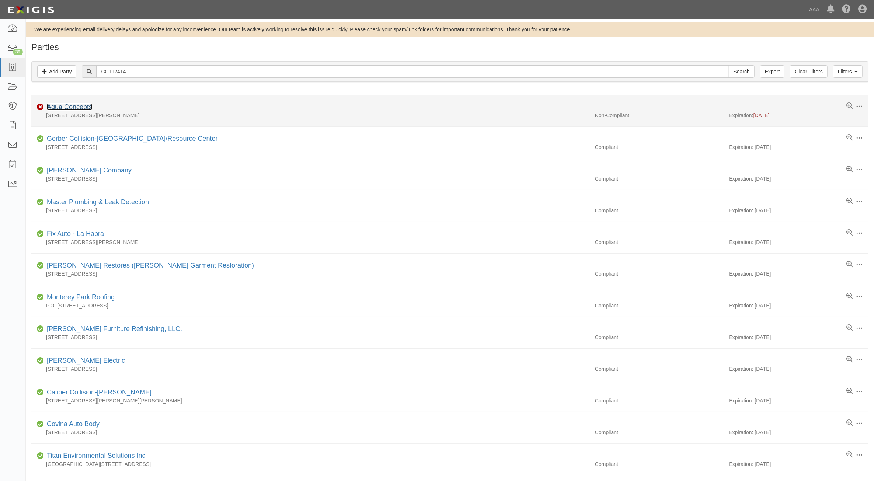
click at [76, 108] on link "Aqua Concepts" at bounding box center [69, 106] width 45 height 7
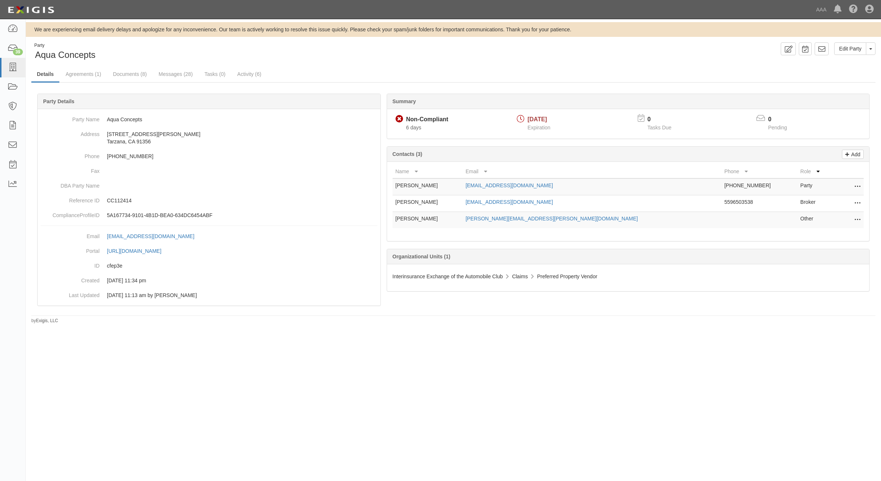
click at [855, 199] on icon at bounding box center [858, 204] width 6 height 10
click at [845, 206] on link "Edit" at bounding box center [831, 201] width 58 height 13
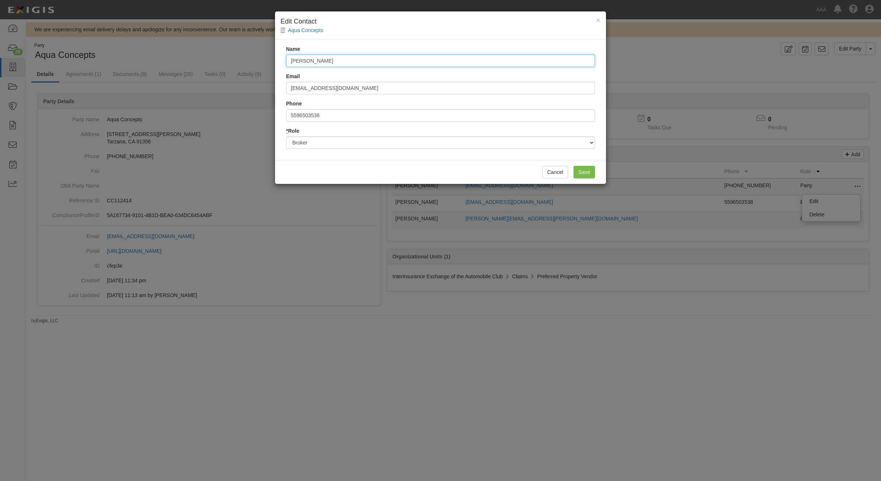
drag, startPoint x: 366, startPoint y: 64, endPoint x: 122, endPoint y: 58, distance: 243.4
click at [122, 58] on div "× Edit Contact Aqua Concepts Name [PERSON_NAME] Email [EMAIL_ADDRESS][DOMAIN_NA…" at bounding box center [440, 240] width 881 height 481
type input "[PERSON_NAME]"
click at [549, 173] on button "Cancel" at bounding box center [555, 172] width 26 height 13
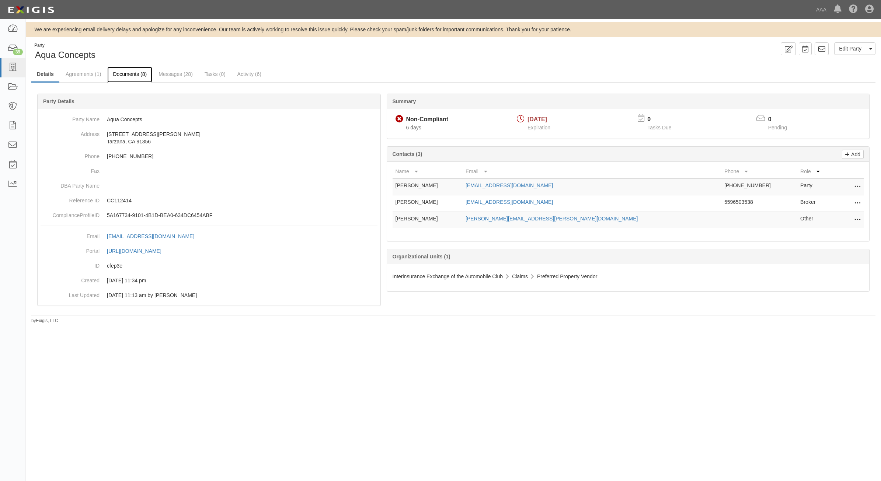
click at [133, 74] on link "Documents (8)" at bounding box center [129, 75] width 45 height 16
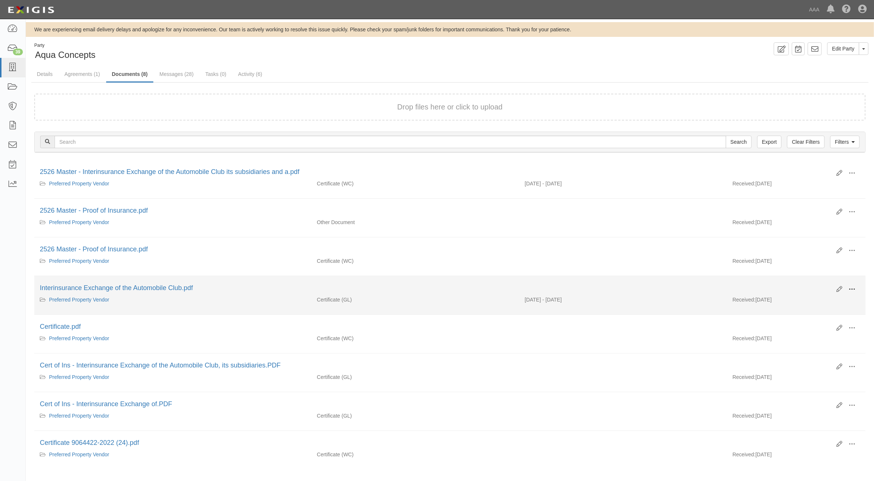
click at [851, 291] on span at bounding box center [852, 289] width 7 height 7
click at [841, 299] on link "View" at bounding box center [816, 299] width 58 height 13
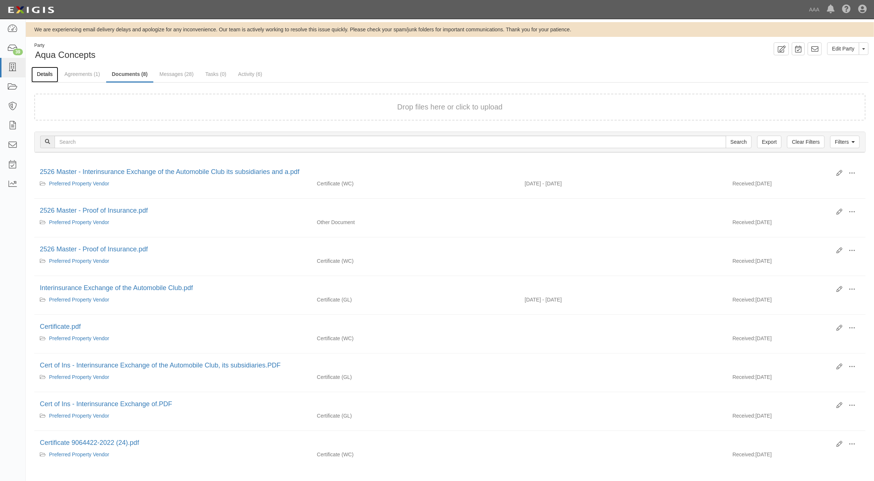
click at [49, 71] on link "Details" at bounding box center [44, 75] width 27 height 16
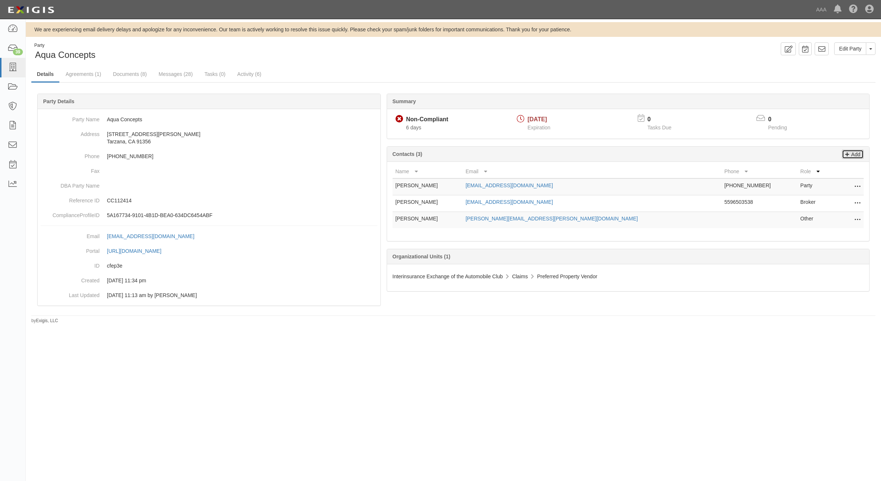
click at [860, 155] on link "Add" at bounding box center [853, 154] width 22 height 9
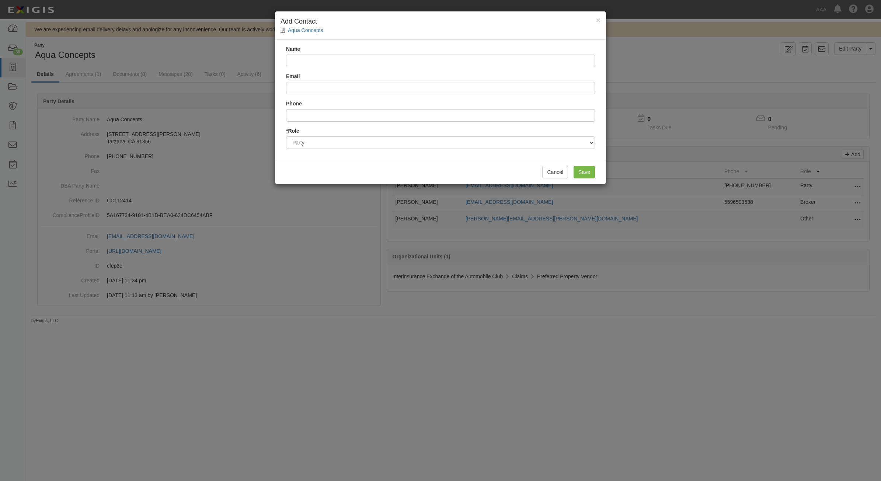
click at [319, 61] on input "Name" at bounding box center [440, 61] width 309 height 13
type input "[PERSON_NAME]"
type input "[EMAIL_ADDRESS][DOMAIN_NAME]"
type input "8182083008"
click at [372, 143] on select "Party Broker Other" at bounding box center [440, 142] width 309 height 13
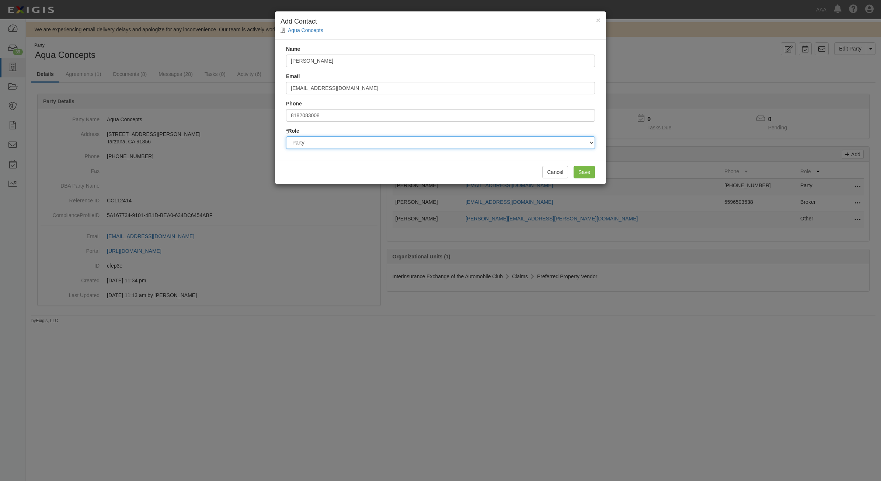
select select "Broker"
click at [286, 136] on select "Party Broker Other" at bounding box center [440, 142] width 309 height 13
click at [595, 171] on div "Cancel Save" at bounding box center [440, 172] width 331 height 24
click at [591, 170] on input "Save" at bounding box center [584, 172] width 21 height 13
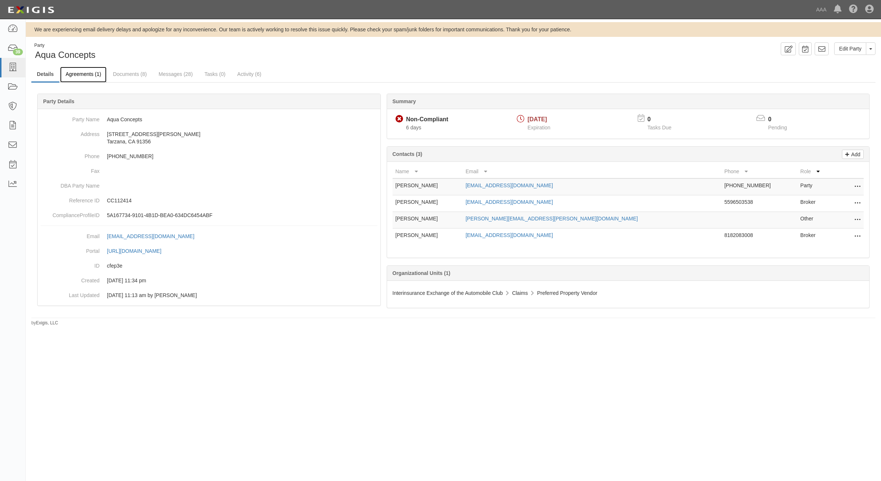
click at [91, 75] on link "Agreements (1)" at bounding box center [83, 75] width 46 height 16
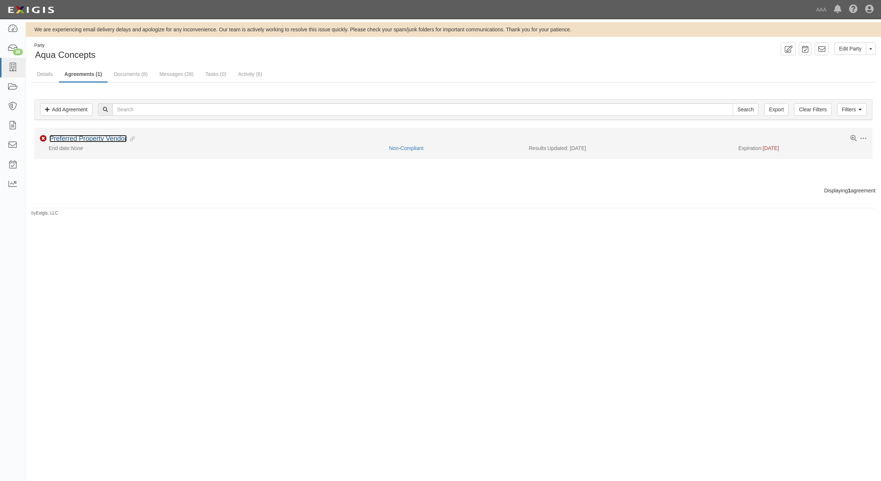
click at [100, 137] on link "Preferred Property Vendor" at bounding box center [87, 138] width 77 height 7
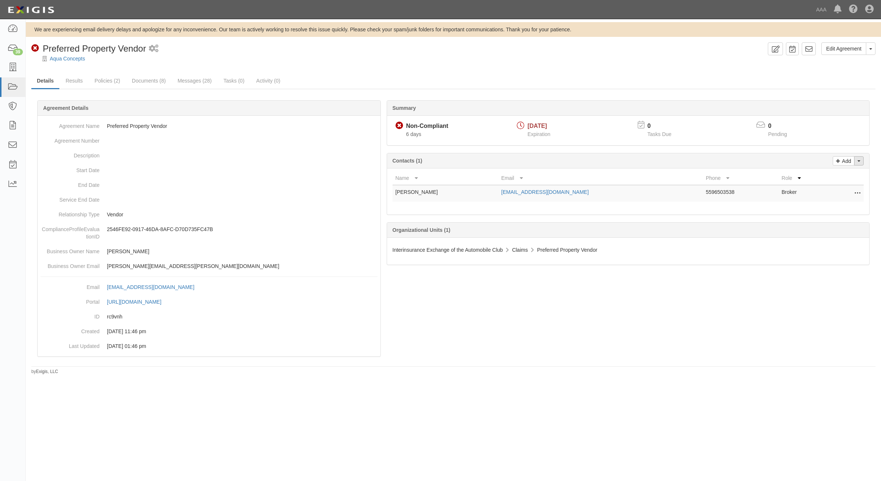
click at [858, 161] on span "button" at bounding box center [859, 160] width 3 height 1
click at [841, 179] on link "Change contacts" at bounding box center [834, 174] width 58 height 10
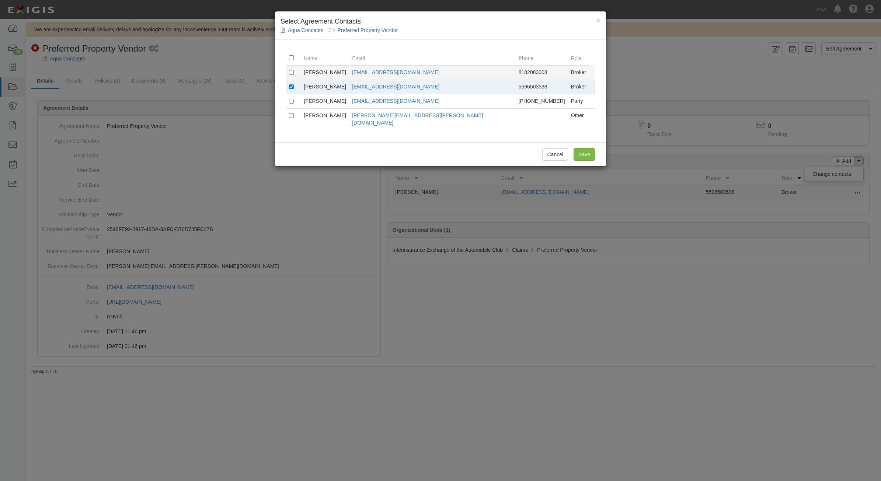
click at [293, 74] on td at bounding box center [293, 72] width 15 height 15
drag, startPoint x: 293, startPoint y: 74, endPoint x: 293, endPoint y: 69, distance: 4.8
click at [293, 70] on input "checkbox" at bounding box center [291, 72] width 5 height 5
checkbox input "true"
drag, startPoint x: 585, startPoint y: 146, endPoint x: 582, endPoint y: 150, distance: 5.1
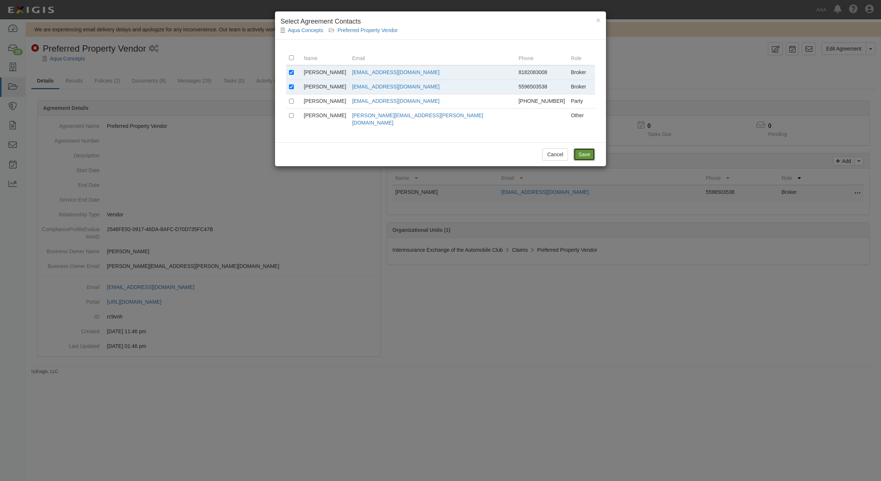
click at [585, 148] on input "Save" at bounding box center [584, 154] width 21 height 13
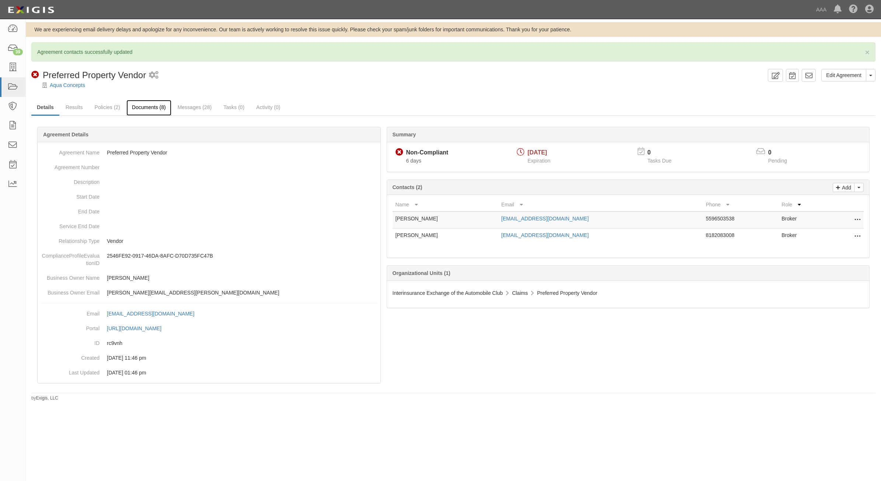
click at [128, 105] on link "Documents (8)" at bounding box center [148, 108] width 45 height 16
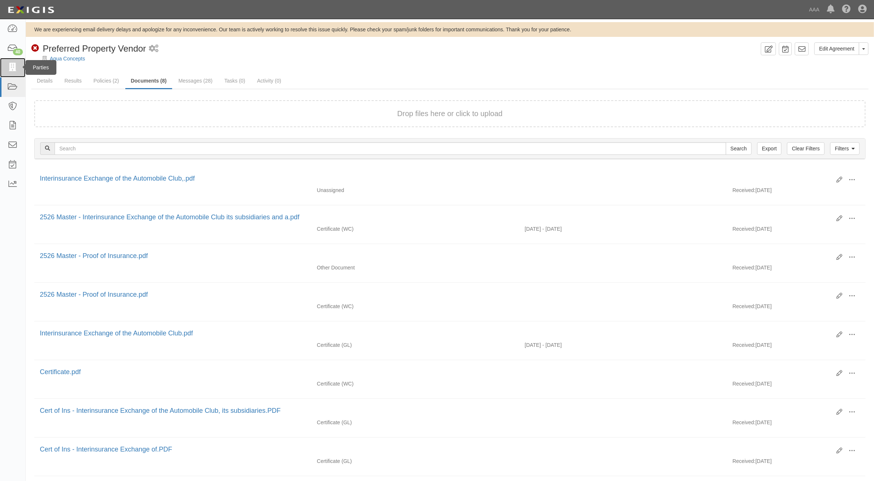
click at [10, 65] on icon at bounding box center [12, 67] width 10 height 8
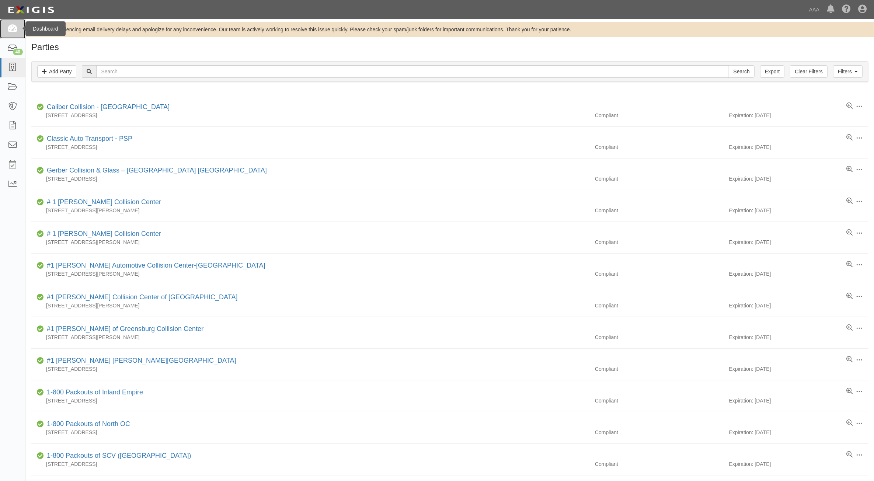
click at [15, 34] on link at bounding box center [12, 29] width 25 height 20
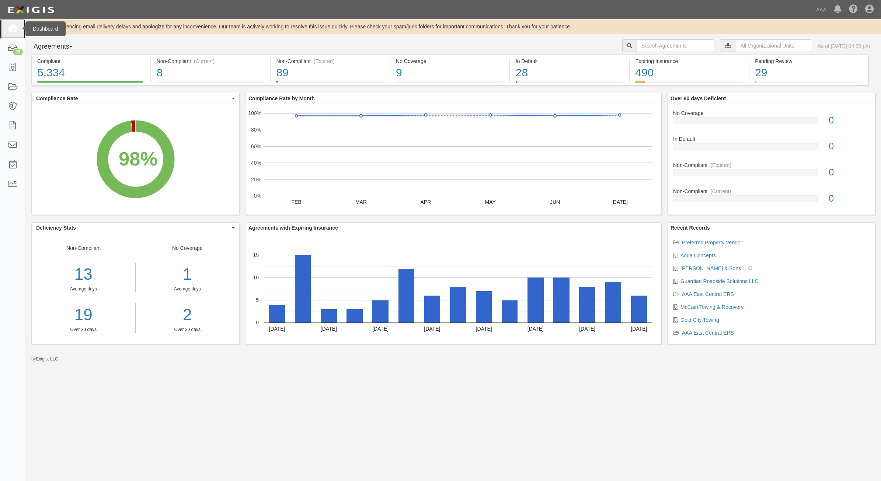
click at [11, 27] on icon at bounding box center [12, 29] width 10 height 8
